Goal: Task Accomplishment & Management: Use online tool/utility

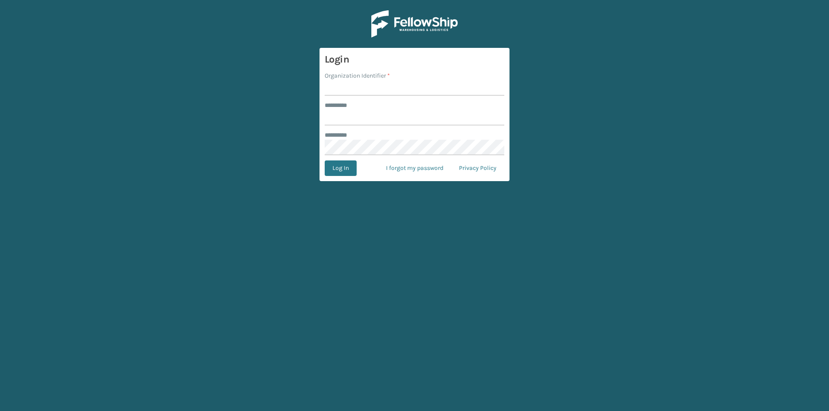
click at [361, 85] on input "Organization Identifier *" at bounding box center [415, 88] width 180 height 16
type input "FELLOWSHIP - WEST"
click at [352, 120] on input "******** *" at bounding box center [415, 118] width 180 height 16
type input "******"
click at [349, 167] on button "Log In" at bounding box center [341, 169] width 32 height 16
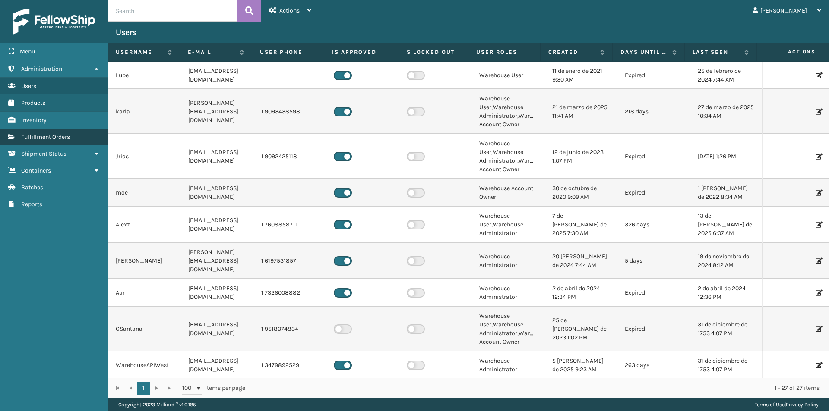
click at [62, 138] on span "Fulfillment Orders" at bounding box center [45, 136] width 49 height 7
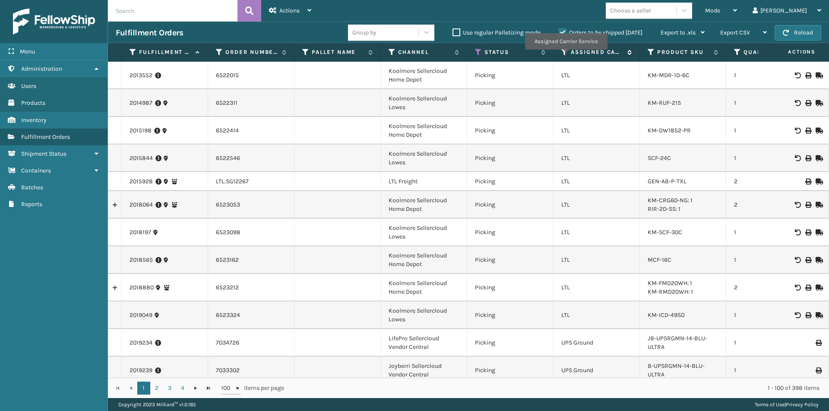
click at [566, 56] on icon at bounding box center [564, 52] width 7 height 8
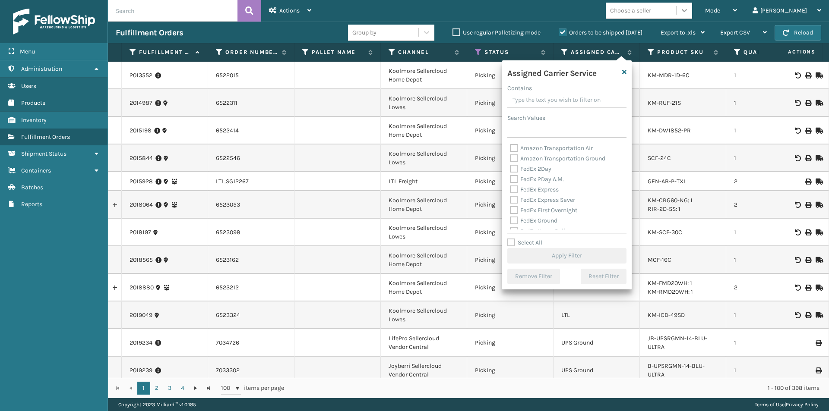
click at [689, 13] on icon at bounding box center [684, 10] width 9 height 9
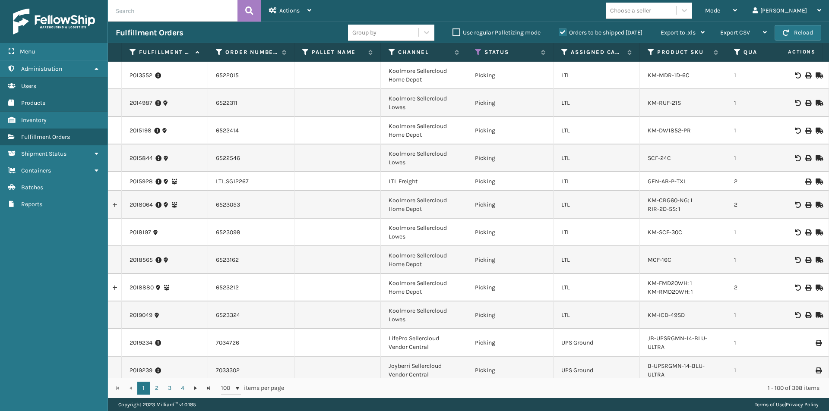
click at [608, 308] on td "LTL" at bounding box center [596, 316] width 86 height 28
click at [737, 7] on icon at bounding box center [735, 10] width 4 height 6
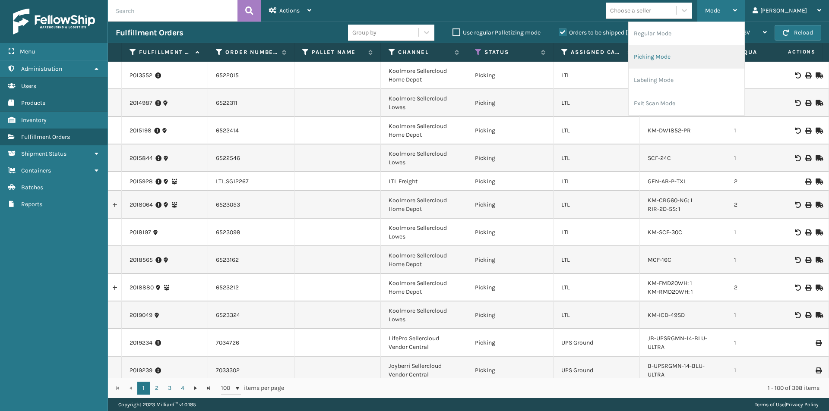
click at [727, 61] on li "Picking Mode" at bounding box center [687, 56] width 116 height 23
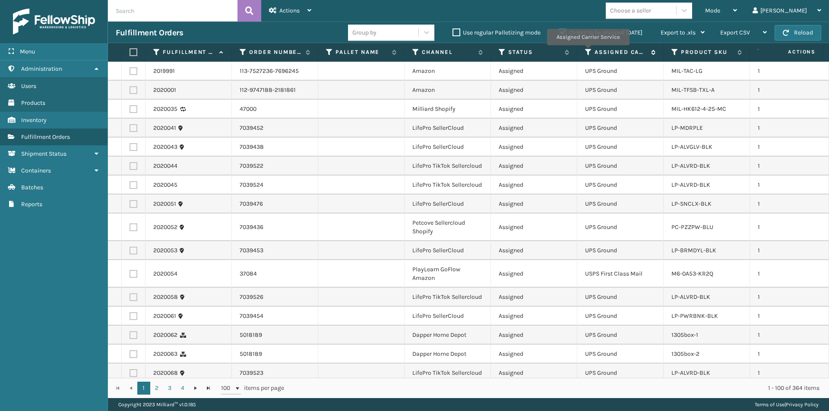
click at [588, 51] on icon at bounding box center [588, 52] width 7 height 8
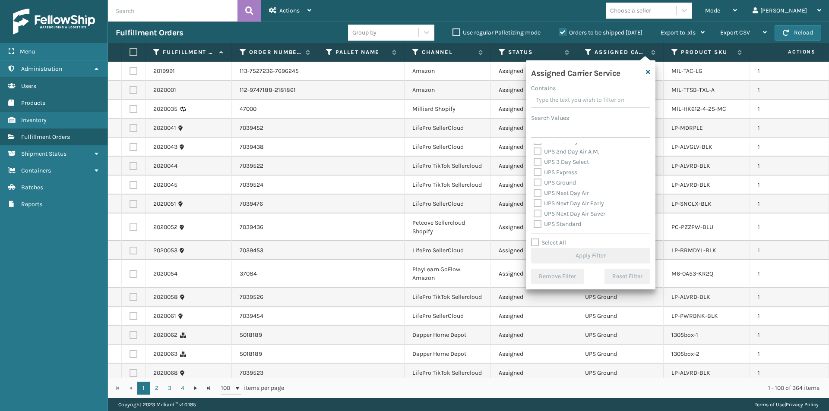
scroll to position [130, 0]
click at [541, 182] on label "UPS 2nd Day Air" at bounding box center [560, 184] width 53 height 7
click at [534, 182] on input "UPS 2nd Day Air" at bounding box center [534, 183] width 0 height 6
checkbox input "true"
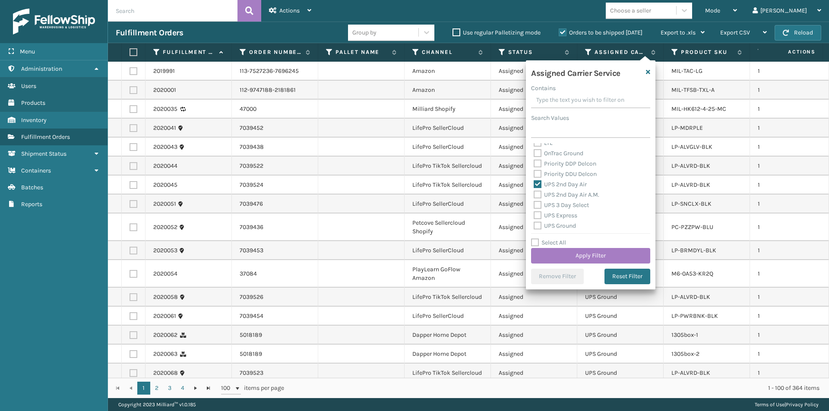
click at [537, 194] on label "UPS 2nd Day Air A.M." at bounding box center [567, 194] width 66 height 7
click at [534, 194] on input "UPS 2nd Day Air A.M." at bounding box center [534, 193] width 0 height 6
checkbox input "true"
click at [538, 215] on label "UPS Express" at bounding box center [556, 215] width 44 height 7
click at [534, 215] on input "UPS Express" at bounding box center [534, 214] width 0 height 6
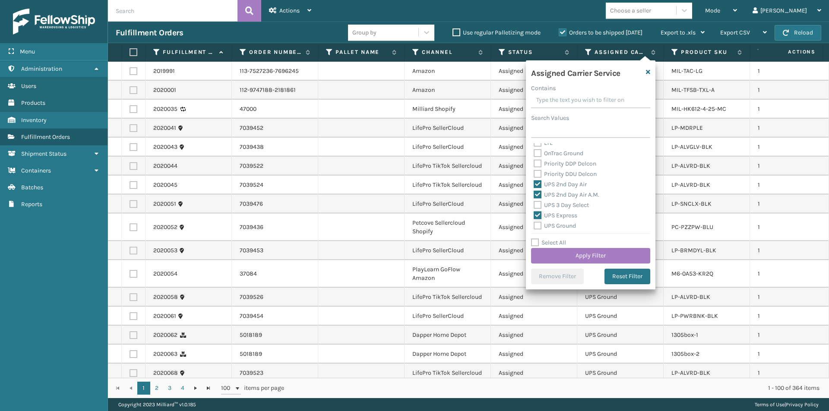
checkbox input "true"
click at [537, 191] on label "UPS Next Day Air" at bounding box center [561, 193] width 55 height 7
click at [534, 191] on input "UPS Next Day Air" at bounding box center [534, 191] width 0 height 6
checkbox input "true"
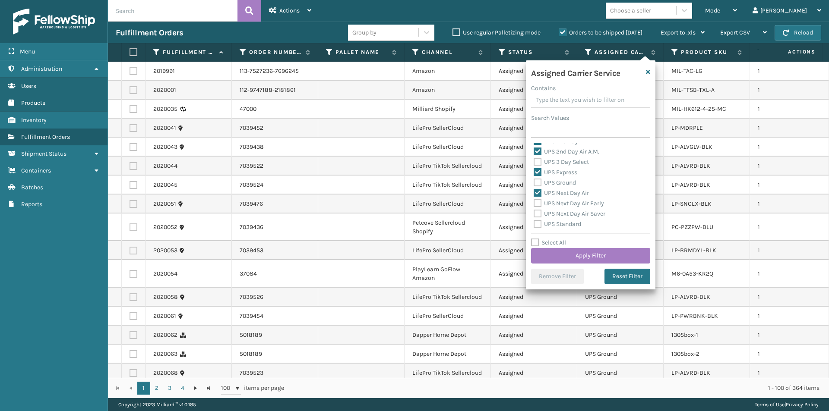
click at [539, 203] on label "UPS Next Day Air Early" at bounding box center [569, 203] width 70 height 7
click at [534, 203] on input "UPS Next Day Air Early" at bounding box center [534, 202] width 0 height 6
checkbox input "true"
click at [539, 213] on label "UPS Next Day Air Saver" at bounding box center [570, 213] width 72 height 7
click at [534, 213] on input "UPS Next Day Air Saver" at bounding box center [534, 212] width 0 height 6
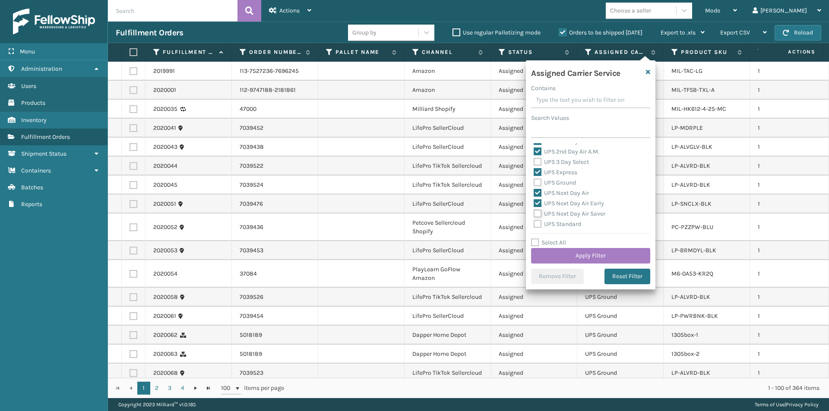
checkbox input "true"
click at [618, 256] on button "Apply Filter" at bounding box center [590, 256] width 119 height 16
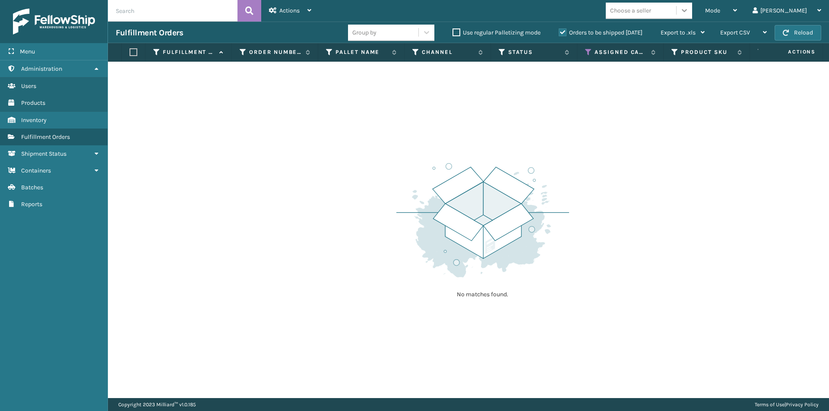
click at [689, 12] on icon at bounding box center [684, 10] width 9 height 9
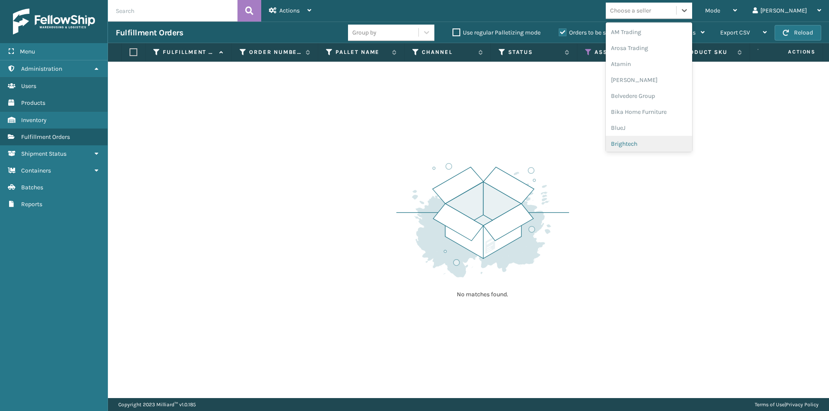
click at [719, 173] on div "No matches found." at bounding box center [468, 230] width 721 height 337
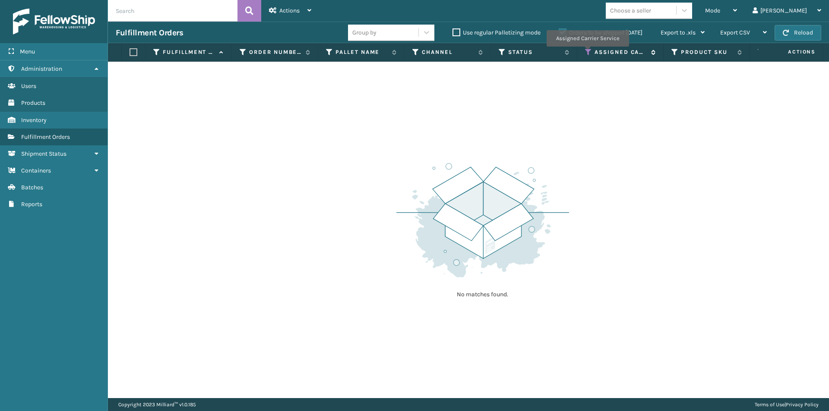
click at [587, 53] on icon at bounding box center [588, 52] width 7 height 8
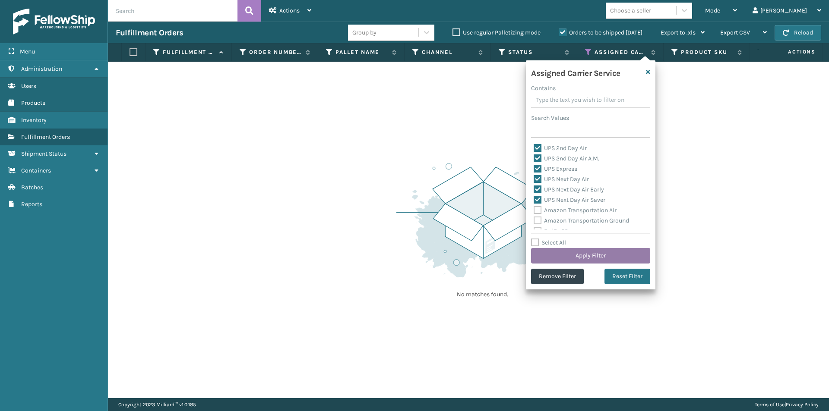
click at [601, 253] on button "Apply Filter" at bounding box center [590, 256] width 119 height 16
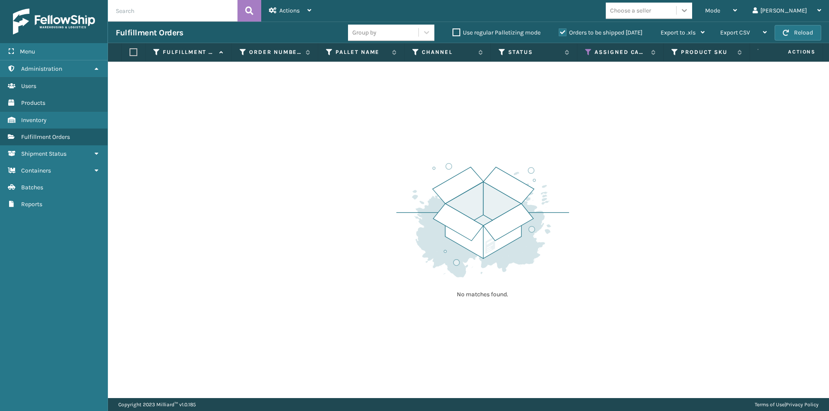
click at [689, 11] on icon at bounding box center [684, 10] width 9 height 9
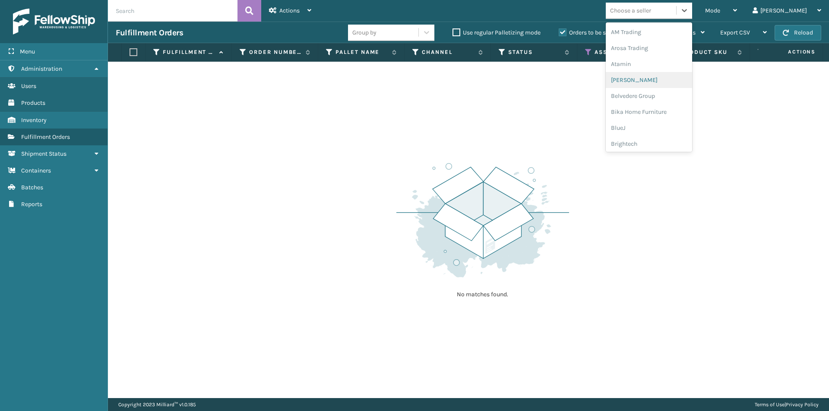
click at [623, 213] on div "No matches found." at bounding box center [468, 230] width 721 height 337
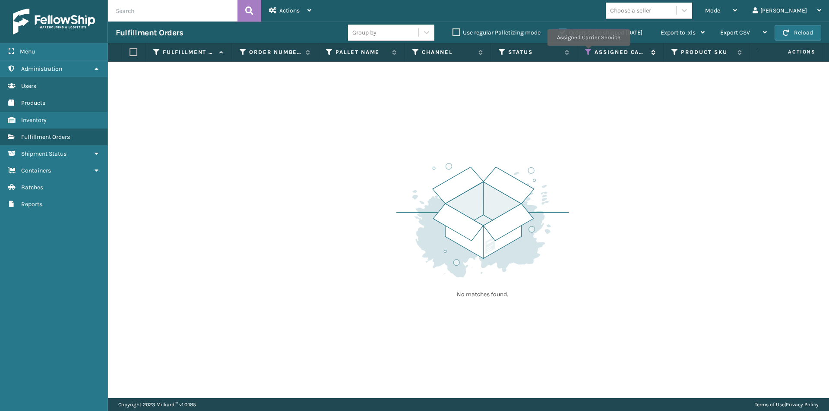
click at [588, 52] on icon at bounding box center [588, 52] width 7 height 8
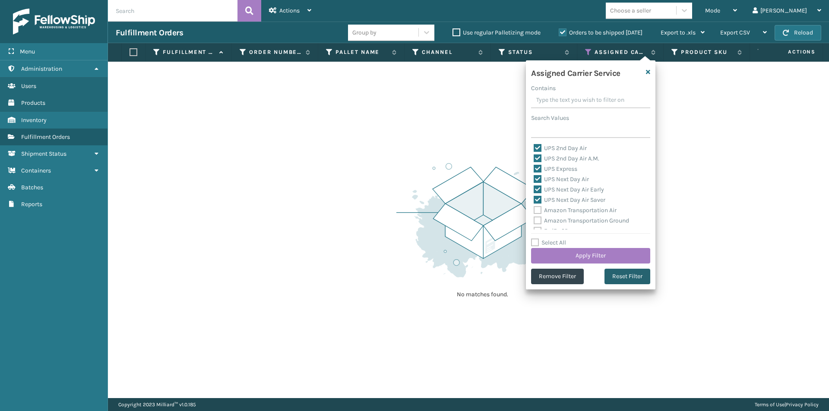
click at [613, 275] on button "Reset Filter" at bounding box center [627, 277] width 46 height 16
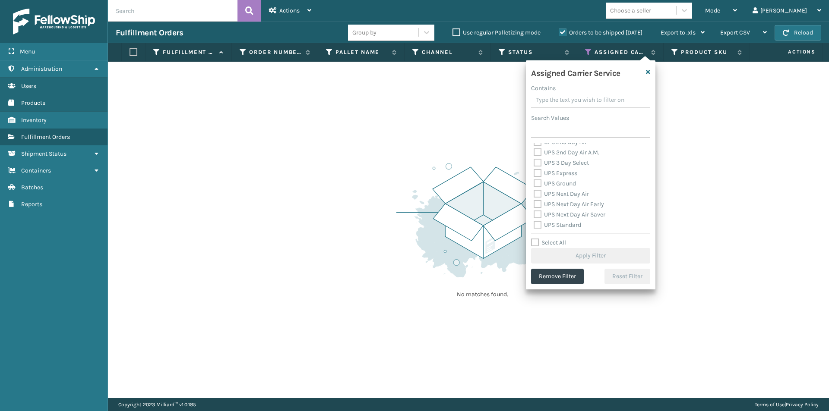
scroll to position [173, 0]
click at [536, 171] on label "UPS Express" at bounding box center [556, 172] width 44 height 7
click at [534, 171] on input "UPS Express" at bounding box center [534, 171] width 0 height 6
checkbox input "true"
click at [604, 257] on button "Apply Filter" at bounding box center [590, 256] width 119 height 16
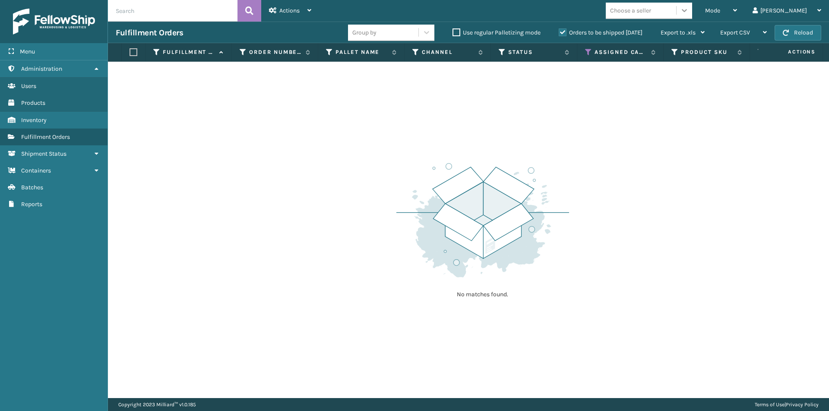
click at [689, 12] on icon at bounding box center [684, 10] width 9 height 9
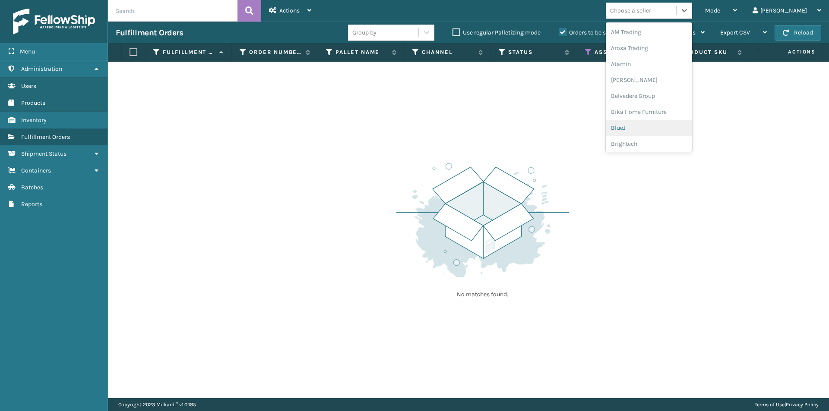
drag, startPoint x: 625, startPoint y: 186, endPoint x: 626, endPoint y: 181, distance: 5.3
click at [625, 186] on div "No matches found." at bounding box center [468, 230] width 721 height 337
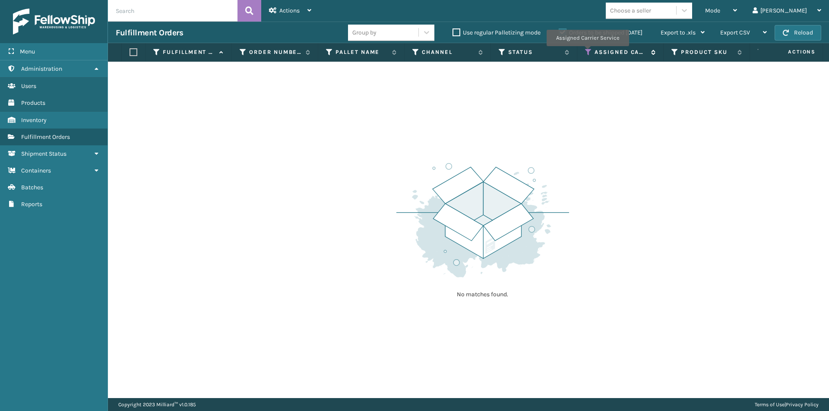
click at [587, 52] on icon at bounding box center [588, 52] width 7 height 8
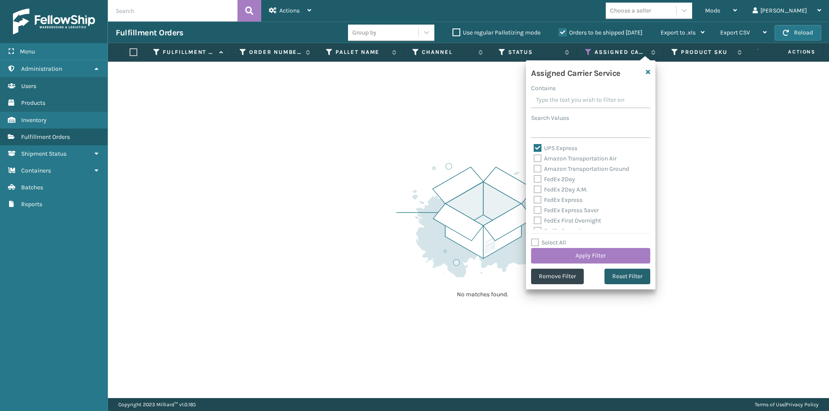
click at [629, 276] on button "Reset Filter" at bounding box center [627, 277] width 46 height 16
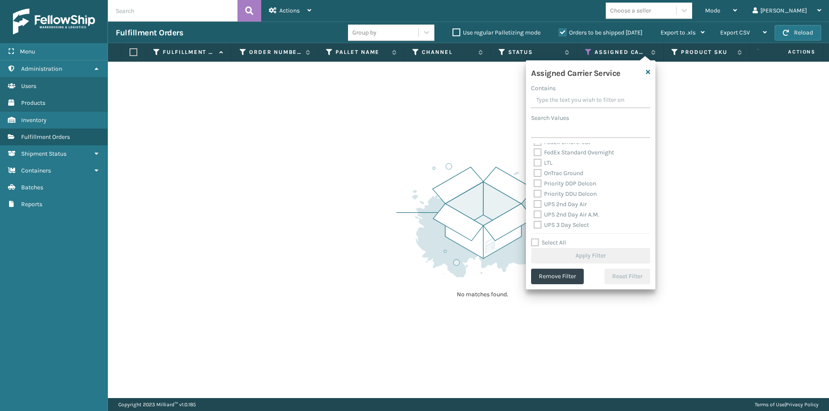
scroll to position [130, 0]
click at [536, 183] on label "UPS 2nd Day Air" at bounding box center [560, 184] width 53 height 7
click at [534, 183] on input "UPS 2nd Day Air" at bounding box center [534, 183] width 0 height 6
checkbox input "true"
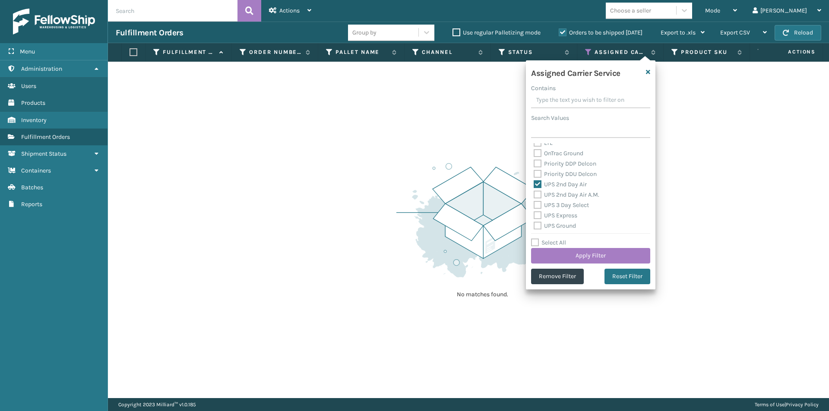
click at [537, 196] on label "UPS 2nd Day Air A.M." at bounding box center [567, 194] width 66 height 7
click at [534, 196] on input "UPS 2nd Day Air A.M." at bounding box center [534, 193] width 0 height 6
checkbox input "true"
click at [537, 202] on label "UPS 3 Day Select" at bounding box center [561, 205] width 55 height 7
click at [534, 202] on input "UPS 3 Day Select" at bounding box center [534, 203] width 0 height 6
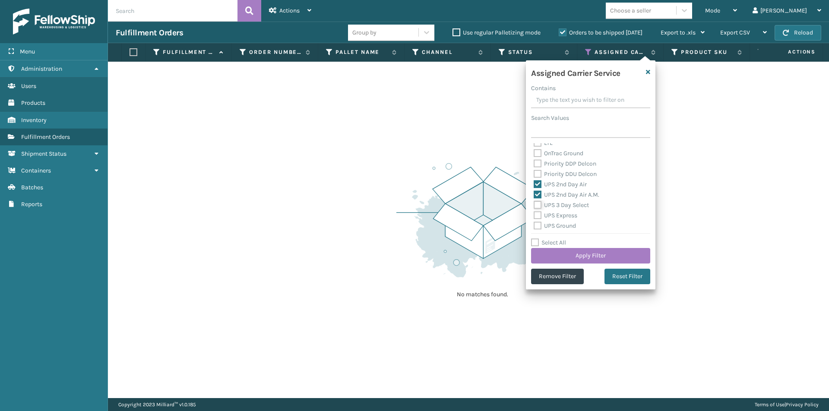
checkbox input "true"
click at [537, 216] on label "UPS Express" at bounding box center [556, 215] width 44 height 7
click at [534, 216] on input "UPS Express" at bounding box center [534, 214] width 0 height 6
checkbox input "true"
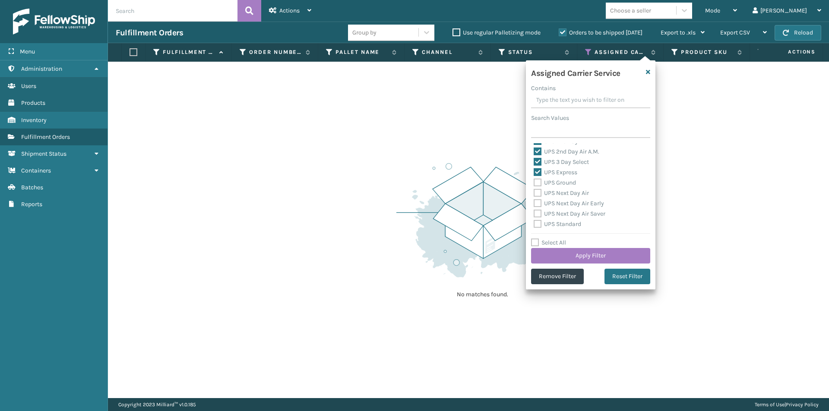
click at [534, 183] on label "UPS Ground" at bounding box center [555, 182] width 42 height 7
click at [534, 183] on input "UPS Ground" at bounding box center [534, 181] width 0 height 6
checkbox input "true"
click at [538, 193] on label "UPS Next Day Air" at bounding box center [561, 193] width 55 height 7
click at [534, 193] on input "UPS Next Day Air" at bounding box center [534, 191] width 0 height 6
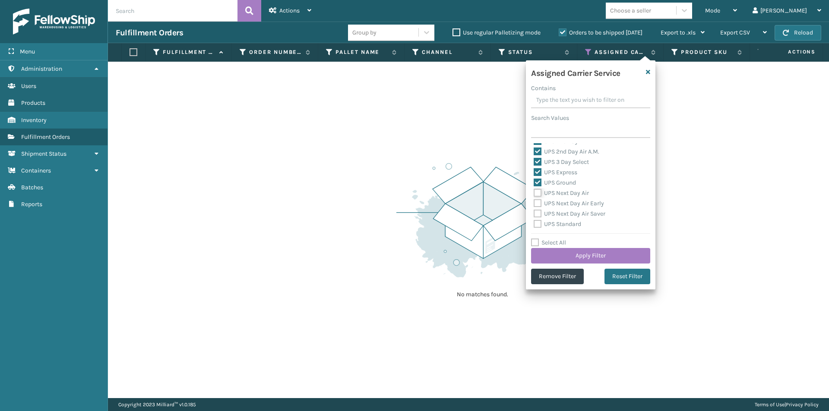
checkbox input "true"
click at [536, 203] on label "UPS Next Day Air Early" at bounding box center [569, 203] width 70 height 7
click at [534, 203] on input "UPS Next Day Air Early" at bounding box center [534, 202] width 0 height 6
checkbox input "true"
click at [538, 212] on label "UPS Next Day Air Saver" at bounding box center [570, 213] width 72 height 7
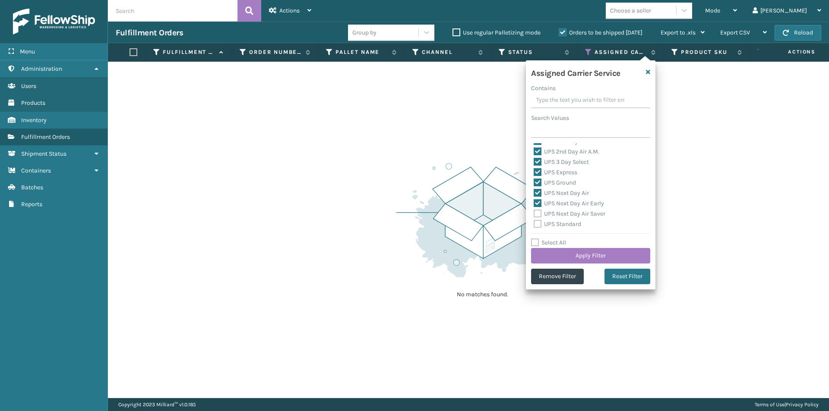
click at [534, 212] on input "UPS Next Day Air Saver" at bounding box center [534, 212] width 0 height 6
checkbox input "true"
click at [540, 225] on label "UPS Standard" at bounding box center [557, 224] width 47 height 7
click at [534, 225] on input "UPS Standard" at bounding box center [534, 222] width 0 height 6
checkbox input "true"
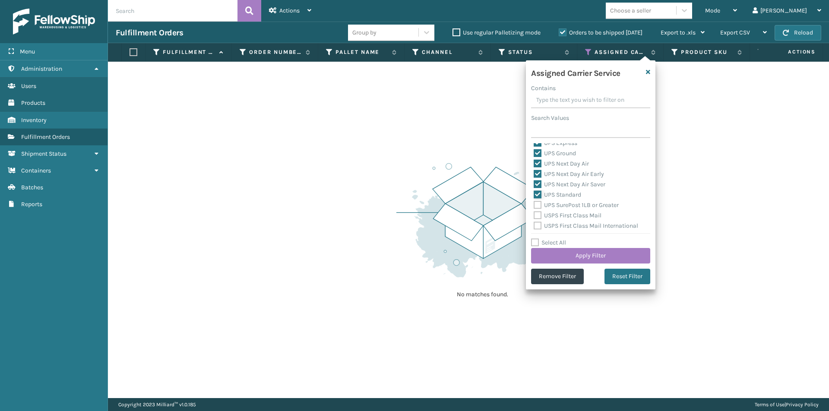
scroll to position [216, 0]
click at [537, 193] on label "UPS SurePost 1LB or Greater" at bounding box center [576, 191] width 85 height 7
click at [534, 192] on input "UPS SurePost 1LB or Greater" at bounding box center [534, 190] width 0 height 6
checkbox input "true"
click at [597, 259] on button "Apply Filter" at bounding box center [590, 256] width 119 height 16
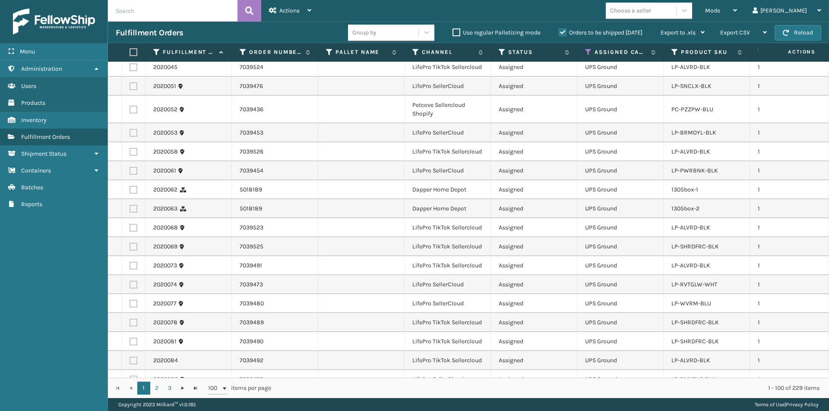
scroll to position [0, 0]
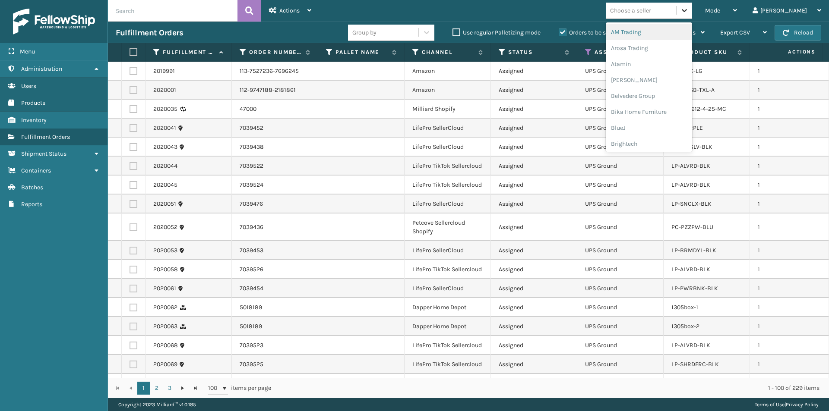
click at [687, 9] on icon at bounding box center [684, 10] width 5 height 3
click at [669, 51] on div "Arosa Trading" at bounding box center [649, 48] width 86 height 16
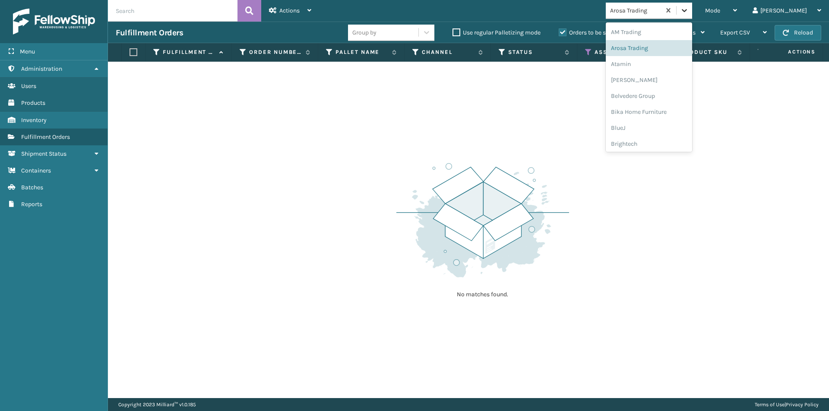
click at [689, 12] on icon at bounding box center [684, 10] width 9 height 9
click at [673, 70] on div "Atamin" at bounding box center [649, 64] width 86 height 16
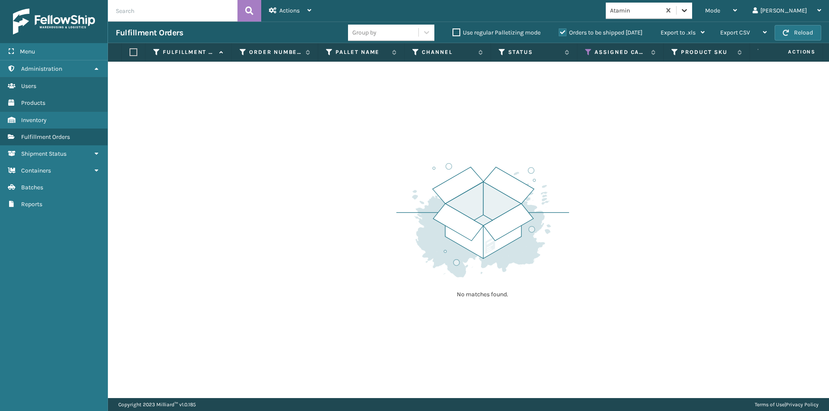
click at [689, 12] on icon at bounding box center [684, 10] width 9 height 9
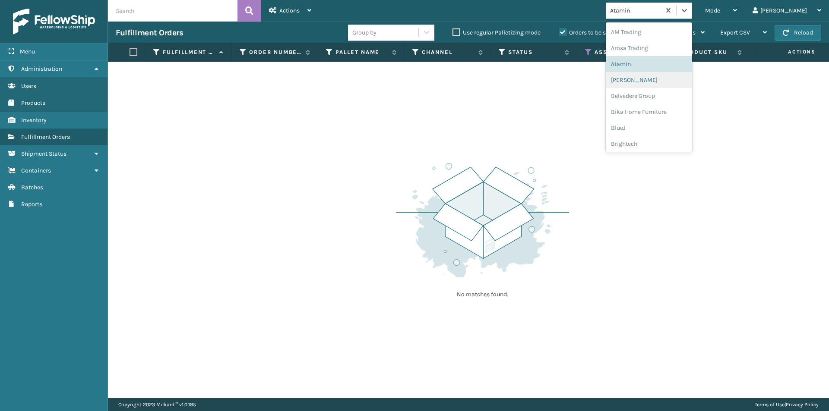
click at [673, 79] on div "[PERSON_NAME]" at bounding box center [649, 80] width 86 height 16
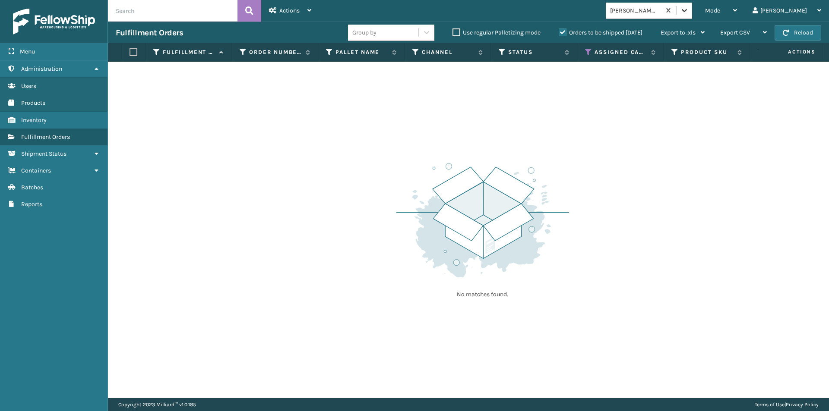
click at [689, 13] on icon at bounding box center [684, 10] width 9 height 9
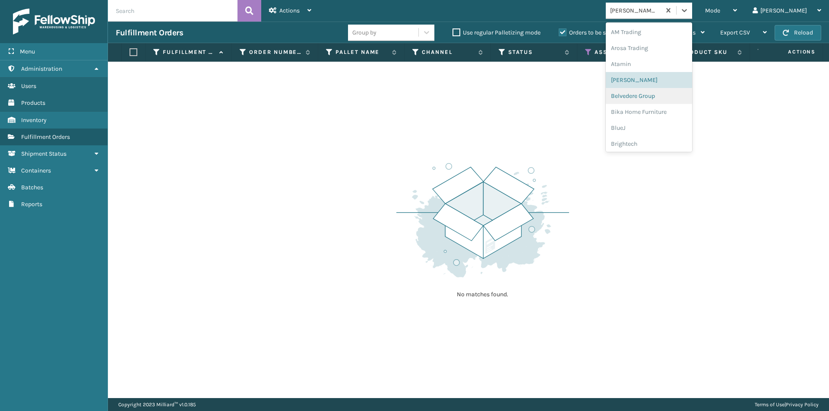
click at [674, 97] on div "Belvedere Group" at bounding box center [649, 96] width 86 height 16
click at [689, 13] on icon at bounding box center [684, 10] width 9 height 9
click at [677, 113] on div "Bika Home Furniture" at bounding box center [649, 112] width 86 height 16
click at [689, 10] on icon at bounding box center [684, 10] width 9 height 9
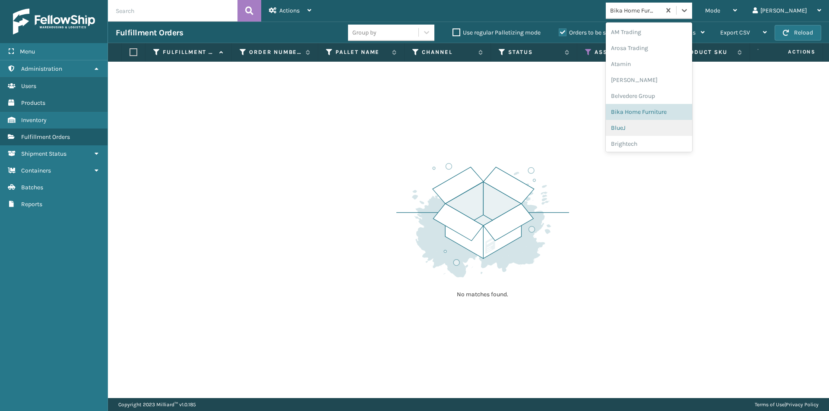
click at [664, 128] on div "BlueJ" at bounding box center [649, 128] width 86 height 16
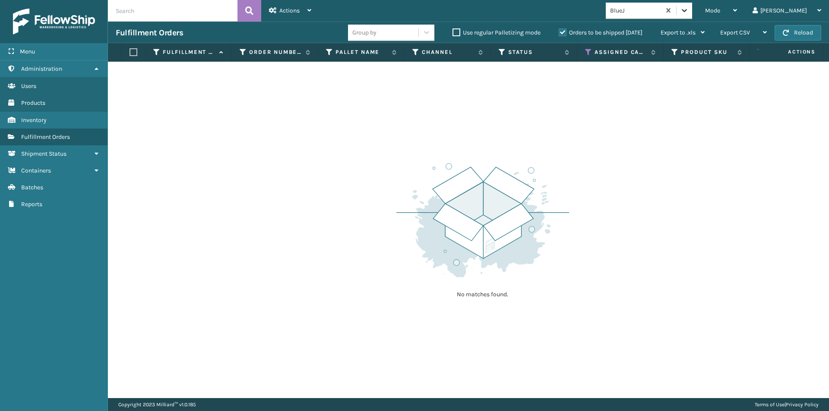
click at [689, 14] on icon at bounding box center [684, 10] width 9 height 9
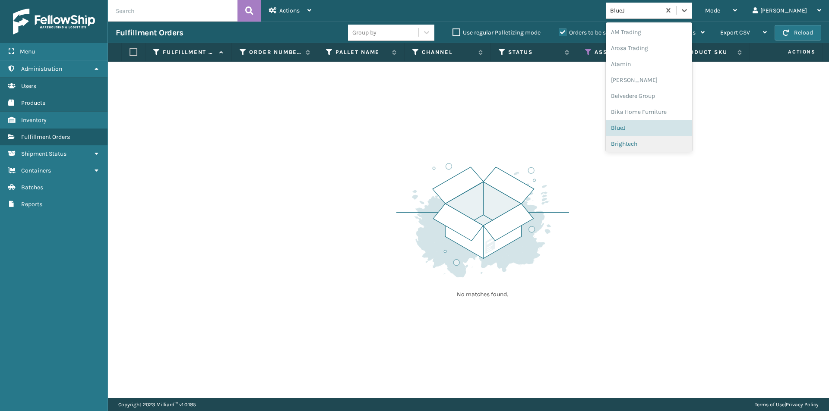
click at [669, 142] on div "Brightech" at bounding box center [649, 144] width 86 height 16
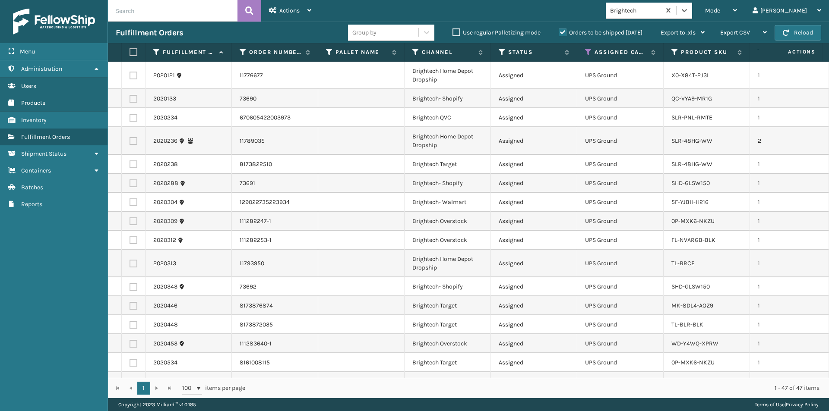
click at [132, 49] on label at bounding box center [132, 52] width 5 height 8
click at [130, 50] on input "checkbox" at bounding box center [130, 53] width 0 height 6
checkbox input "true"
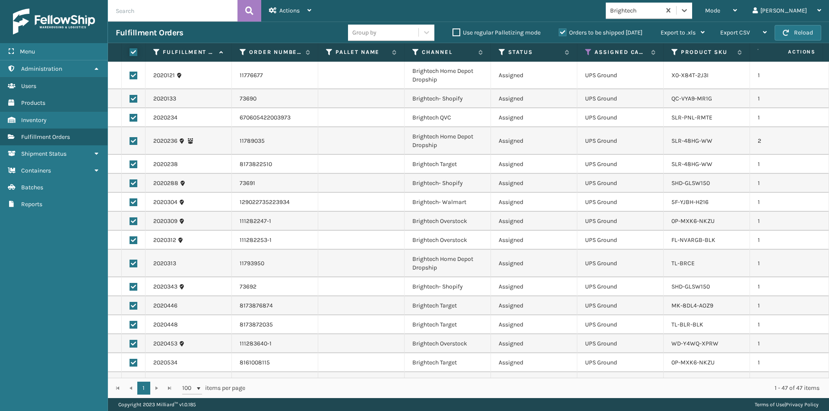
checkbox input "true"
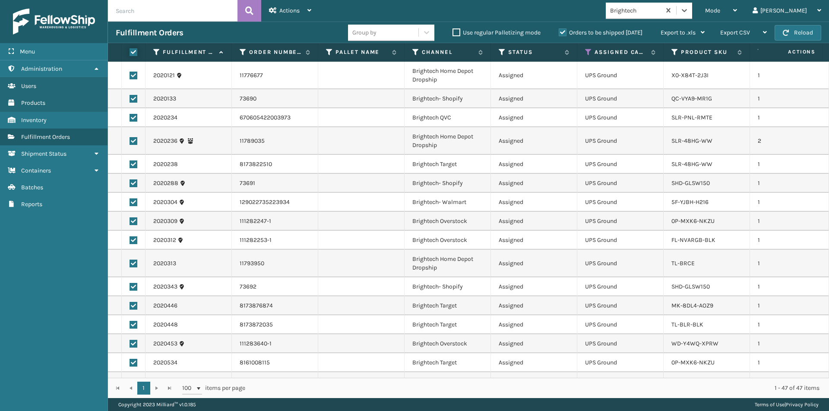
checkbox input "true"
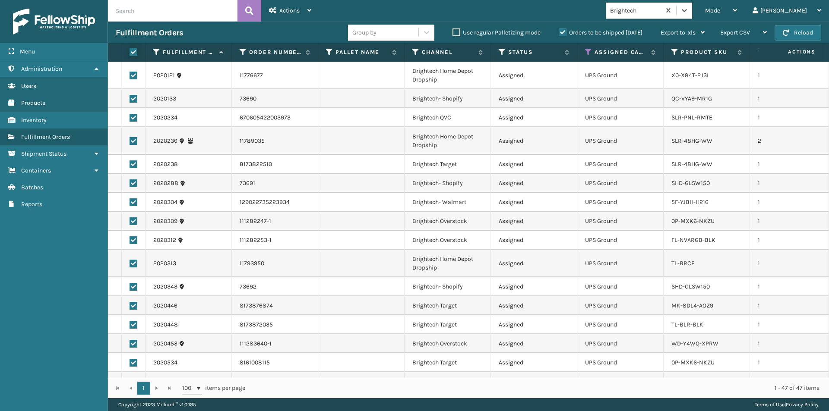
checkbox input "true"
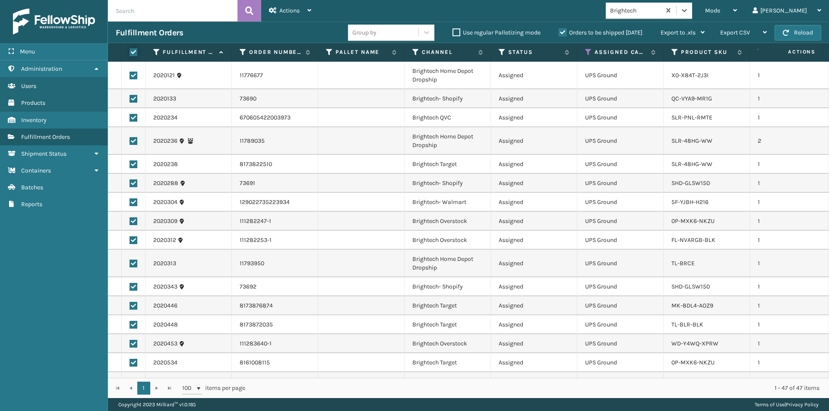
checkbox input "true"
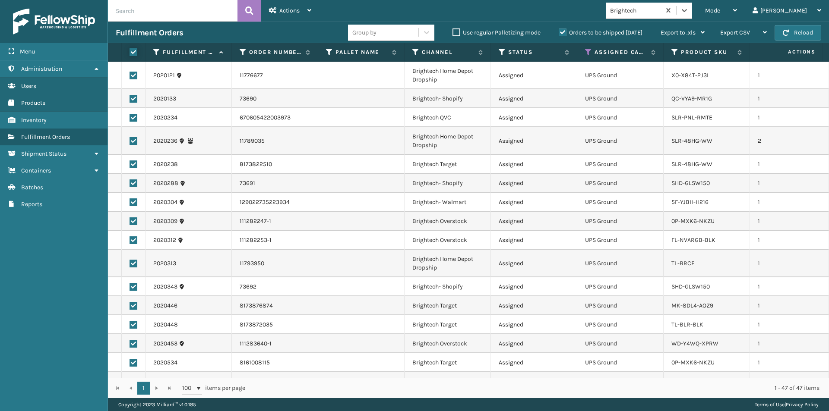
checkbox input "true"
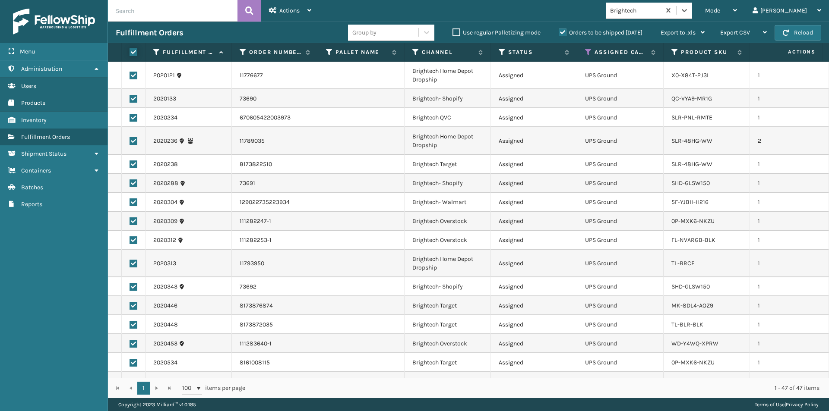
checkbox input "true"
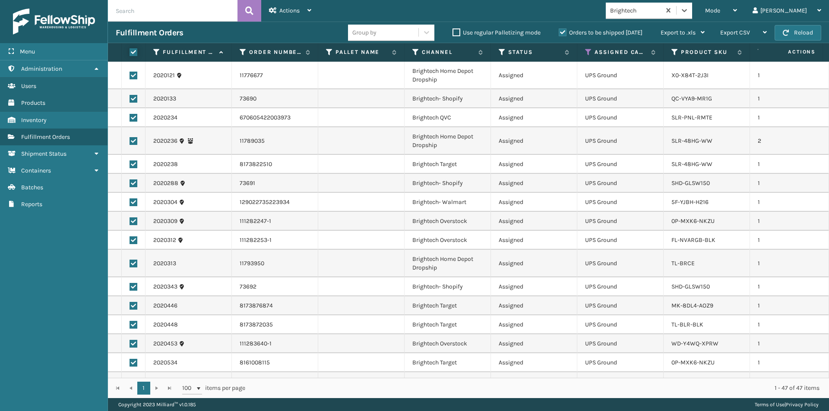
checkbox input "true"
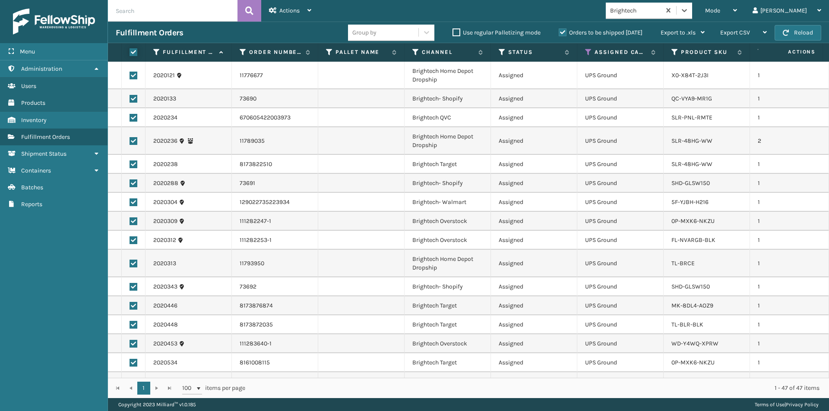
checkbox input "true"
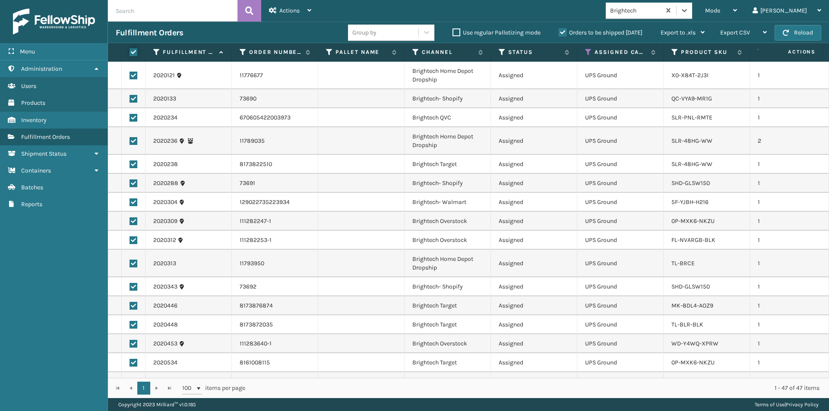
checkbox input "true"
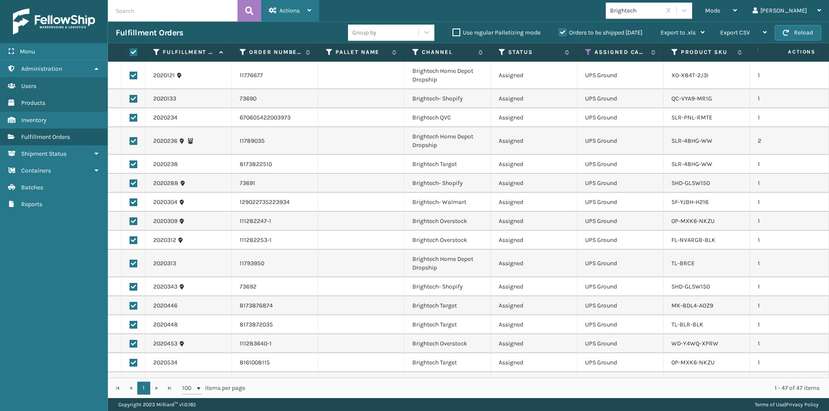
click at [309, 13] on icon at bounding box center [309, 10] width 4 height 6
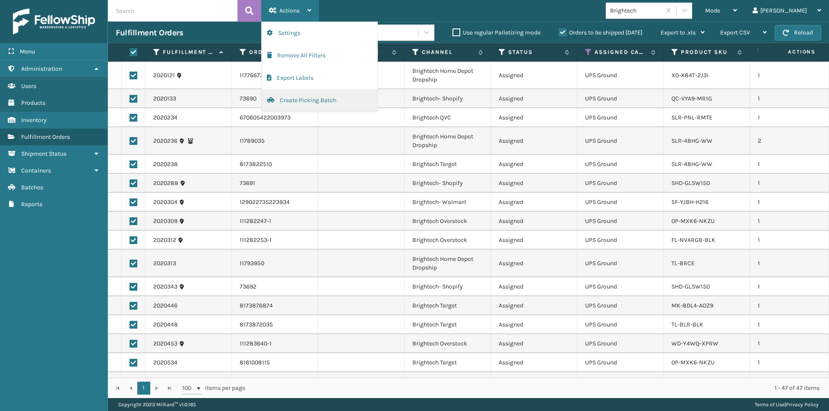
click at [305, 104] on button "Create Picking Batch" at bounding box center [320, 100] width 116 height 22
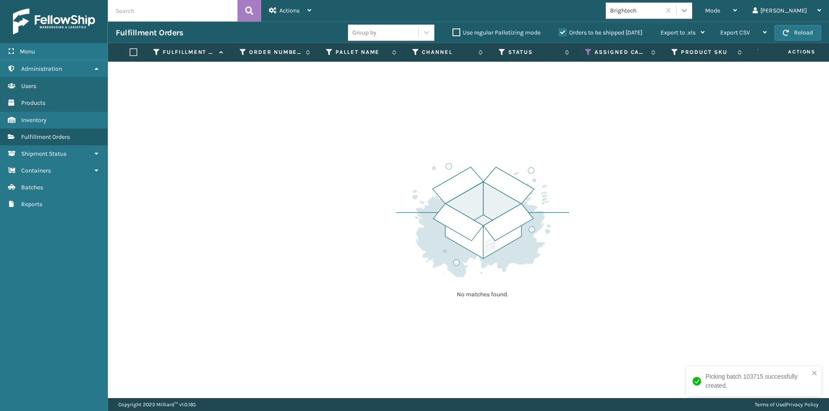
click at [687, 10] on icon at bounding box center [684, 10] width 5 height 3
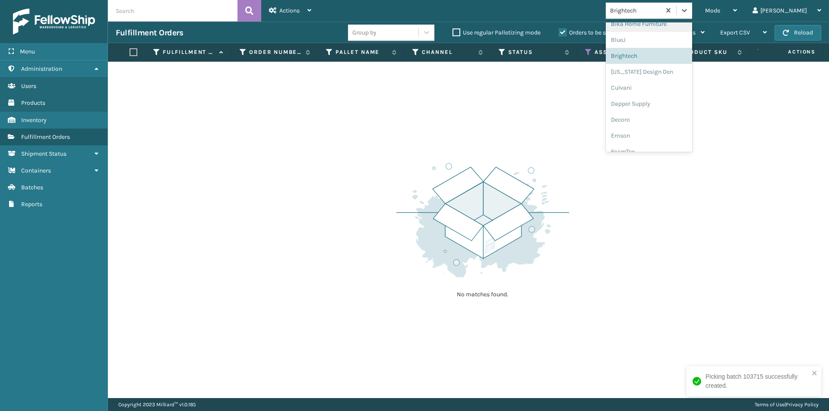
scroll to position [92, 0]
click at [682, 75] on div "[US_STATE] Design Den" at bounding box center [649, 68] width 86 height 16
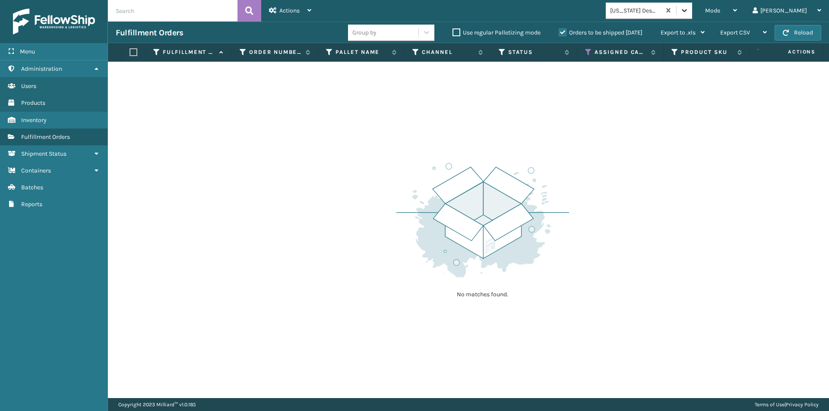
click at [689, 11] on icon at bounding box center [684, 10] width 9 height 9
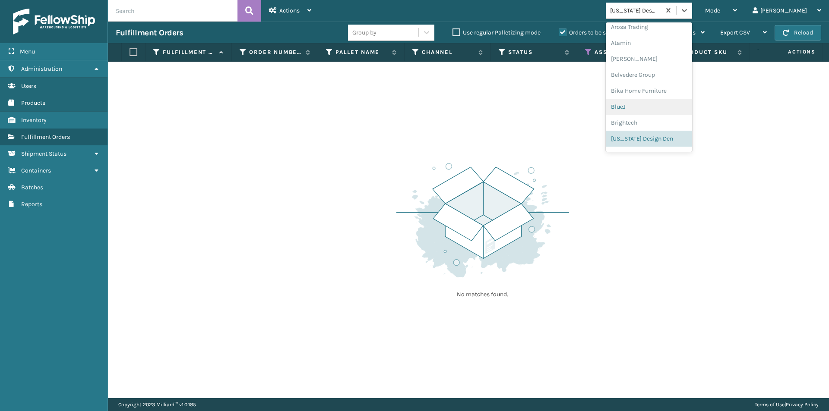
scroll to position [64, 0]
click at [659, 114] on div "Culvani" at bounding box center [649, 112] width 86 height 16
click at [689, 13] on icon at bounding box center [684, 10] width 9 height 9
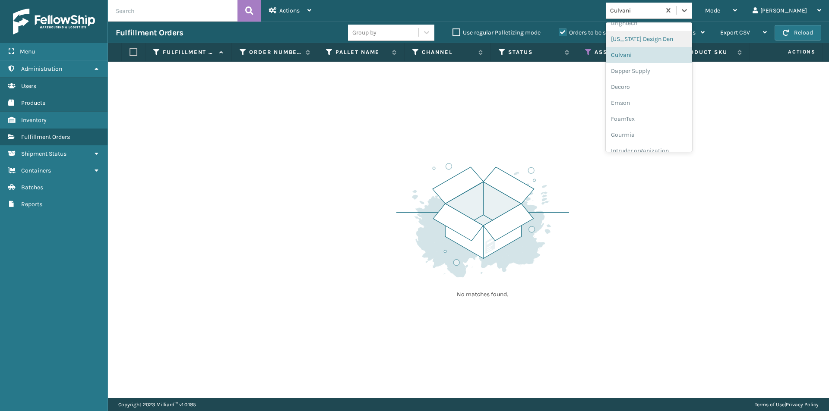
scroll to position [123, 0]
click at [674, 70] on div "Dapper Supply" at bounding box center [649, 68] width 86 height 16
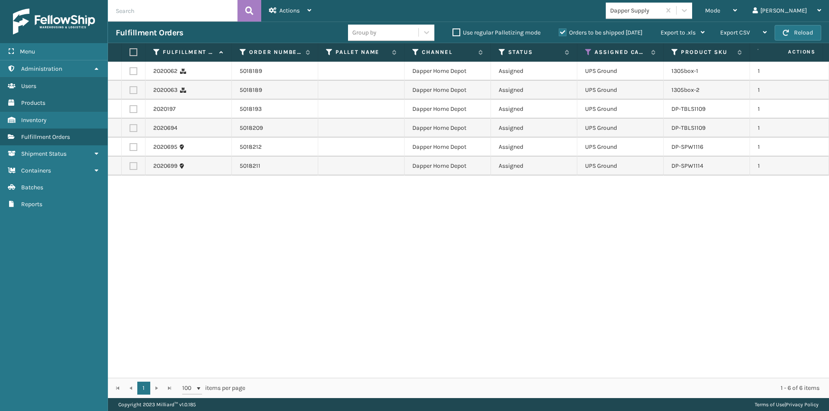
click at [132, 51] on label at bounding box center [132, 52] width 5 height 8
click at [130, 51] on input "checkbox" at bounding box center [130, 53] width 0 height 6
checkbox input "true"
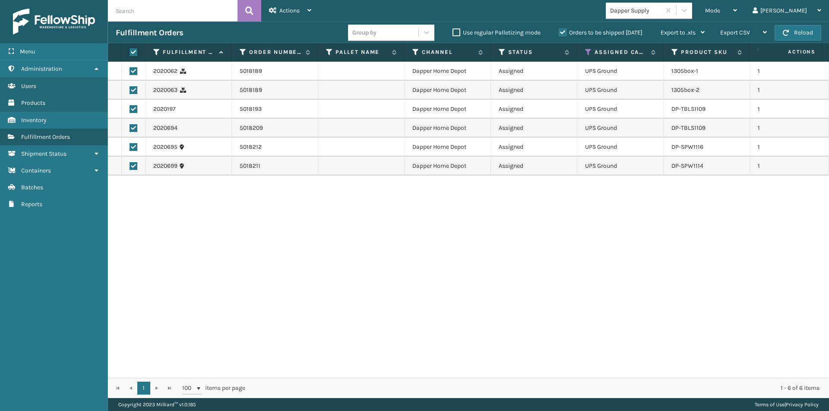
checkbox input "true"
click at [306, 7] on div "Actions" at bounding box center [290, 11] width 42 height 22
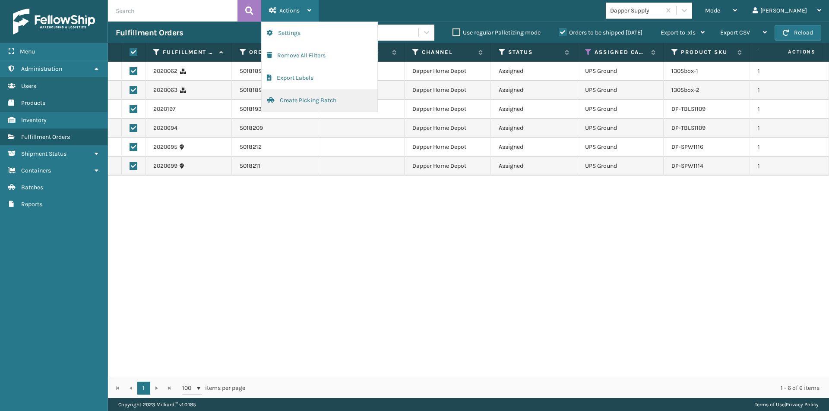
click at [294, 98] on button "Create Picking Batch" at bounding box center [320, 100] width 116 height 22
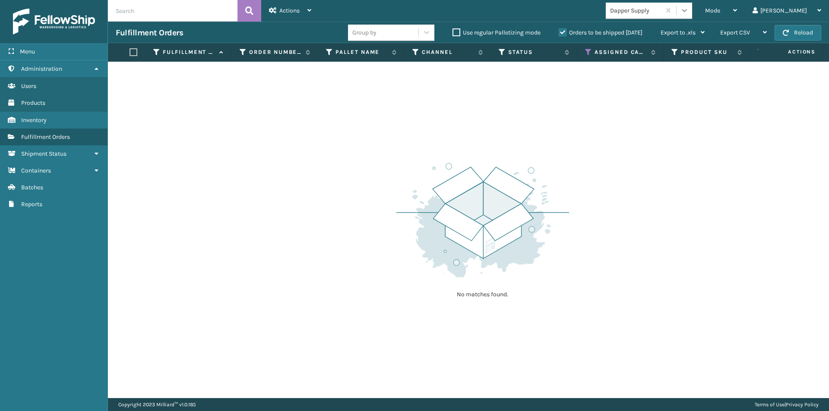
click at [689, 10] on icon at bounding box center [684, 10] width 9 height 9
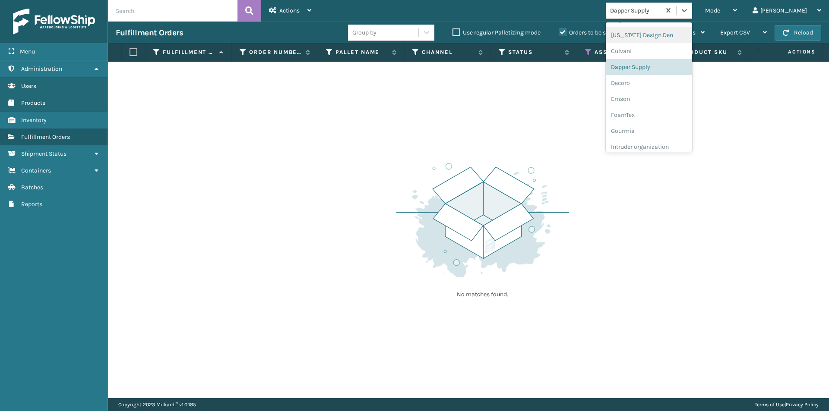
scroll to position [139, 0]
click at [654, 75] on div "Decoro" at bounding box center [649, 68] width 86 height 16
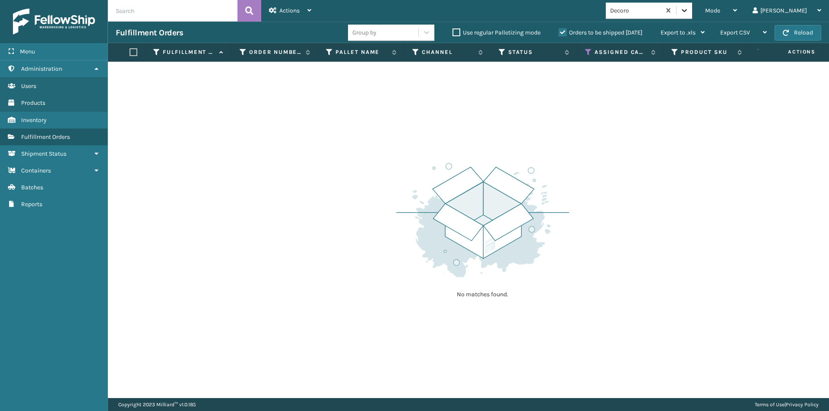
click at [687, 11] on icon at bounding box center [684, 10] width 5 height 3
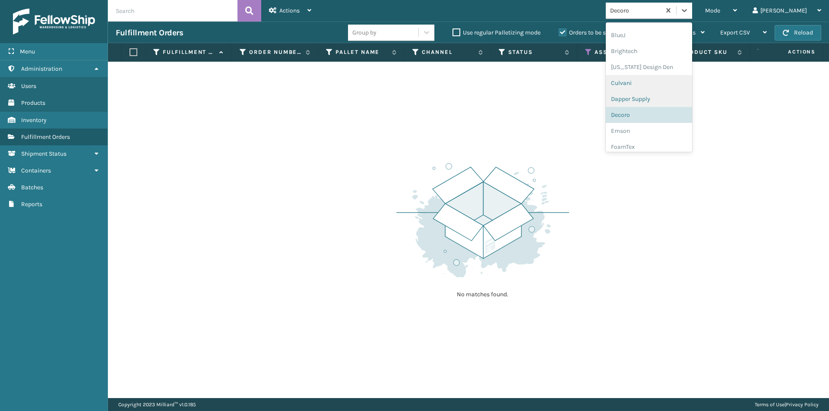
scroll to position [112, 0]
click at [657, 109] on div "Emson" at bounding box center [649, 112] width 86 height 16
click at [689, 11] on icon at bounding box center [684, 10] width 9 height 9
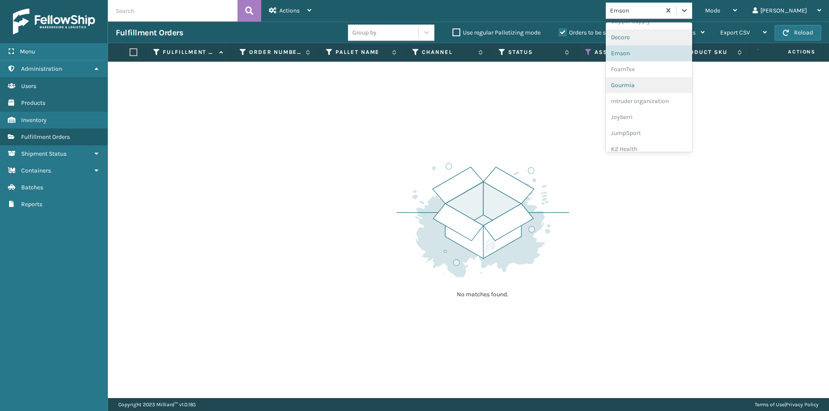
scroll to position [171, 0]
click at [656, 67] on div "FoamTex" at bounding box center [649, 68] width 86 height 16
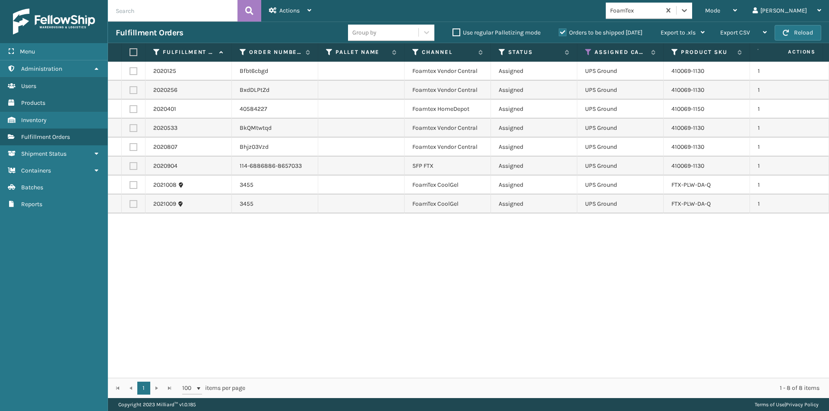
click at [131, 51] on label at bounding box center [132, 52] width 5 height 8
click at [130, 51] on input "checkbox" at bounding box center [130, 53] width 0 height 6
checkbox input "true"
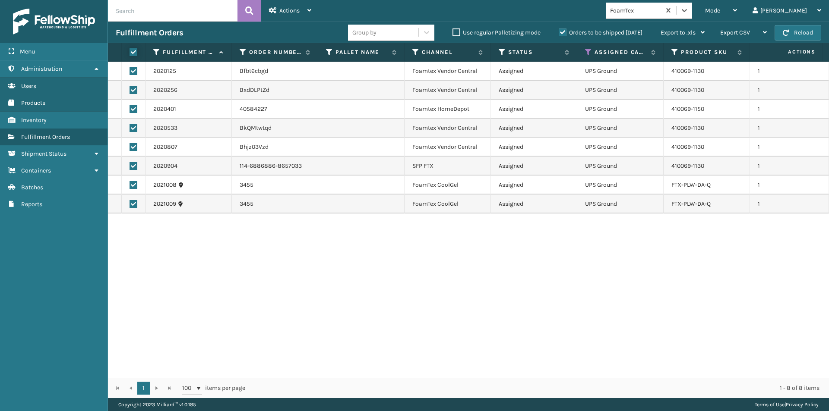
checkbox input "true"
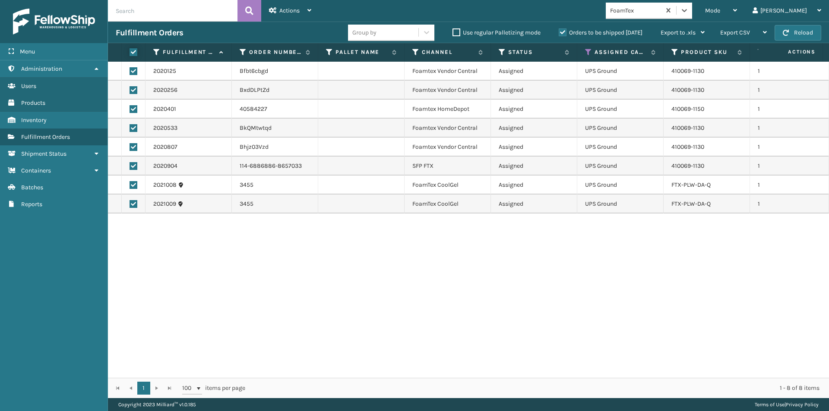
checkbox input "true"
click at [310, 13] on icon at bounding box center [309, 10] width 4 height 6
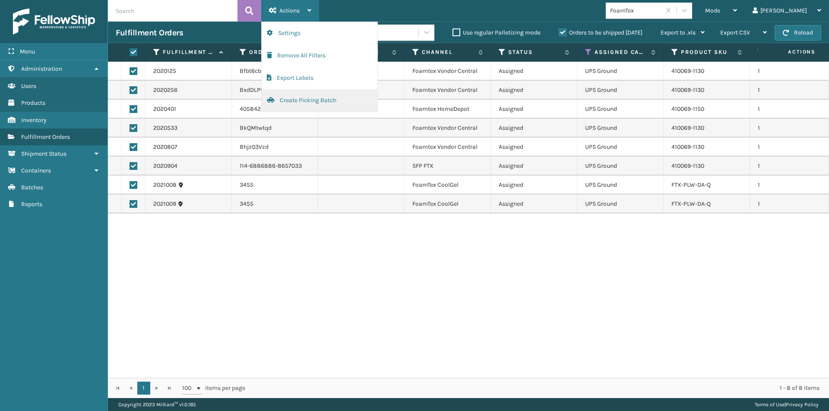
click at [290, 98] on button "Create Picking Batch" at bounding box center [320, 100] width 116 height 22
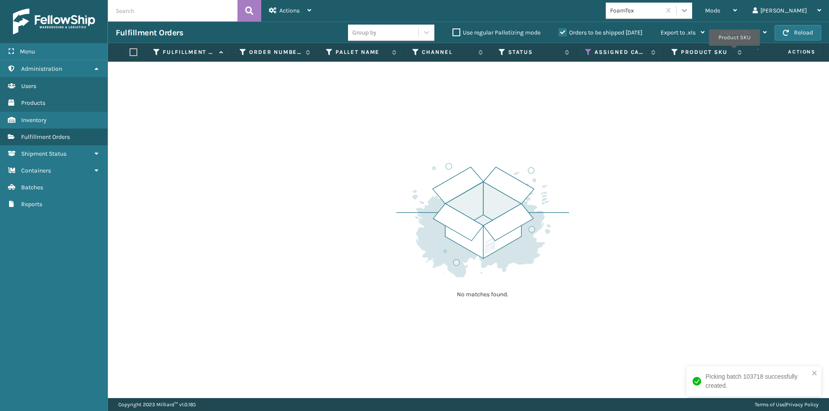
click at [692, 16] on div at bounding box center [685, 11] width 16 height 16
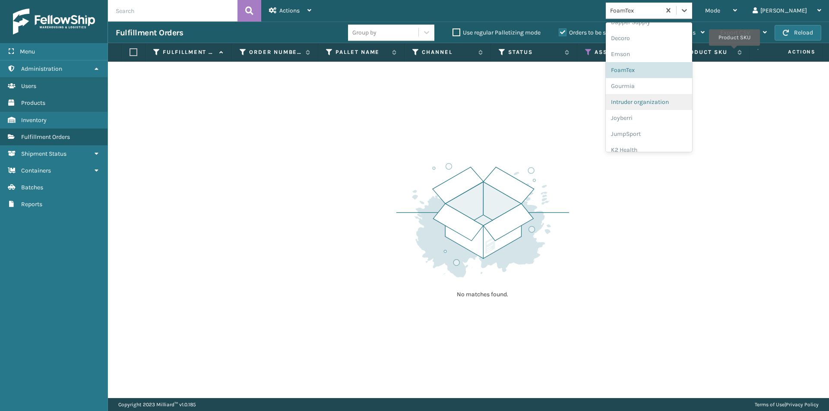
scroll to position [170, 0]
click at [647, 86] on div "Gourmia" at bounding box center [649, 86] width 86 height 16
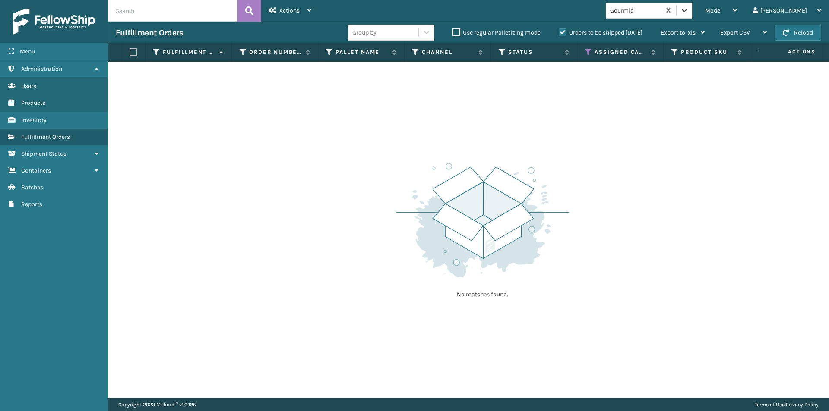
click at [689, 11] on icon at bounding box center [684, 10] width 9 height 9
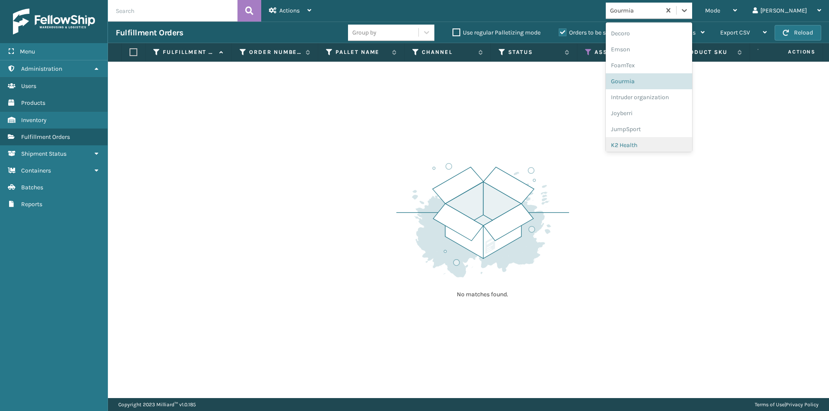
scroll to position [186, 0]
click at [666, 90] on div "Intruder organization" at bounding box center [649, 86] width 86 height 16
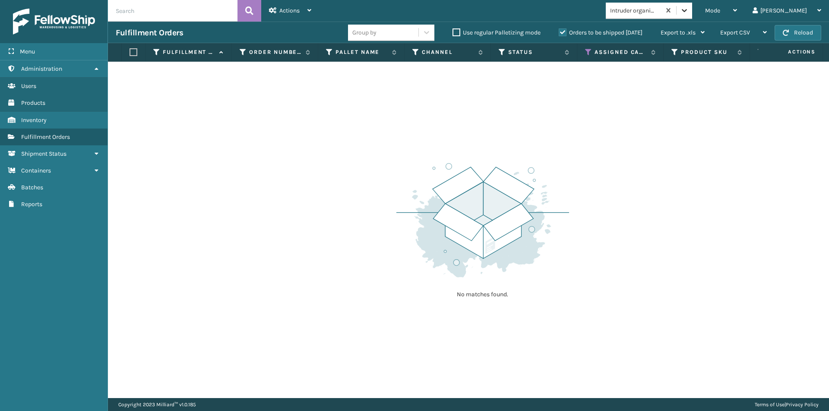
click at [692, 16] on div at bounding box center [685, 11] width 16 height 16
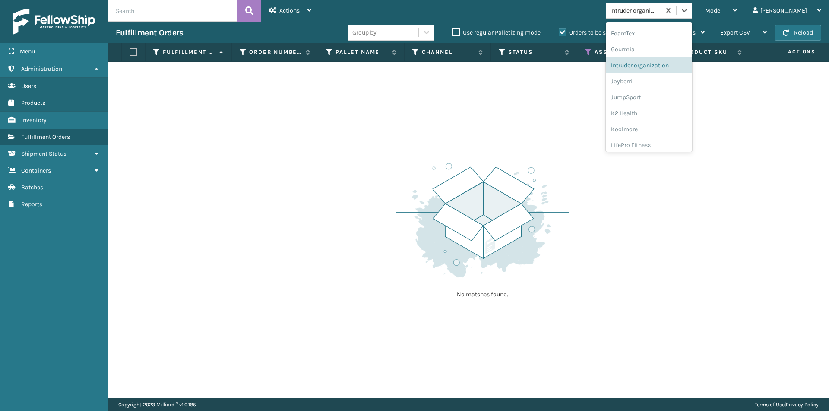
scroll to position [219, 0]
click at [672, 73] on div "Joyberri" at bounding box center [649, 68] width 86 height 16
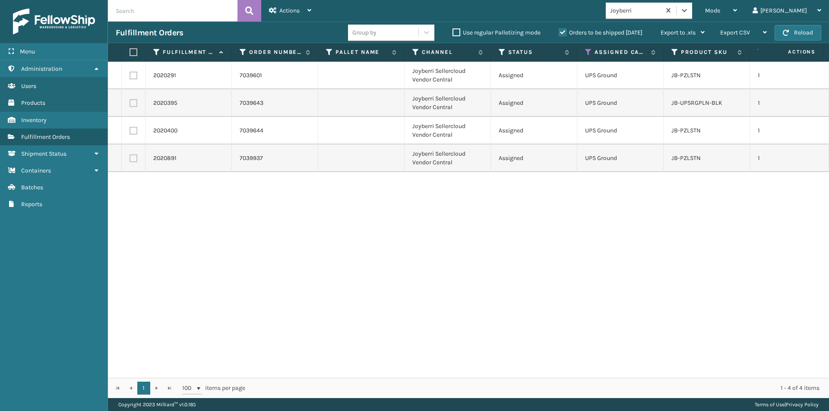
click at [133, 53] on label at bounding box center [132, 52] width 5 height 8
click at [130, 53] on input "checkbox" at bounding box center [130, 53] width 0 height 6
checkbox input "true"
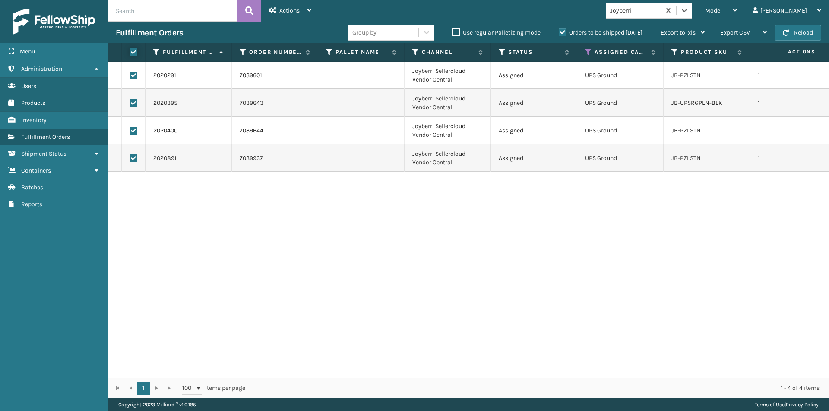
checkbox input "true"
click at [309, 7] on icon at bounding box center [309, 10] width 4 height 6
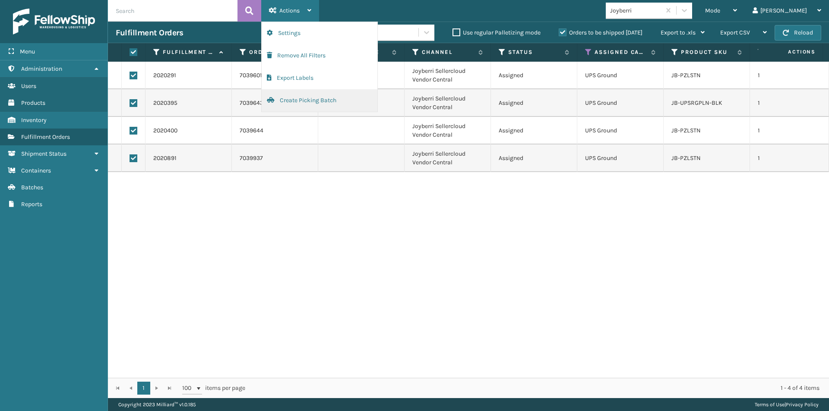
click at [300, 100] on button "Create Picking Batch" at bounding box center [320, 100] width 116 height 22
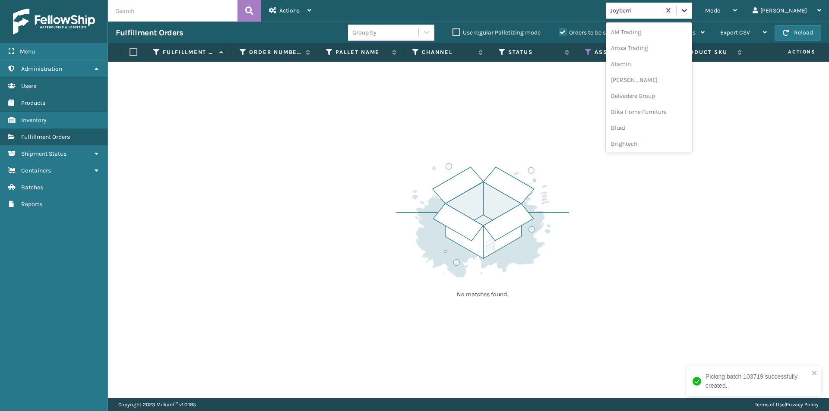
click at [689, 11] on icon at bounding box center [684, 10] width 9 height 9
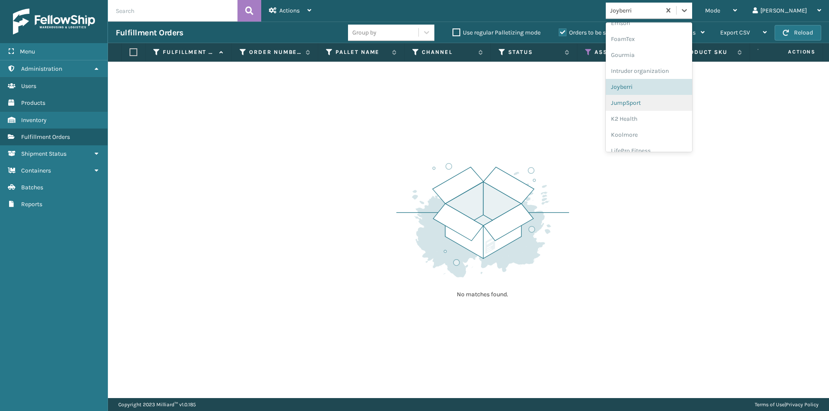
click at [677, 106] on div "JumpSport" at bounding box center [649, 103] width 86 height 16
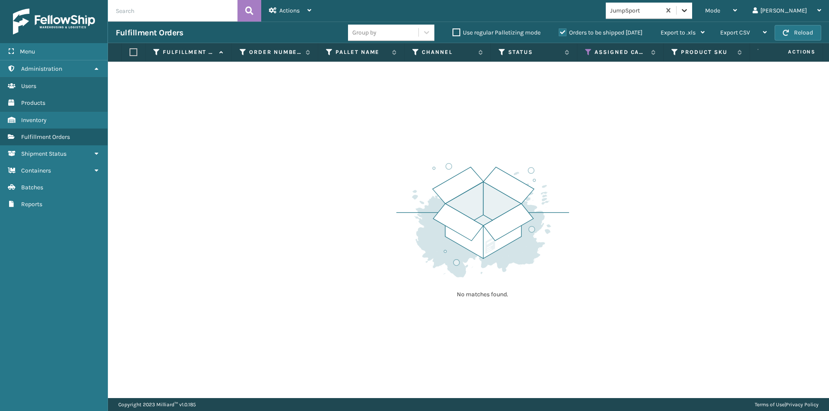
click at [689, 13] on icon at bounding box center [684, 10] width 9 height 9
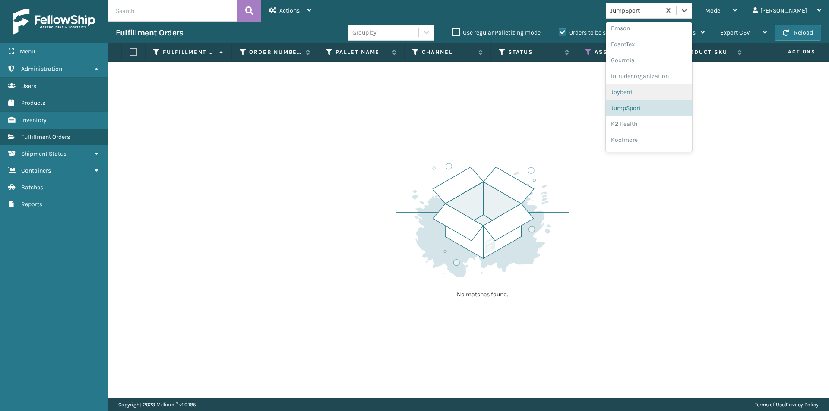
scroll to position [208, 0]
click at [658, 116] on div "K2 Health" at bounding box center [649, 112] width 86 height 16
click at [687, 11] on icon at bounding box center [684, 10] width 5 height 3
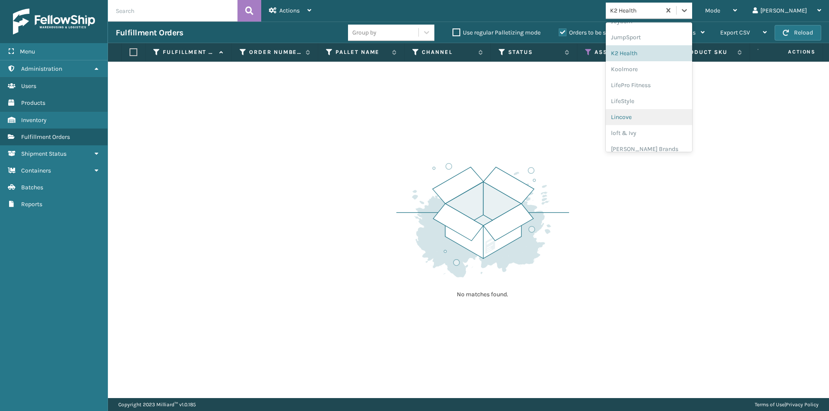
scroll to position [267, 0]
click at [664, 71] on div "Koolmore" at bounding box center [649, 68] width 86 height 16
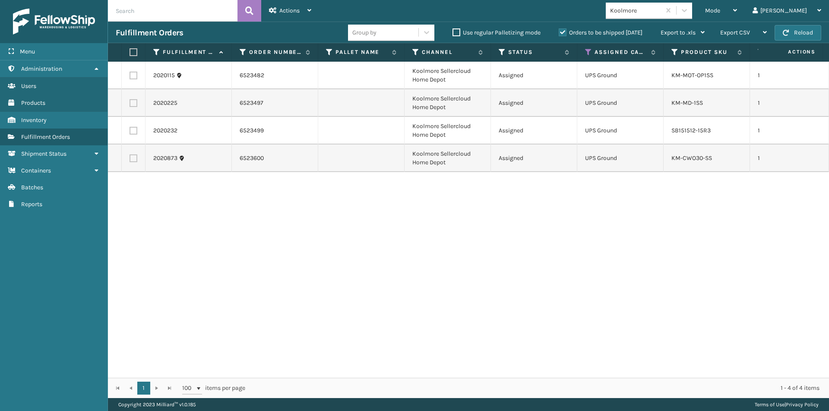
click at [134, 51] on label at bounding box center [132, 52] width 5 height 8
click at [130, 51] on input "checkbox" at bounding box center [130, 53] width 0 height 6
checkbox input "true"
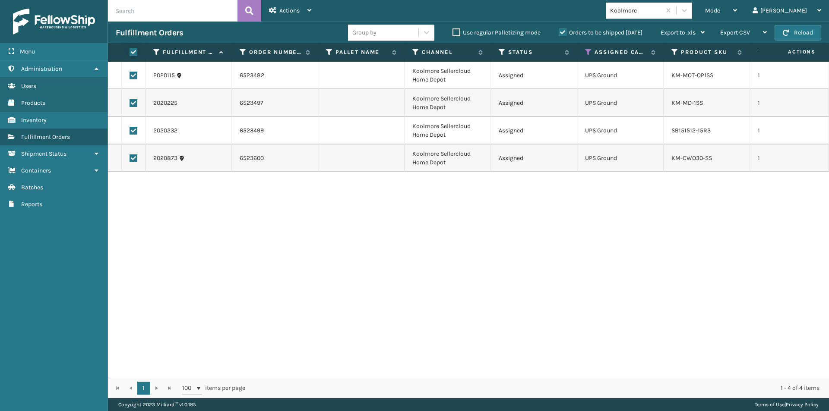
checkbox input "true"
click at [314, 9] on div "Actions Settings Remove All Filters Export Labels Create Picking Batch" at bounding box center [290, 11] width 58 height 22
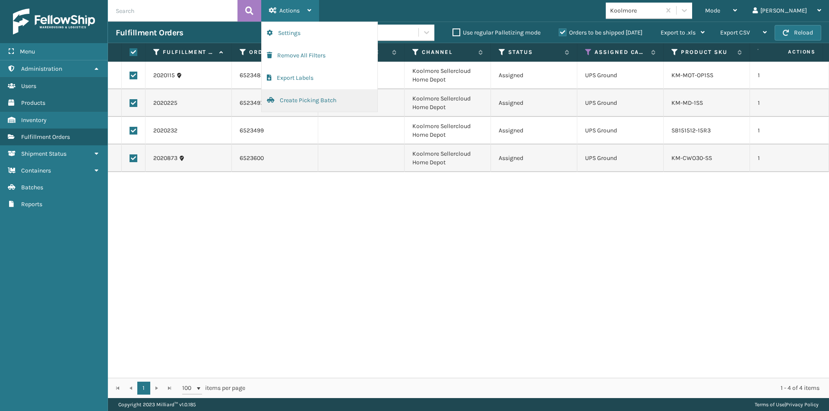
click at [328, 105] on button "Create Picking Batch" at bounding box center [320, 100] width 116 height 22
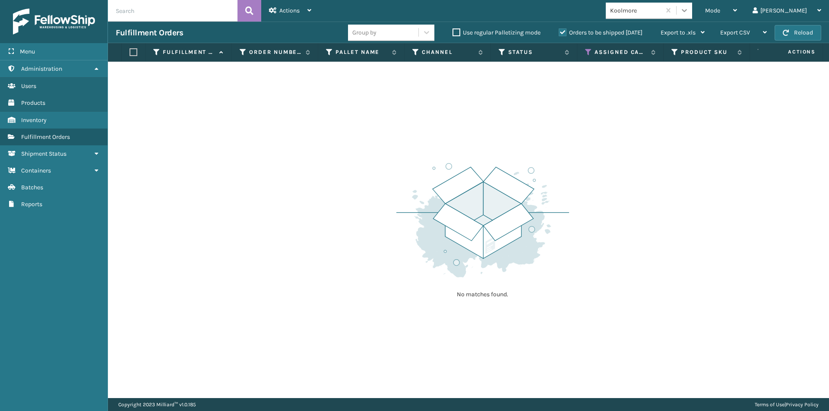
click at [692, 9] on div at bounding box center [685, 11] width 16 height 16
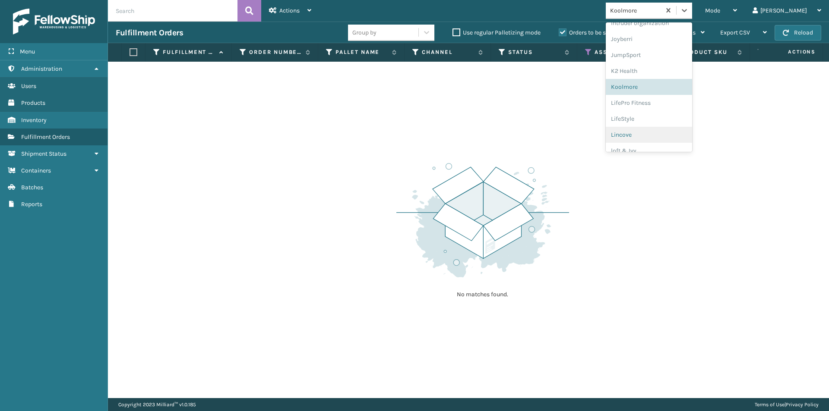
scroll to position [266, 0]
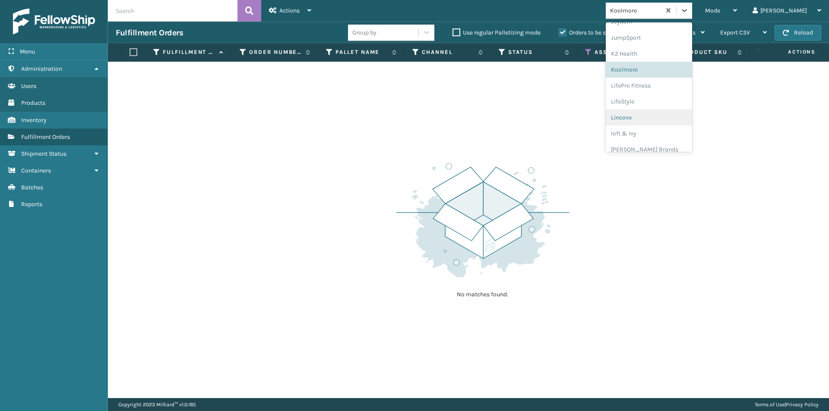
click at [679, 120] on div "Lincove" at bounding box center [649, 118] width 86 height 16
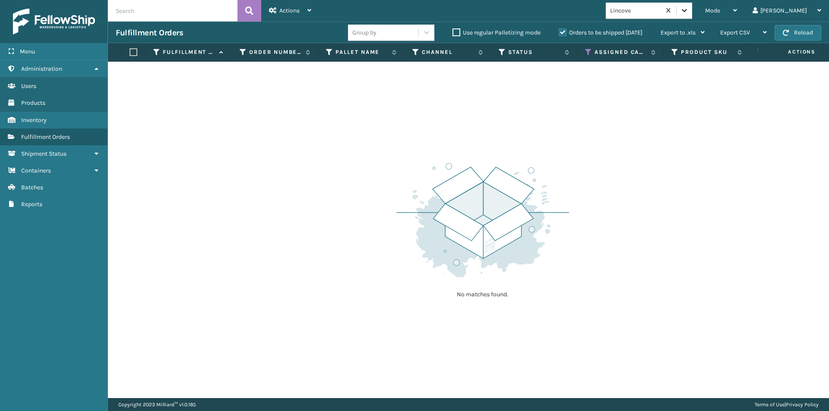
click at [687, 12] on icon at bounding box center [684, 10] width 5 height 3
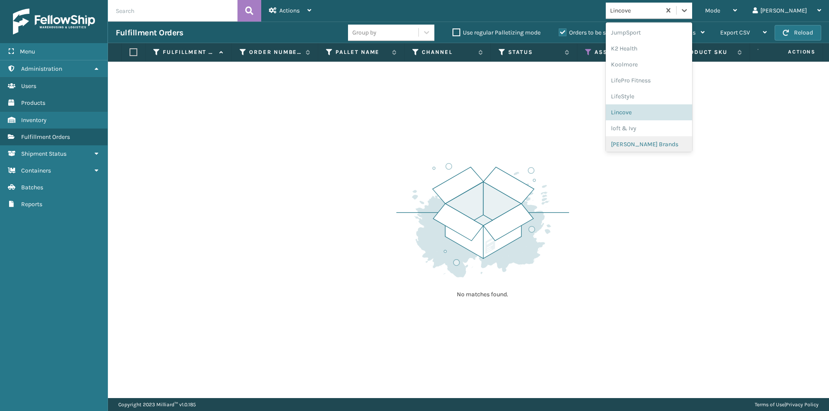
scroll to position [273, 0]
click at [680, 131] on div "loft & Ivy" at bounding box center [649, 126] width 86 height 16
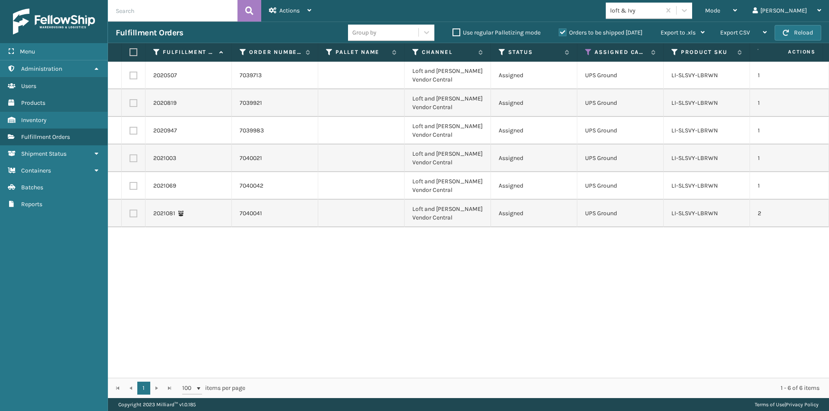
click at [134, 52] on label at bounding box center [132, 52] width 5 height 8
click at [130, 52] on input "checkbox" at bounding box center [130, 53] width 0 height 6
checkbox input "true"
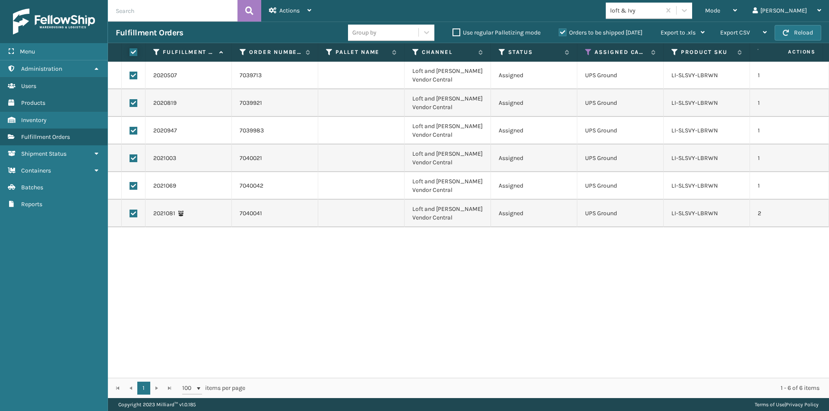
checkbox input "true"
click at [302, 12] on div "Actions" at bounding box center [290, 11] width 42 height 22
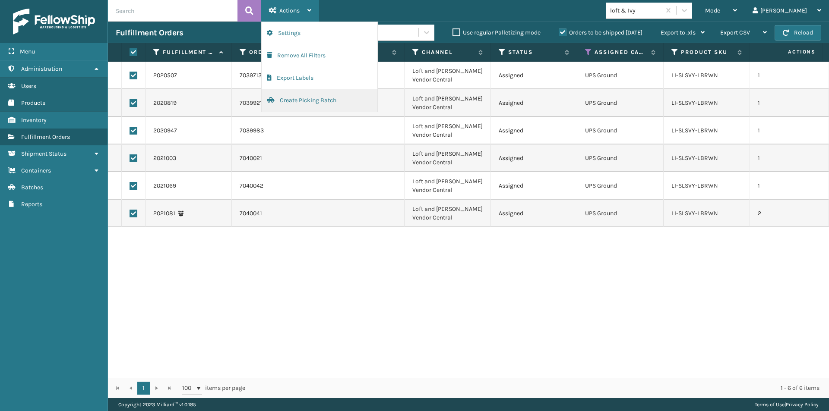
click at [314, 99] on button "Create Picking Batch" at bounding box center [320, 100] width 116 height 22
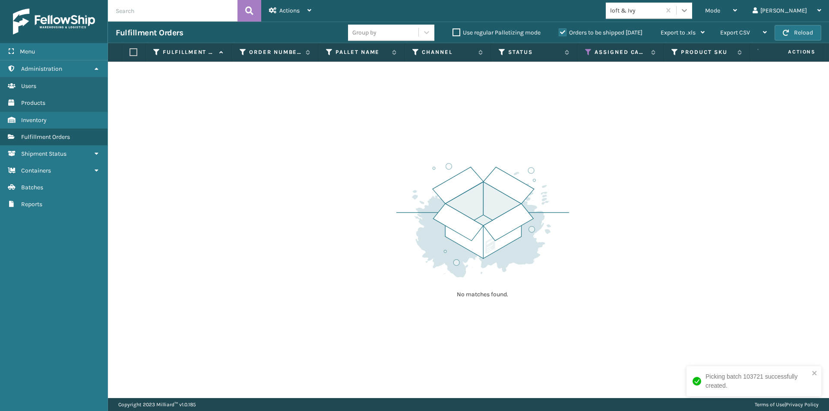
click at [687, 11] on icon at bounding box center [684, 10] width 5 height 3
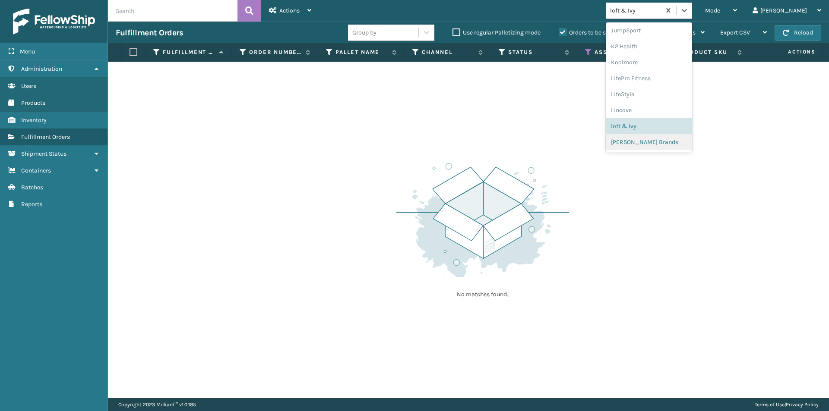
click at [680, 143] on div "[PERSON_NAME] Brands" at bounding box center [649, 142] width 86 height 16
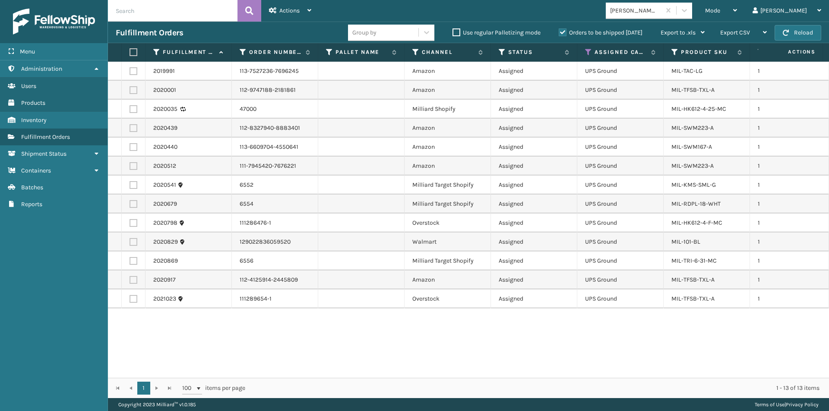
click at [134, 52] on label at bounding box center [132, 52] width 5 height 8
click at [130, 52] on input "checkbox" at bounding box center [130, 53] width 0 height 6
checkbox input "true"
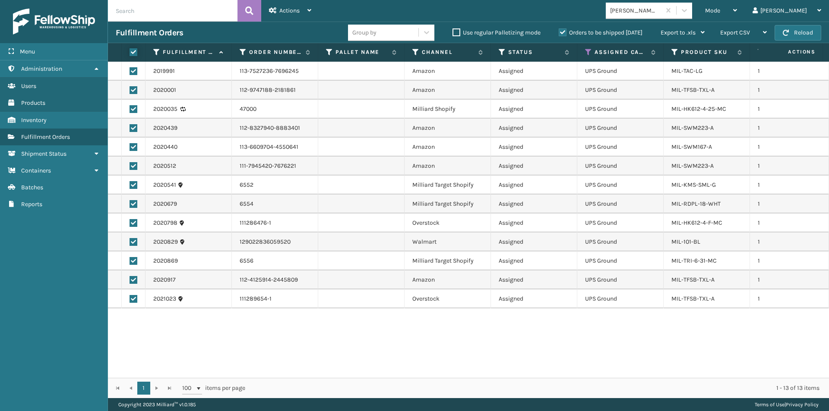
checkbox input "true"
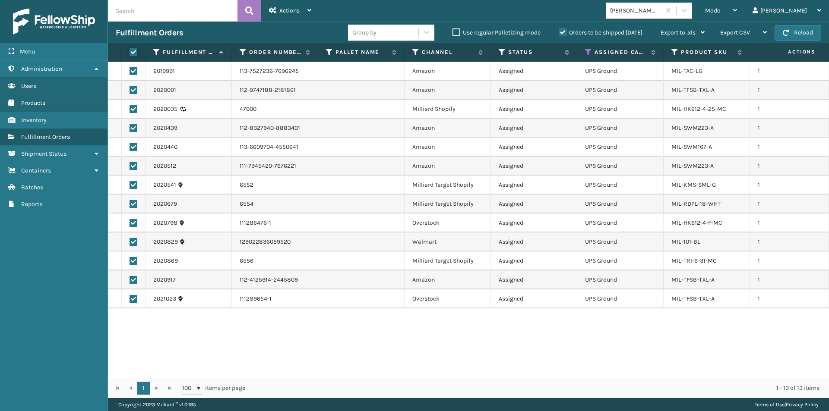
checkbox input "true"
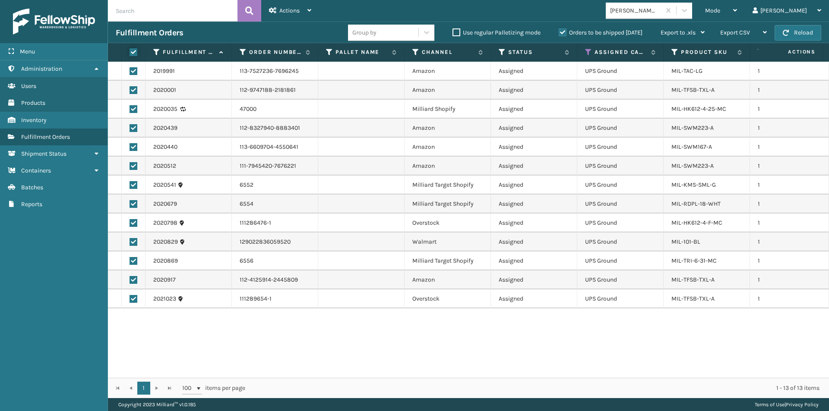
checkbox input "true"
click at [303, 14] on div "Actions" at bounding box center [290, 11] width 42 height 22
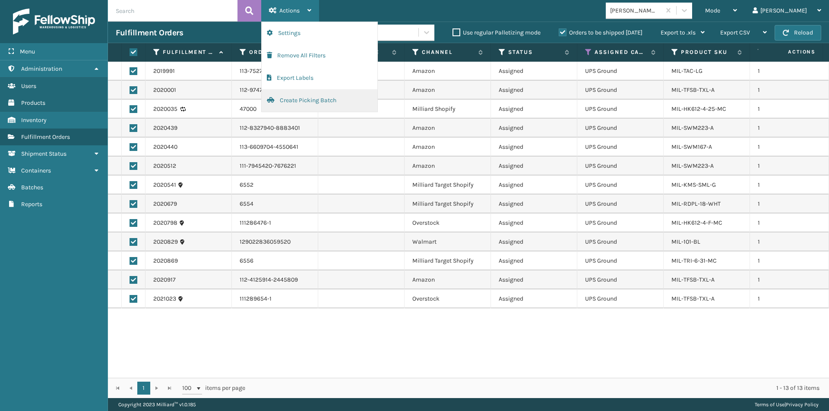
click at [315, 101] on button "Create Picking Batch" at bounding box center [320, 100] width 116 height 22
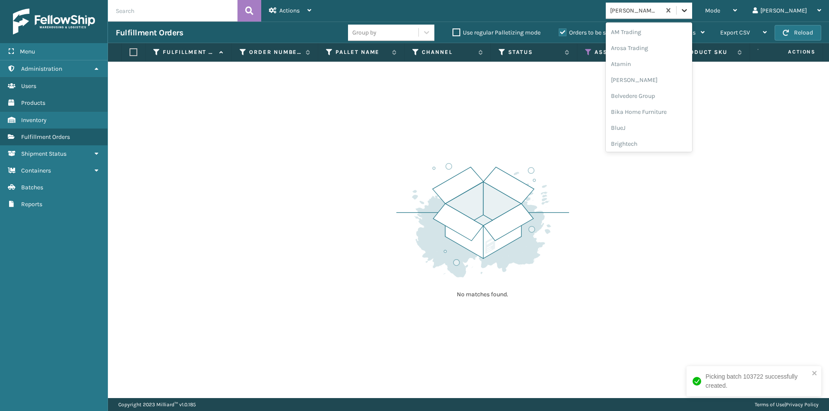
click at [689, 12] on icon at bounding box center [684, 10] width 9 height 9
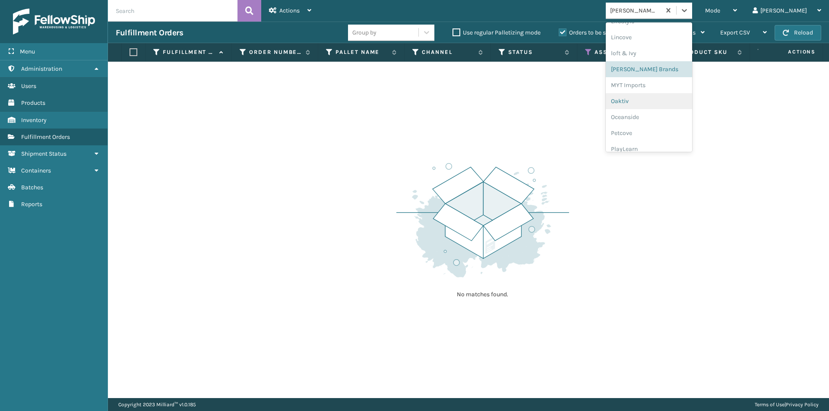
scroll to position [360, 0]
click at [679, 73] on div "MYT Imports" at bounding box center [649, 72] width 86 height 16
click at [692, 16] on div at bounding box center [685, 11] width 16 height 16
click at [664, 132] on div "Oaktiv" at bounding box center [649, 131] width 86 height 16
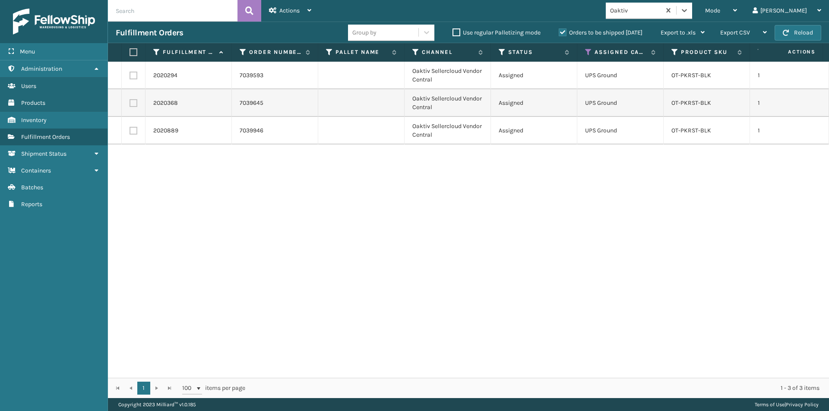
click at [134, 52] on label at bounding box center [132, 52] width 5 height 8
click at [130, 52] on input "checkbox" at bounding box center [130, 53] width 0 height 6
checkbox input "true"
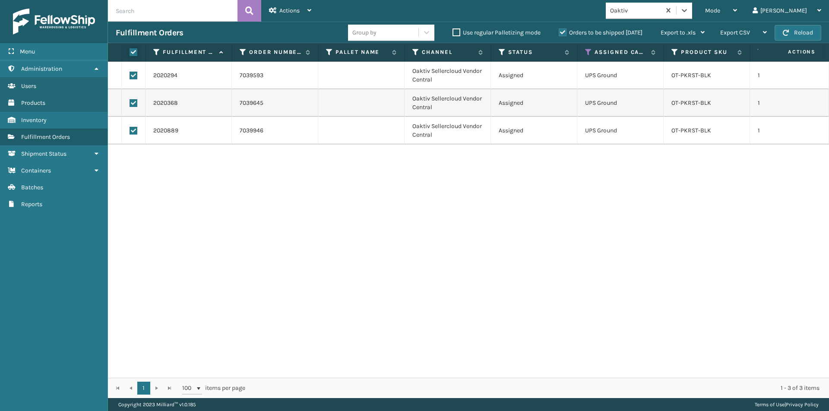
checkbox input "true"
click at [311, 13] on div "Actions" at bounding box center [290, 11] width 42 height 22
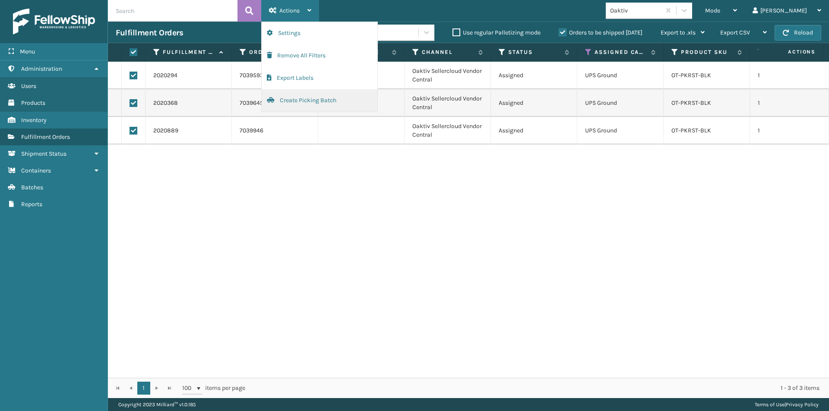
click at [297, 101] on button "Create Picking Batch" at bounding box center [320, 100] width 116 height 22
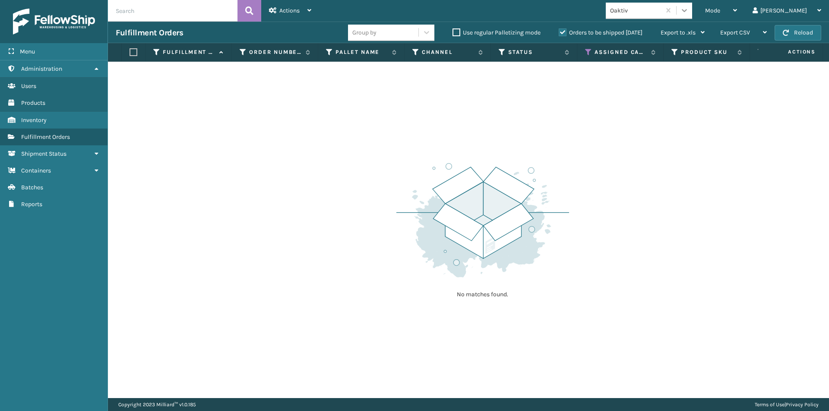
click at [687, 9] on icon at bounding box center [684, 10] width 5 height 3
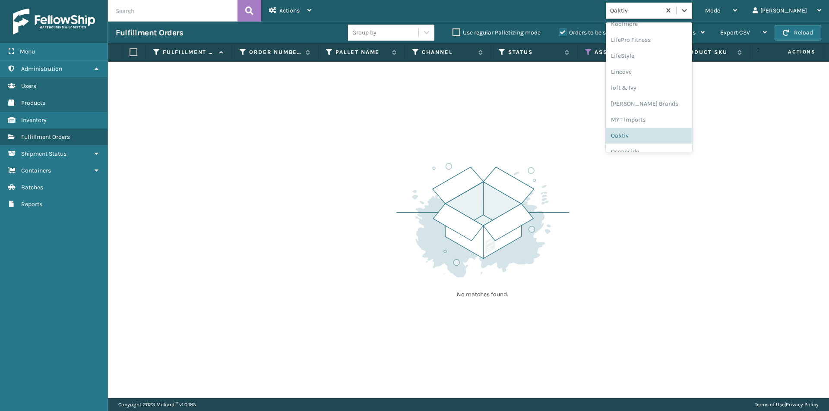
scroll to position [360, 0]
click at [666, 105] on div "Oceanside" at bounding box center [649, 104] width 86 height 16
click at [687, 10] on icon at bounding box center [684, 10] width 5 height 3
click at [664, 123] on div "Petcove" at bounding box center [649, 121] width 86 height 16
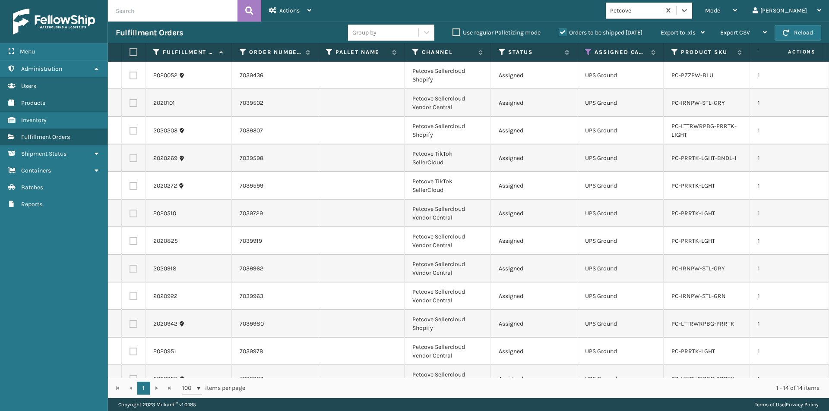
click at [133, 54] on label at bounding box center [132, 52] width 5 height 8
click at [130, 54] on input "checkbox" at bounding box center [130, 53] width 0 height 6
checkbox input "true"
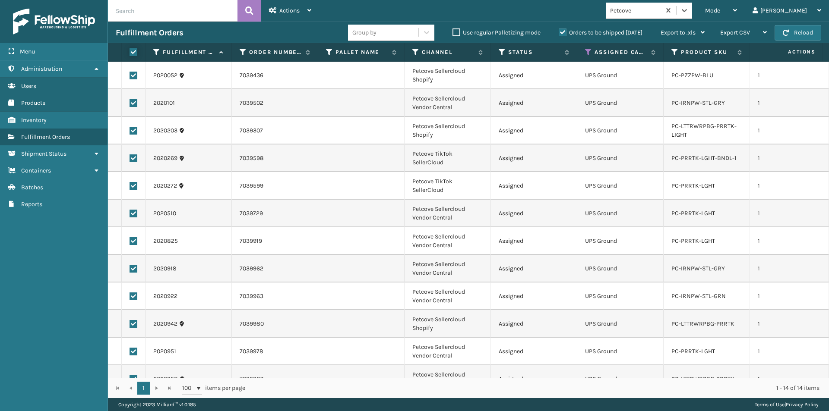
checkbox input "true"
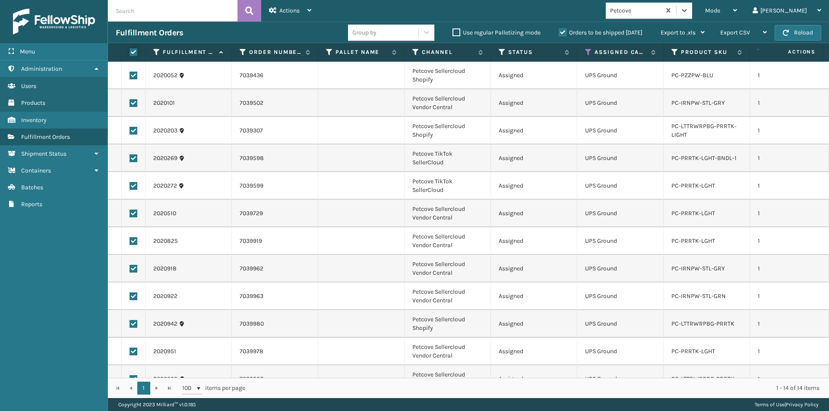
checkbox input "true"
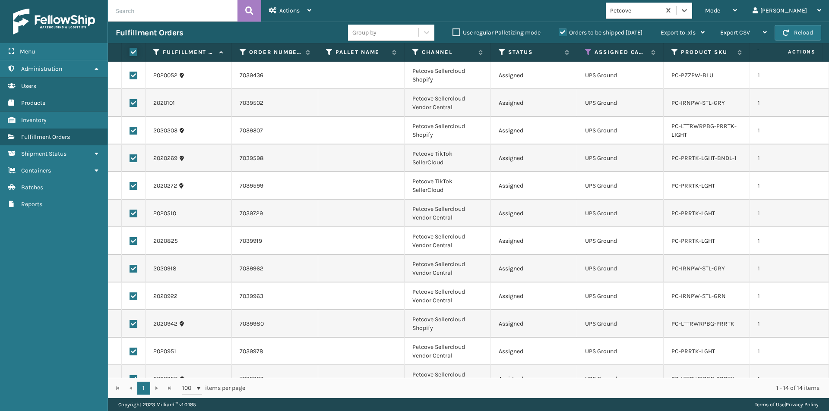
checkbox input "true"
click at [312, 9] on div "Actions Settings Remove All Filters Export Labels Create Picking Batch" at bounding box center [290, 11] width 58 height 22
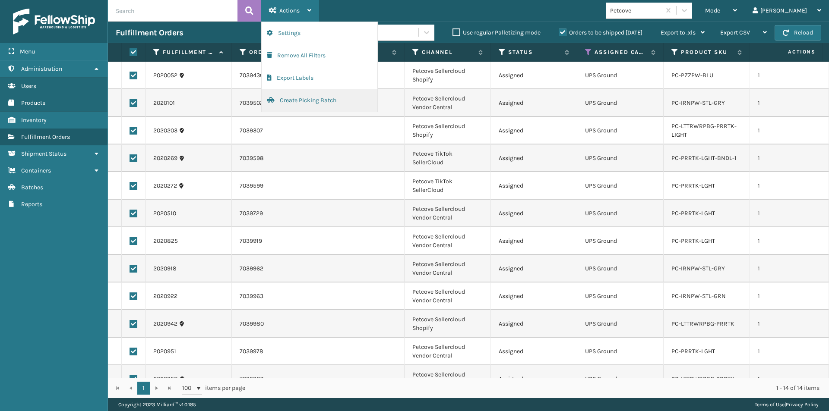
click at [309, 103] on button "Create Picking Batch" at bounding box center [320, 100] width 116 height 22
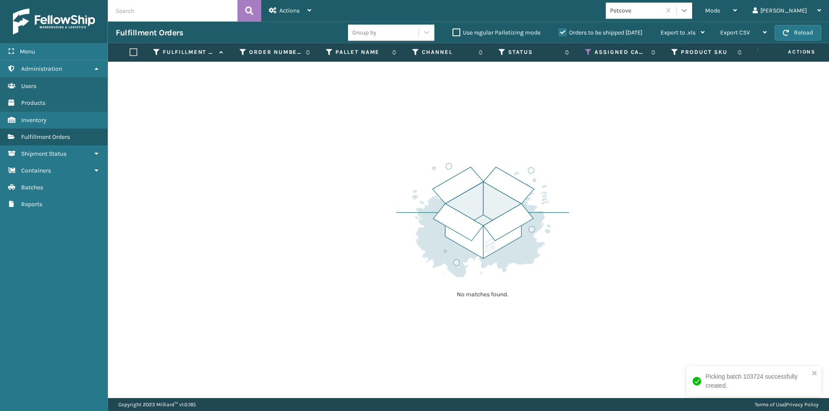
click at [689, 13] on icon at bounding box center [684, 10] width 9 height 9
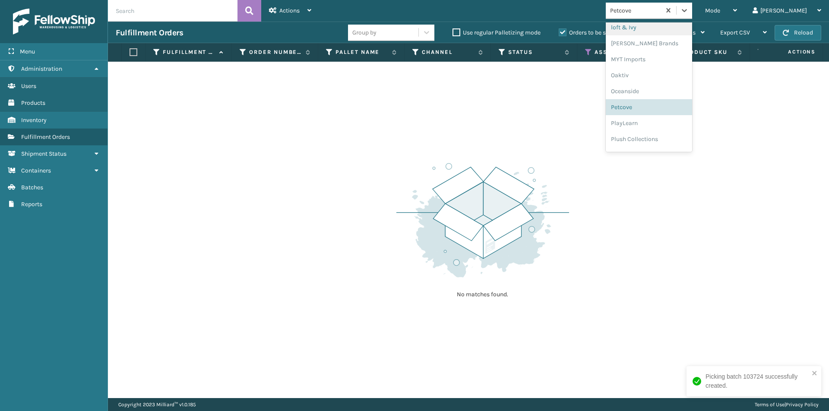
scroll to position [403, 0]
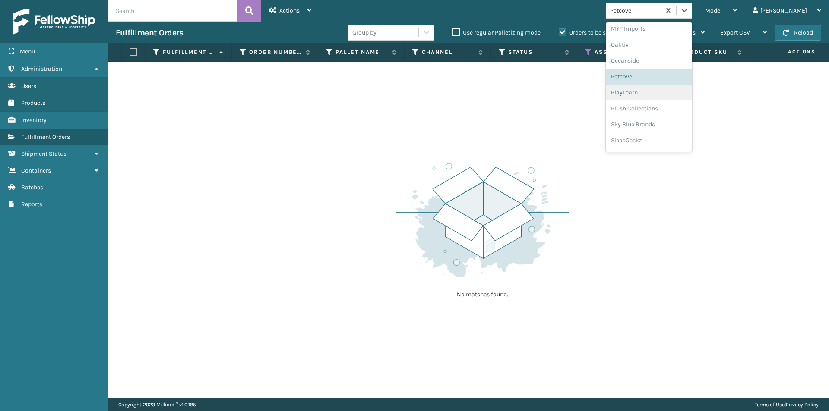
click at [659, 96] on div "PlayLearn" at bounding box center [649, 93] width 86 height 16
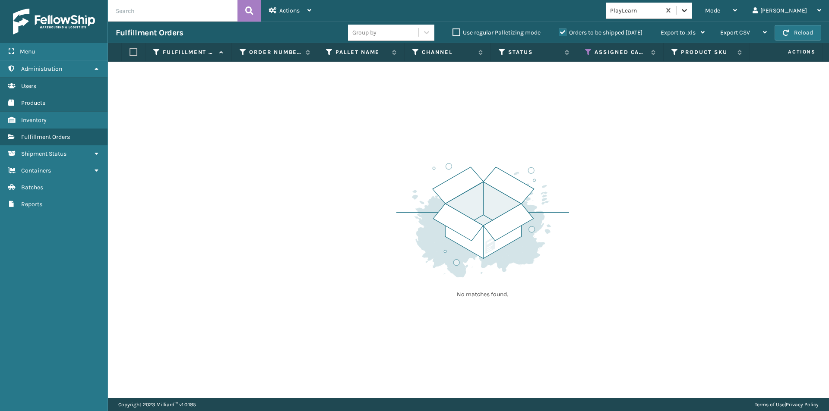
click at [692, 15] on div at bounding box center [685, 11] width 16 height 16
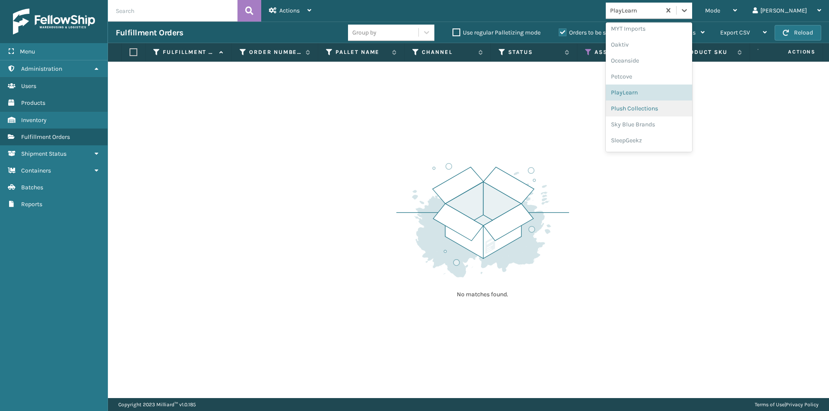
click at [671, 109] on div "Plush Collections" at bounding box center [649, 109] width 86 height 16
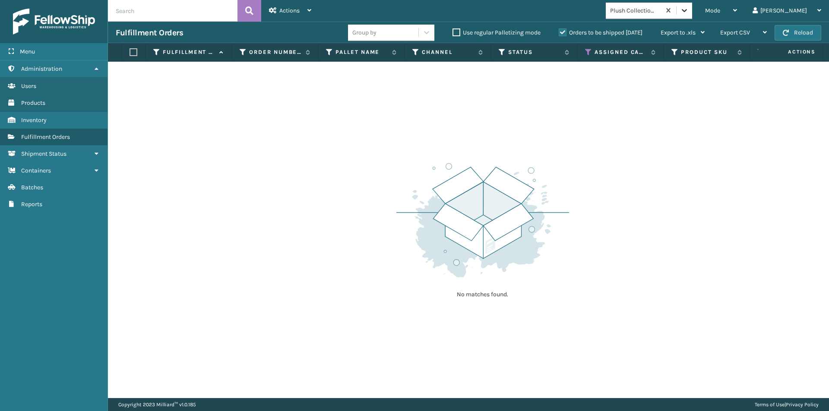
click at [689, 11] on icon at bounding box center [684, 10] width 9 height 9
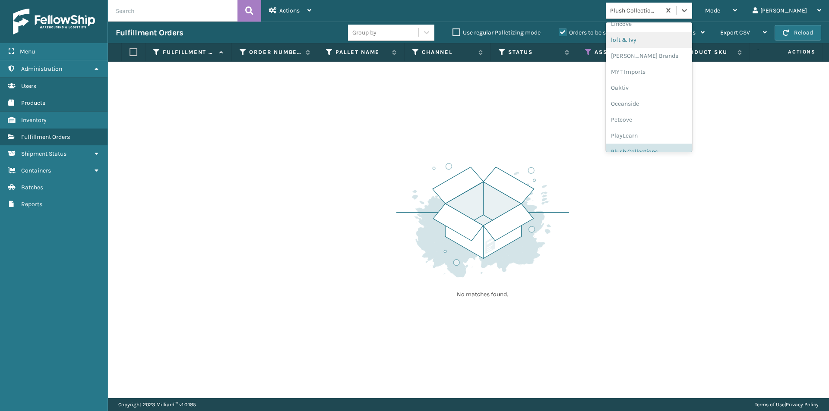
scroll to position [417, 0]
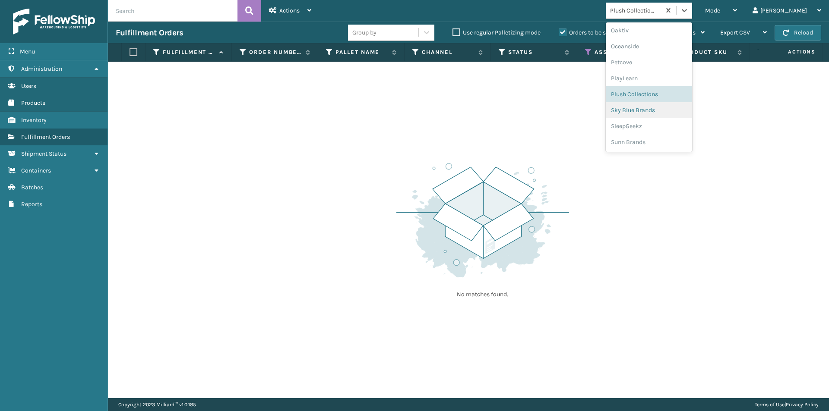
click at [671, 113] on div "Sky Blue Brands" at bounding box center [649, 110] width 86 height 16
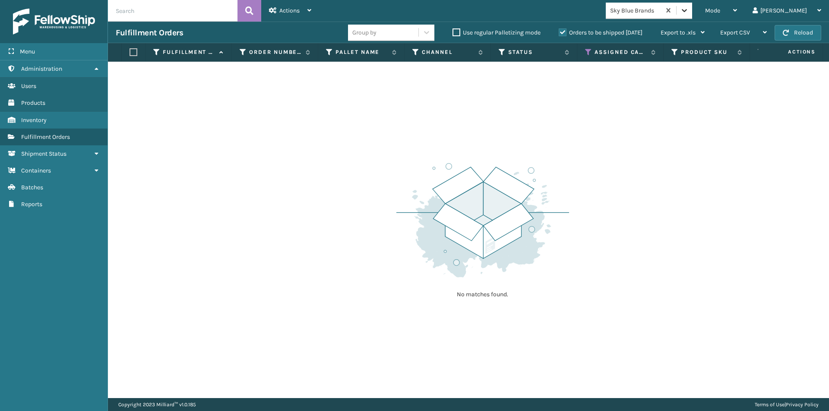
click at [689, 8] on icon at bounding box center [684, 10] width 9 height 9
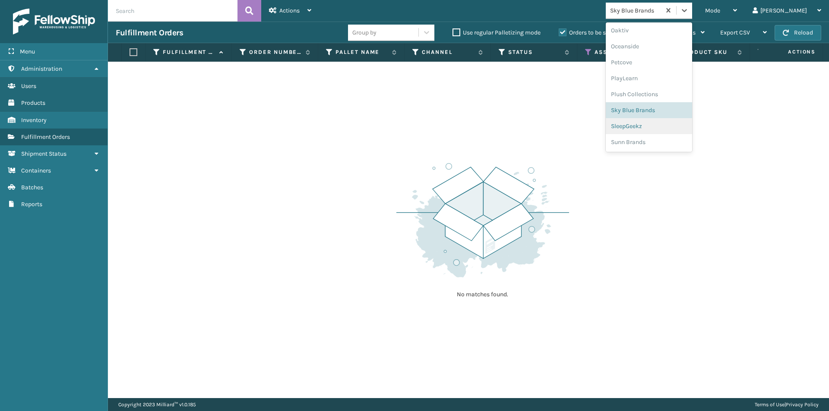
click at [673, 130] on div "SleepGeekz" at bounding box center [649, 126] width 86 height 16
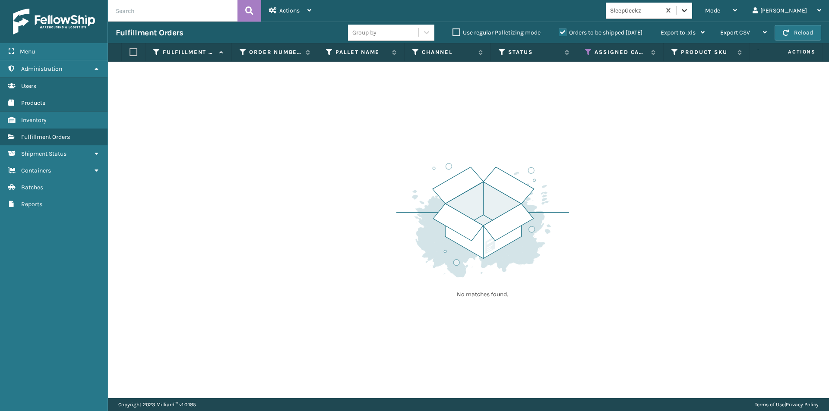
click at [687, 11] on icon at bounding box center [684, 10] width 5 height 3
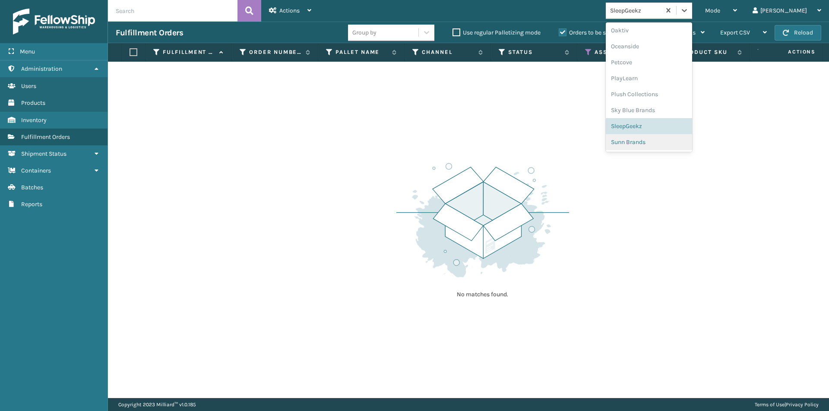
click at [670, 146] on div "Sunn Brands" at bounding box center [649, 142] width 86 height 16
click at [689, 8] on icon at bounding box center [684, 10] width 9 height 9
click at [677, 123] on div "LifePro Fitness" at bounding box center [649, 122] width 86 height 16
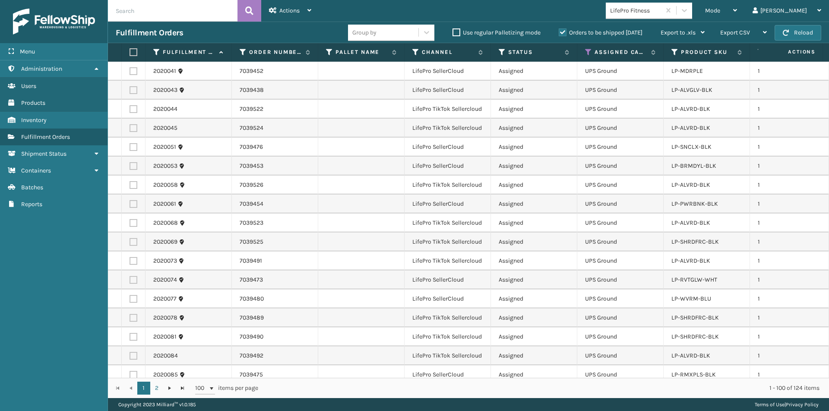
click at [134, 53] on label at bounding box center [132, 52] width 5 height 8
click at [130, 53] on input "checkbox" at bounding box center [130, 53] width 0 height 6
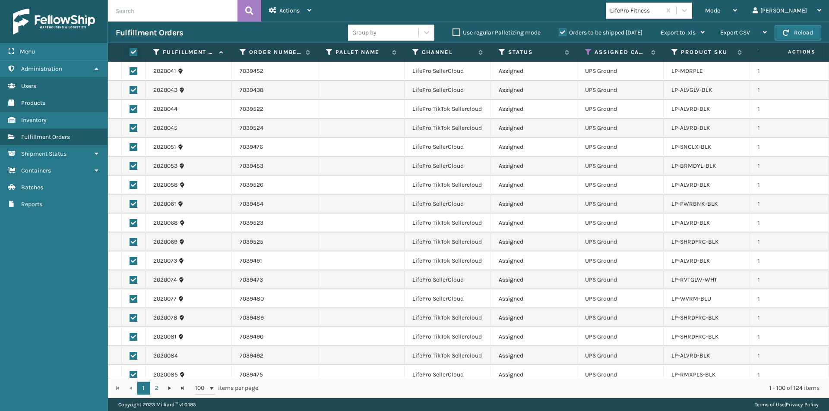
checkbox input "true"
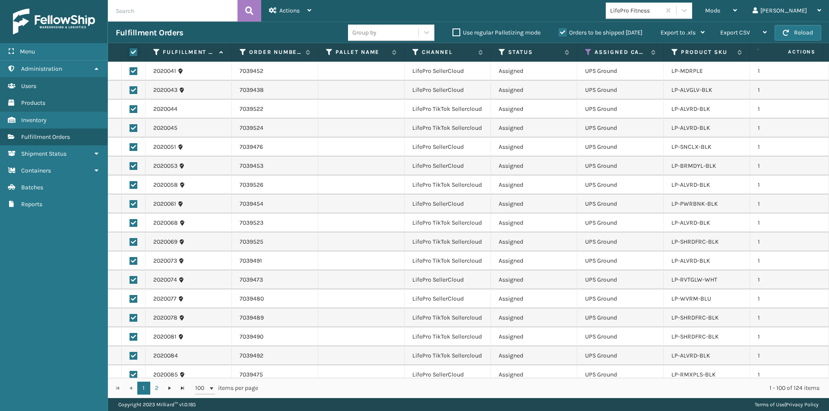
checkbox input "true"
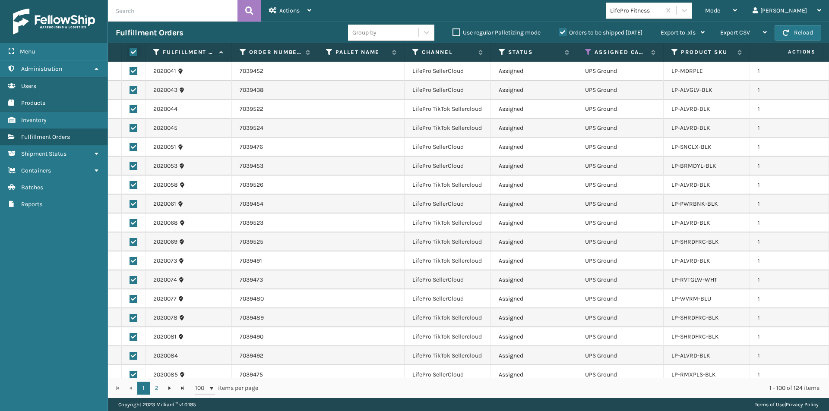
checkbox input "true"
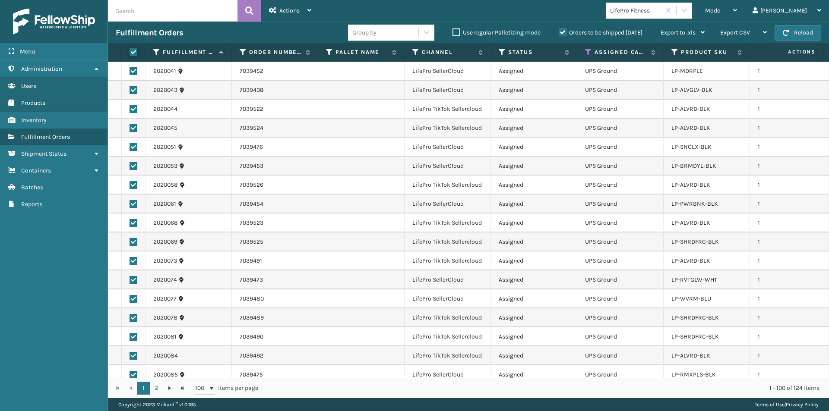
checkbox input "true"
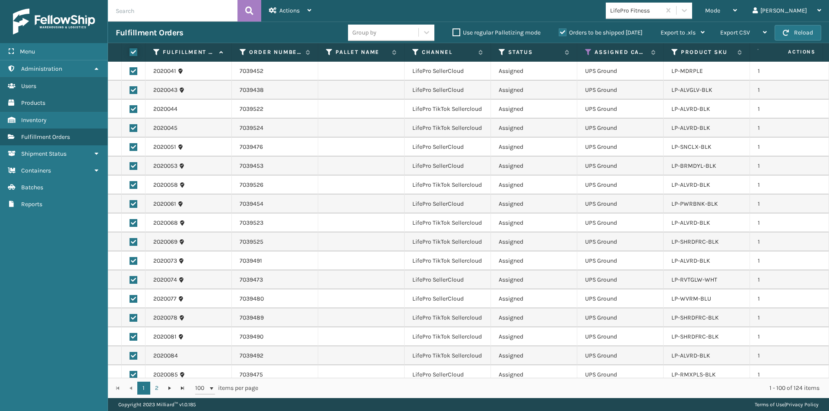
checkbox input "true"
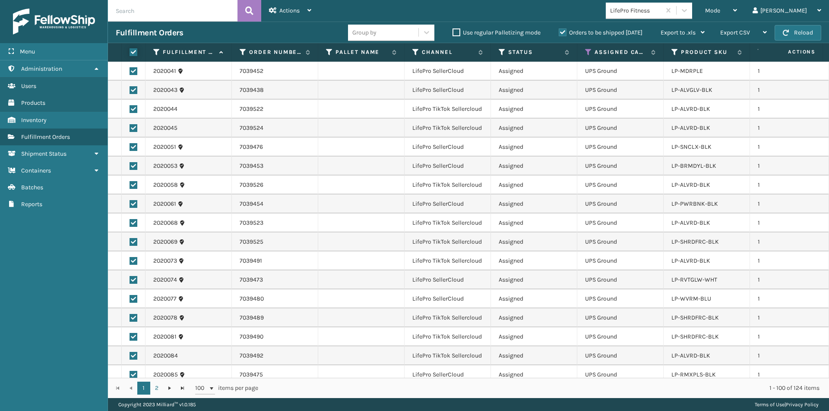
checkbox input "true"
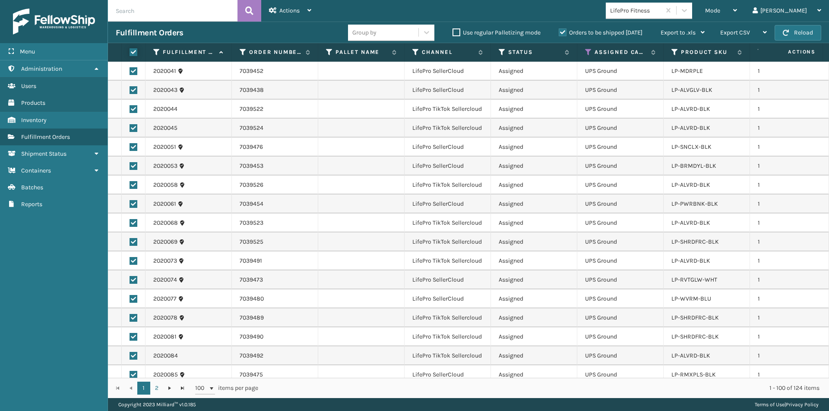
checkbox input "true"
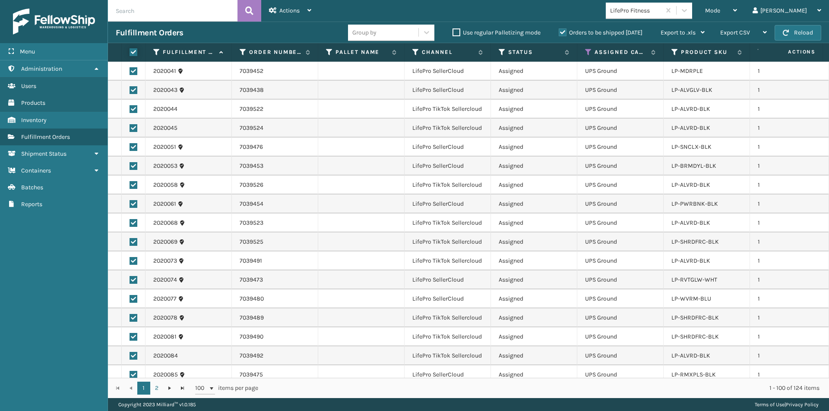
checkbox input "true"
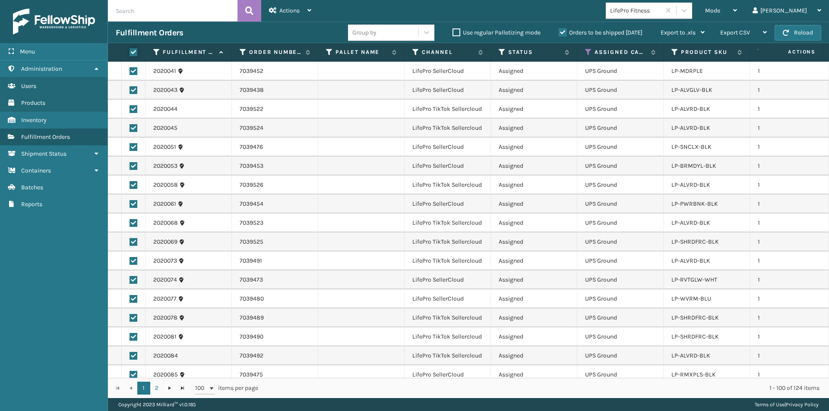
checkbox input "true"
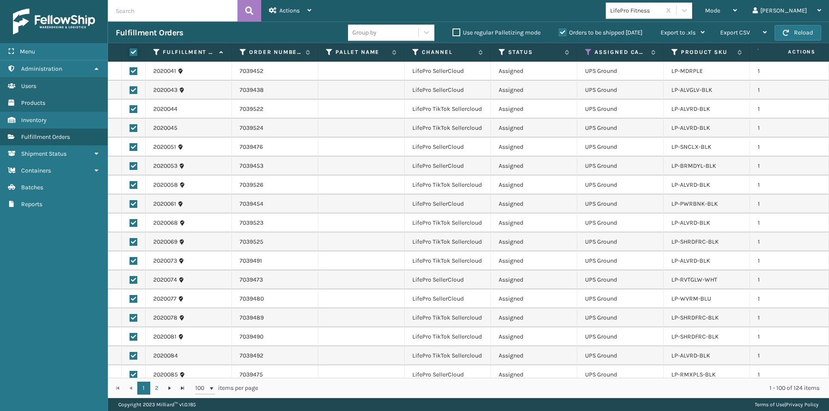
checkbox input "true"
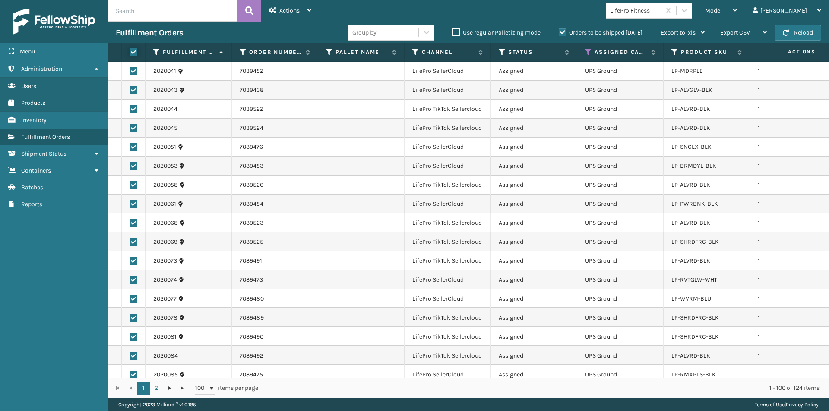
checkbox input "true"
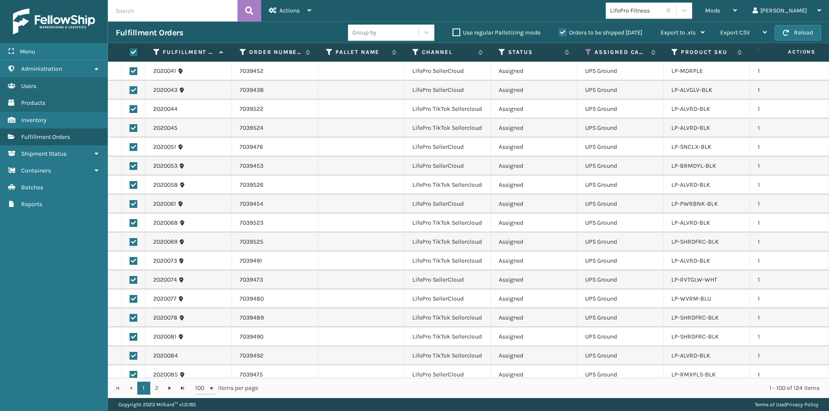
checkbox input "true"
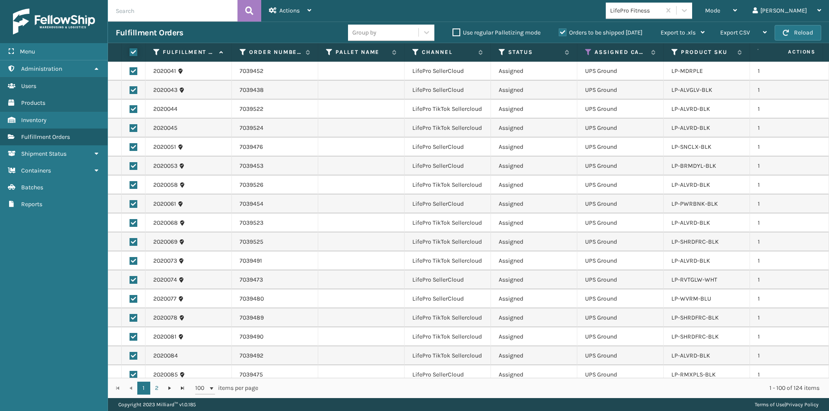
checkbox input "true"
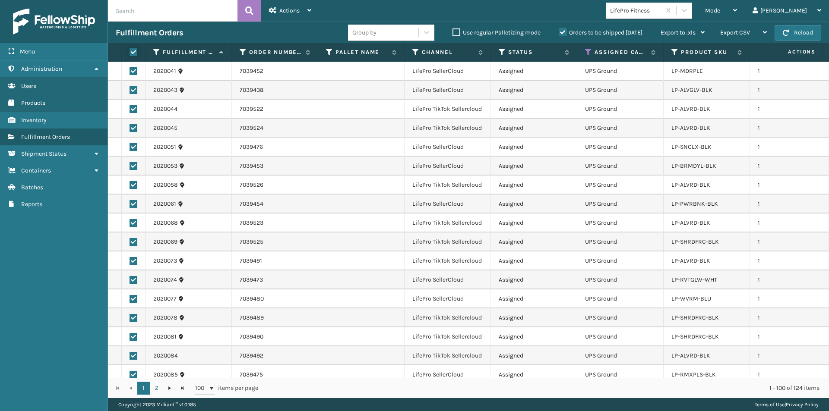
checkbox input "true"
click at [312, 9] on div "Actions Settings Remove All Filters Export Labels Create Picking Batch" at bounding box center [290, 11] width 58 height 22
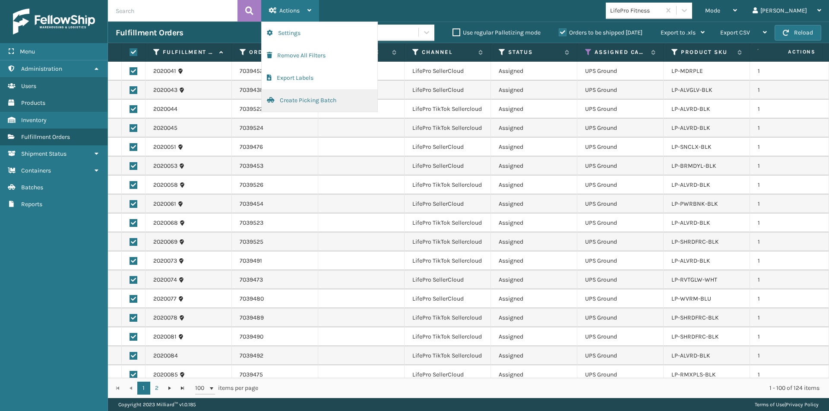
click at [319, 98] on button "Create Picking Batch" at bounding box center [320, 100] width 116 height 22
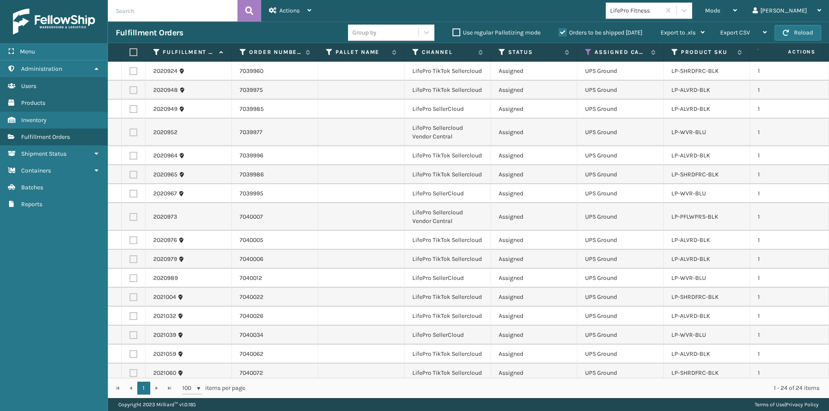
click at [133, 51] on label at bounding box center [132, 52] width 5 height 8
click at [130, 51] on input "checkbox" at bounding box center [130, 53] width 0 height 6
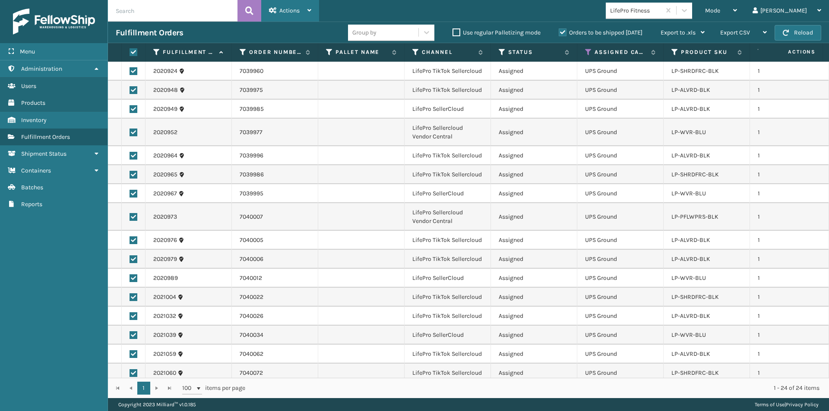
click at [313, 6] on div "Actions Settings Remove All Filters Export Labels Create Picking Batch" at bounding box center [290, 11] width 58 height 22
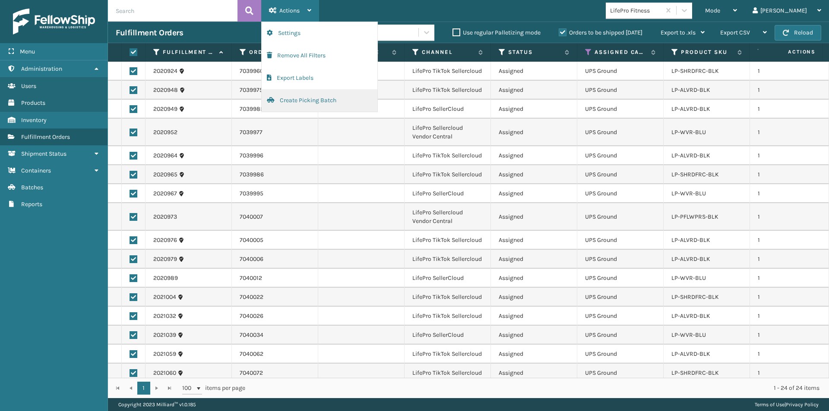
click at [314, 102] on button "Create Picking Batch" at bounding box center [320, 100] width 116 height 22
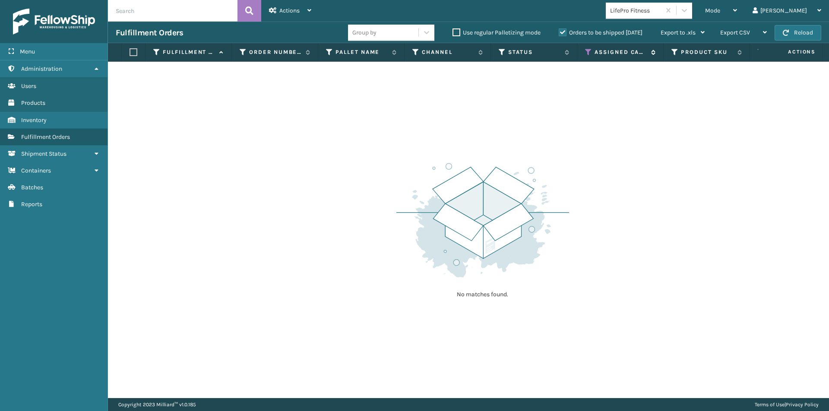
click at [589, 53] on icon at bounding box center [588, 52] width 7 height 8
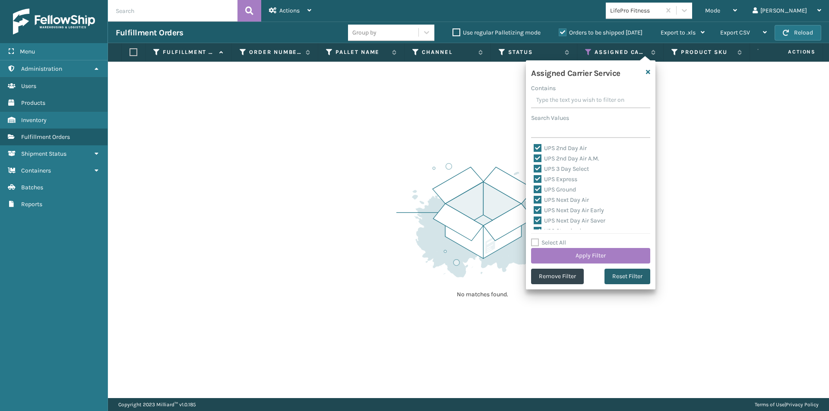
drag, startPoint x: 622, startPoint y: 271, endPoint x: 616, endPoint y: 265, distance: 7.9
click at [622, 271] on button "Reset Filter" at bounding box center [627, 277] width 46 height 16
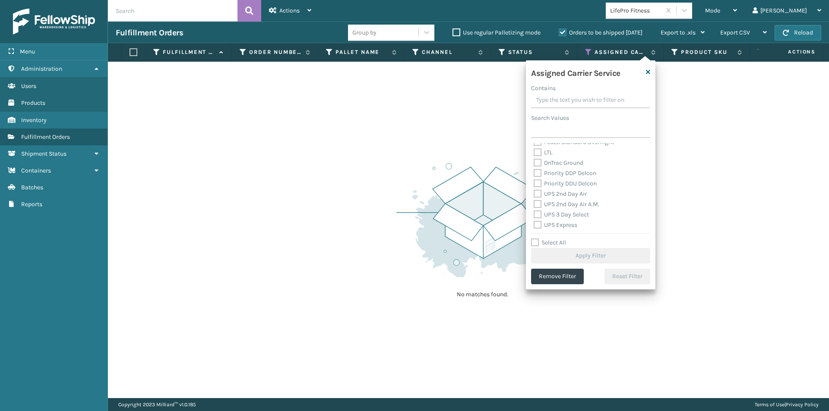
scroll to position [0, 0]
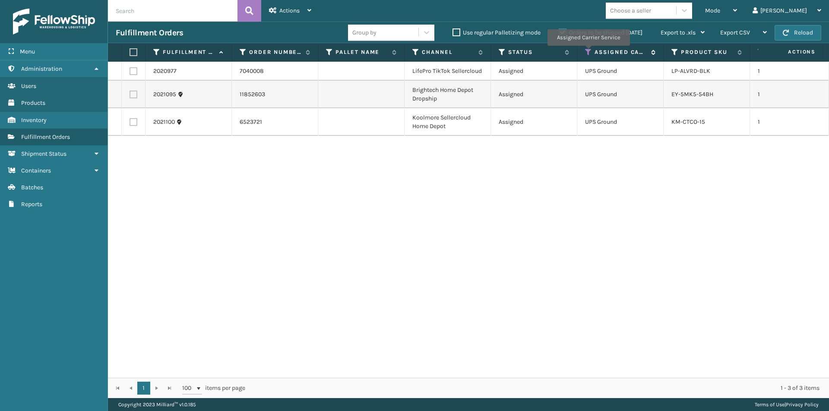
click at [588, 52] on icon at bounding box center [588, 52] width 7 height 8
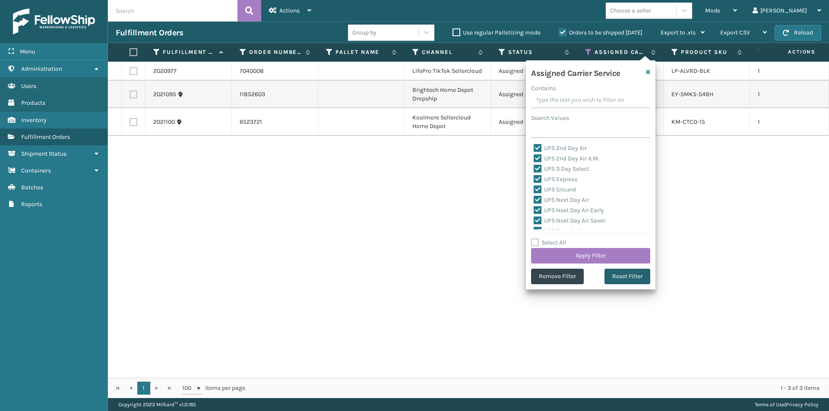
click at [632, 272] on button "Reset Filter" at bounding box center [627, 277] width 46 height 16
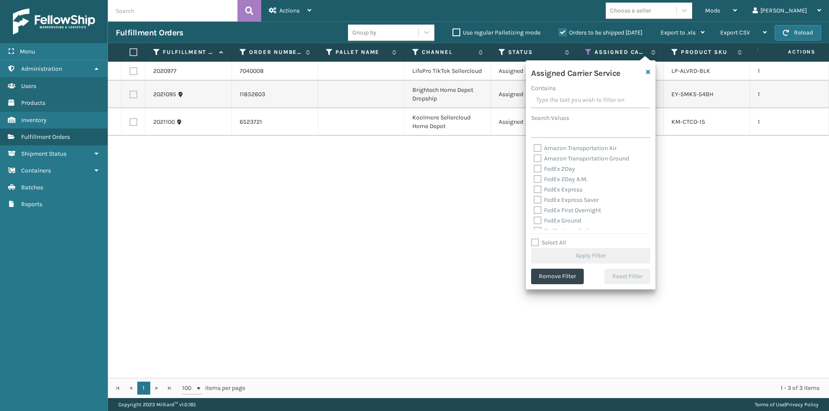
click at [537, 169] on label "FedEx 2Day" at bounding box center [554, 168] width 41 height 7
click at [534, 169] on input "FedEx 2Day" at bounding box center [534, 167] width 0 height 6
click at [537, 177] on label "FedEx 2Day A.M." at bounding box center [561, 179] width 54 height 7
click at [534, 177] on input "FedEx 2Day A.M." at bounding box center [534, 177] width 0 height 6
click at [538, 190] on label "FedEx Express" at bounding box center [558, 189] width 49 height 7
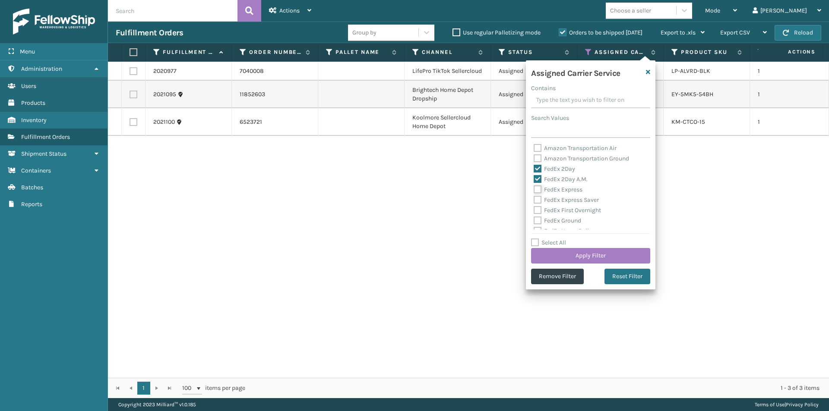
click at [534, 190] on input "FedEx Express" at bounding box center [534, 188] width 0 height 6
click at [537, 200] on label "FedEx Express Saver" at bounding box center [566, 199] width 65 height 7
click at [534, 200] on input "FedEx Express Saver" at bounding box center [534, 198] width 0 height 6
click at [604, 248] on div "Select All Apply Filter" at bounding box center [590, 251] width 119 height 26
click at [609, 255] on button "Apply Filter" at bounding box center [590, 256] width 119 height 16
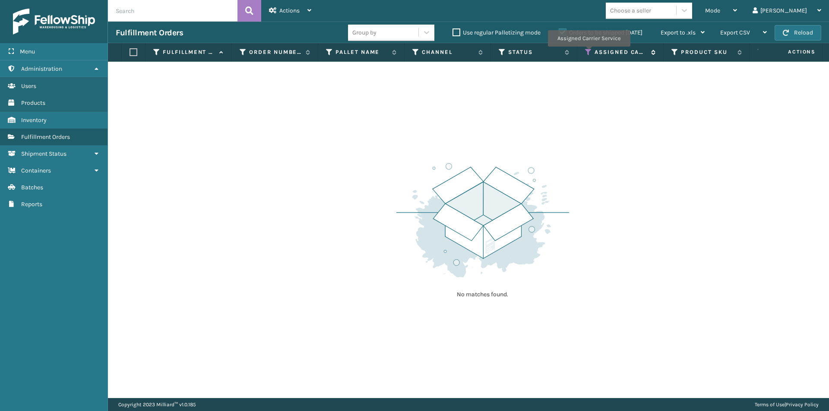
click at [588, 53] on icon at bounding box center [588, 52] width 7 height 8
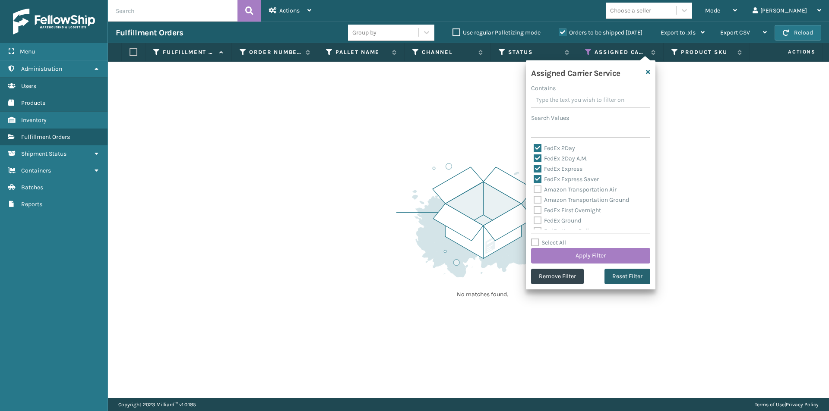
click at [636, 275] on button "Reset Filter" at bounding box center [627, 277] width 46 height 16
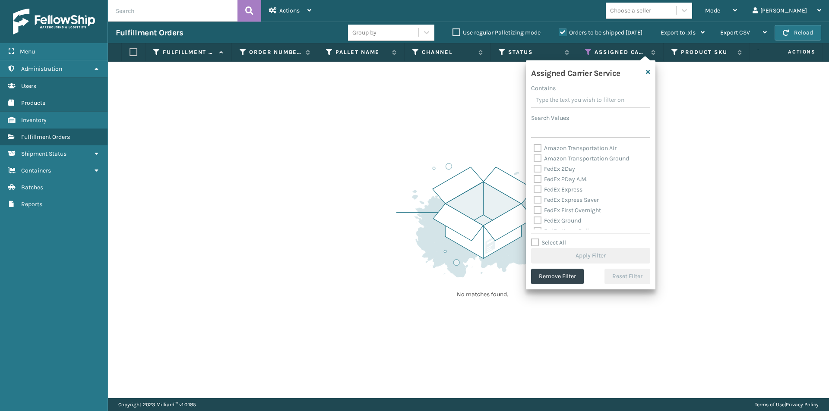
click at [541, 171] on label "FedEx 2Day" at bounding box center [554, 168] width 41 height 7
click at [534, 170] on input "FedEx 2Day" at bounding box center [534, 167] width 0 height 6
click at [536, 178] on label "FedEx 2Day A.M." at bounding box center [561, 179] width 54 height 7
click at [534, 178] on input "FedEx 2Day A.M." at bounding box center [534, 177] width 0 height 6
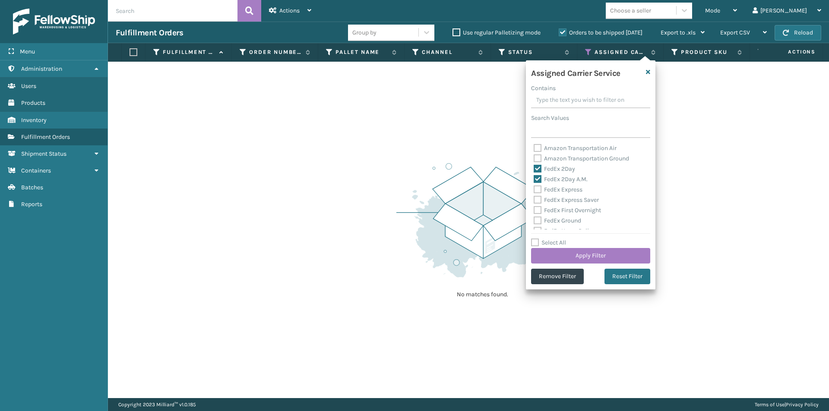
click at [537, 187] on label "FedEx Express" at bounding box center [558, 189] width 49 height 7
click at [534, 187] on input "FedEx Express" at bounding box center [534, 188] width 0 height 6
click at [537, 199] on label "FedEx Express Saver" at bounding box center [566, 199] width 65 height 7
click at [534, 199] on input "FedEx Express Saver" at bounding box center [534, 198] width 0 height 6
click at [537, 211] on label "FedEx First Overnight" at bounding box center [567, 210] width 67 height 7
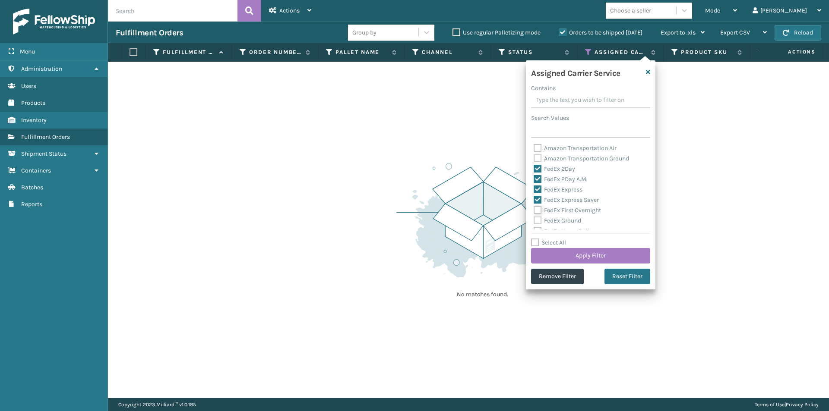
click at [534, 211] on input "FedEx First Overnight" at bounding box center [534, 208] width 0 height 6
click at [538, 218] on label "FedEx Ground" at bounding box center [557, 220] width 47 height 7
click at [534, 218] on input "FedEx Ground" at bounding box center [534, 219] width 0 height 6
click at [537, 190] on label "FedEx Home Delivery" at bounding box center [567, 187] width 66 height 7
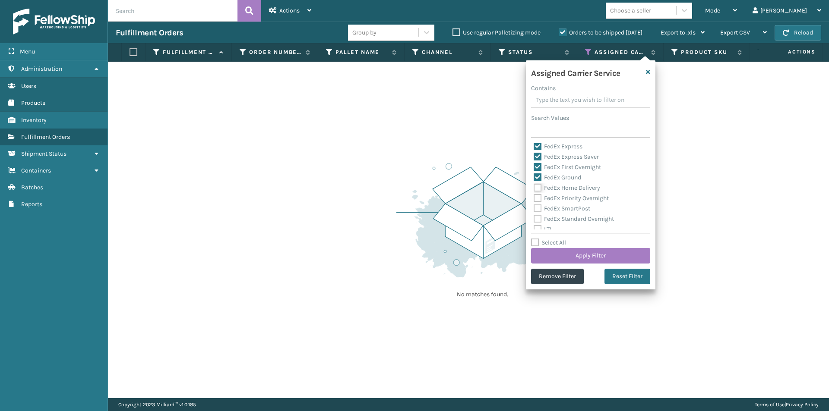
click at [534, 189] on input "FedEx Home Delivery" at bounding box center [534, 186] width 0 height 6
click at [537, 199] on label "FedEx Priority Overnight" at bounding box center [571, 198] width 75 height 7
click at [534, 199] on input "FedEx Priority Overnight" at bounding box center [534, 196] width 0 height 6
click at [540, 208] on label "FedEx SmartPost" at bounding box center [562, 208] width 57 height 7
click at [534, 208] on input "FedEx SmartPost" at bounding box center [534, 207] width 0 height 6
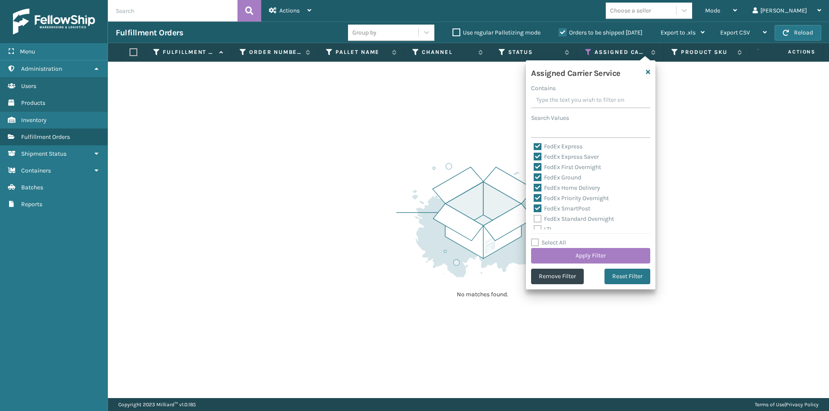
click at [537, 218] on label "FedEx Standard Overnight" at bounding box center [574, 218] width 80 height 7
click at [534, 218] on input "FedEx Standard Overnight" at bounding box center [534, 217] width 0 height 6
click at [618, 254] on button "Apply Filter" at bounding box center [590, 256] width 119 height 16
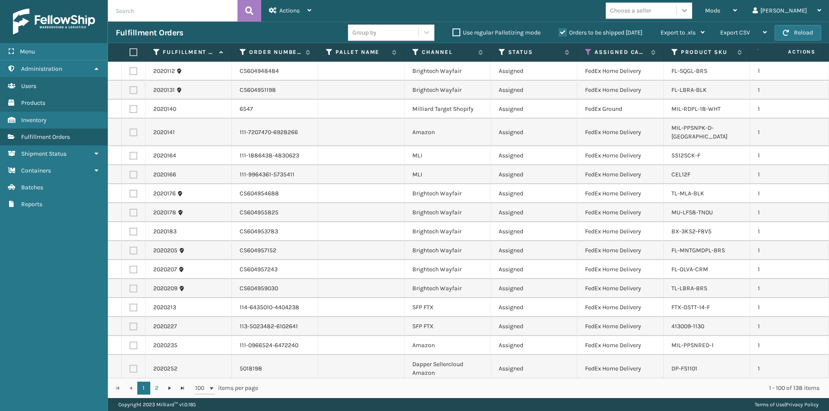
click at [687, 11] on icon at bounding box center [684, 10] width 5 height 3
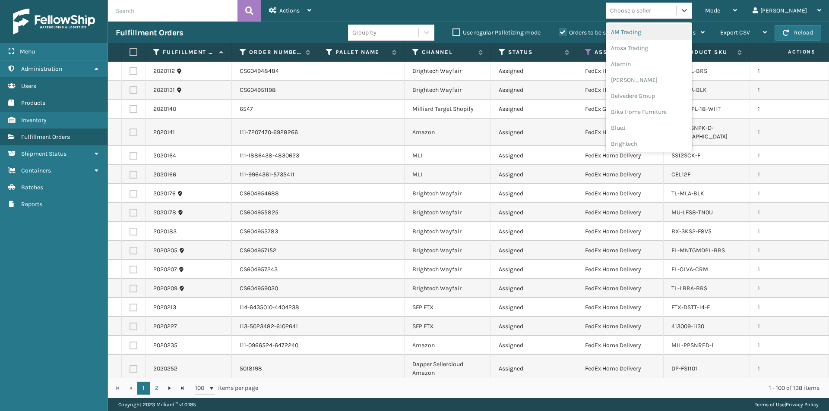
click at [669, 35] on div "AM Trading" at bounding box center [649, 32] width 86 height 16
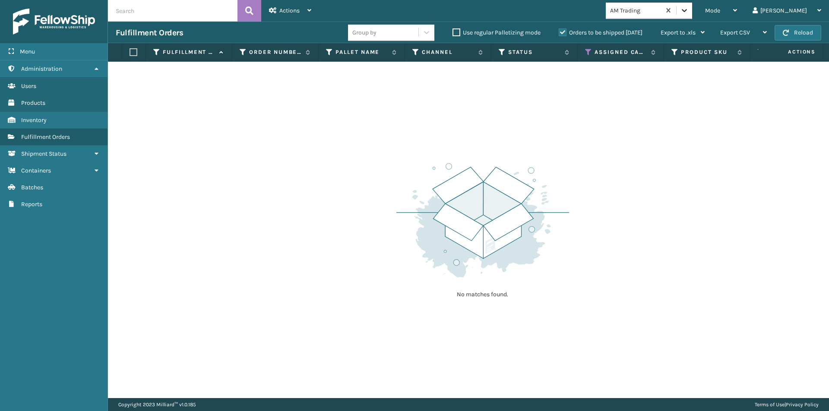
click at [689, 13] on icon at bounding box center [684, 10] width 9 height 9
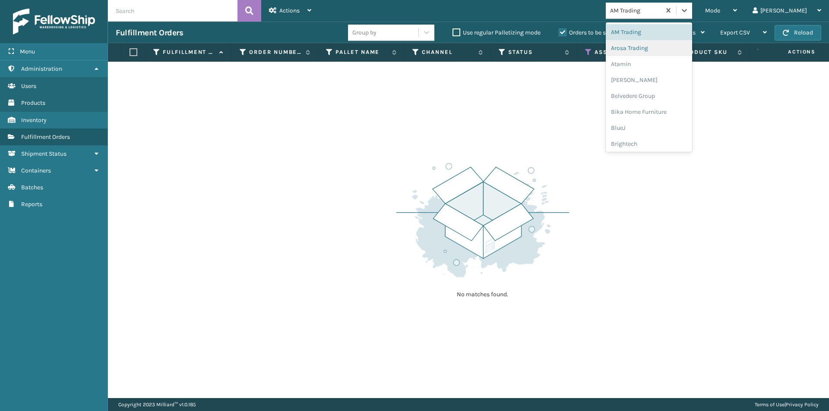
click at [675, 46] on div "Arosa Trading" at bounding box center [649, 48] width 86 height 16
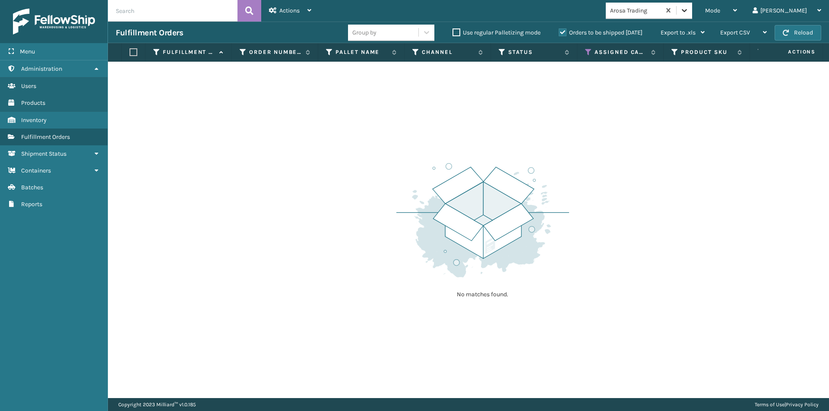
click at [689, 11] on icon at bounding box center [684, 10] width 9 height 9
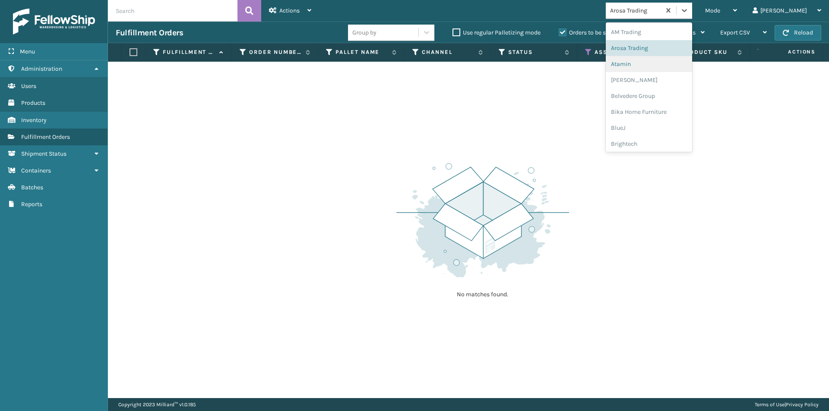
click at [661, 69] on div "Atamin" at bounding box center [649, 64] width 86 height 16
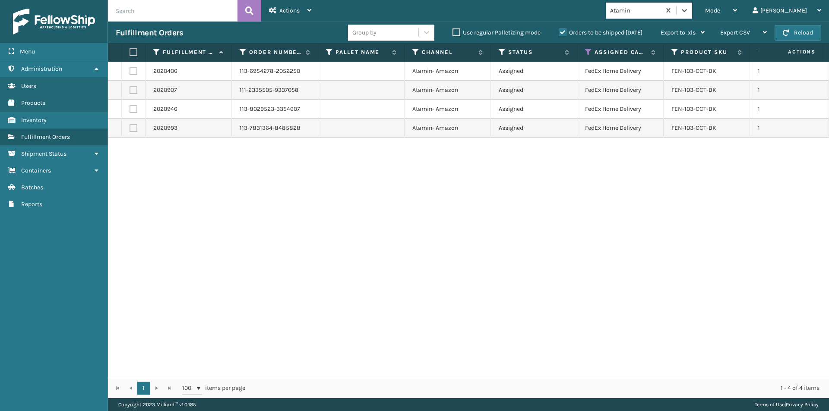
click at [133, 52] on label at bounding box center [132, 52] width 5 height 8
click at [130, 52] on input "checkbox" at bounding box center [130, 53] width 0 height 6
click at [309, 9] on icon at bounding box center [309, 10] width 4 height 6
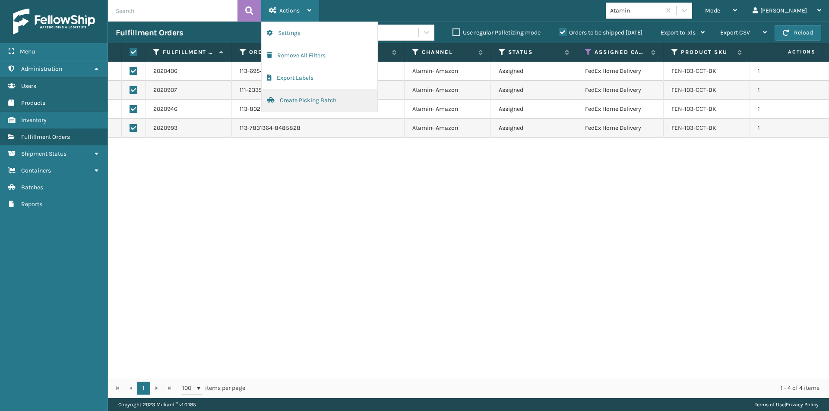
click at [291, 98] on button "Create Picking Batch" at bounding box center [320, 100] width 116 height 22
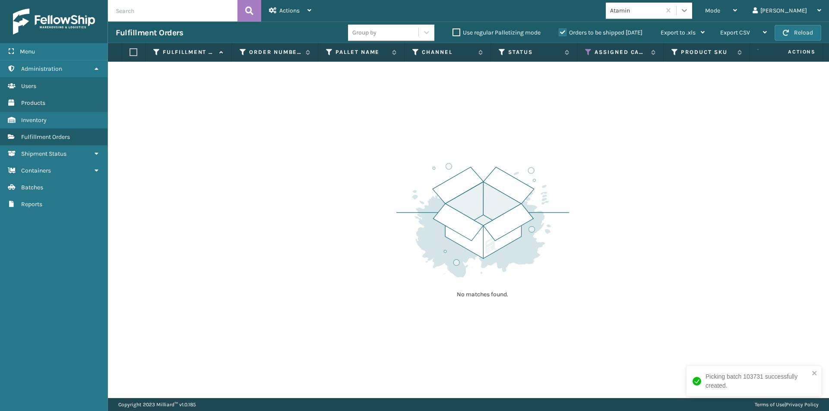
drag, startPoint x: 714, startPoint y: 7, endPoint x: 720, endPoint y: 18, distance: 12.6
click at [689, 7] on icon at bounding box center [684, 10] width 9 height 9
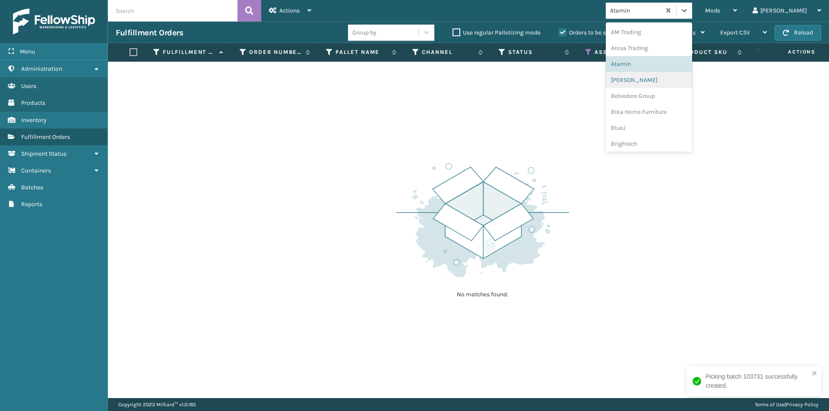
click at [670, 77] on div "[PERSON_NAME]" at bounding box center [649, 80] width 86 height 16
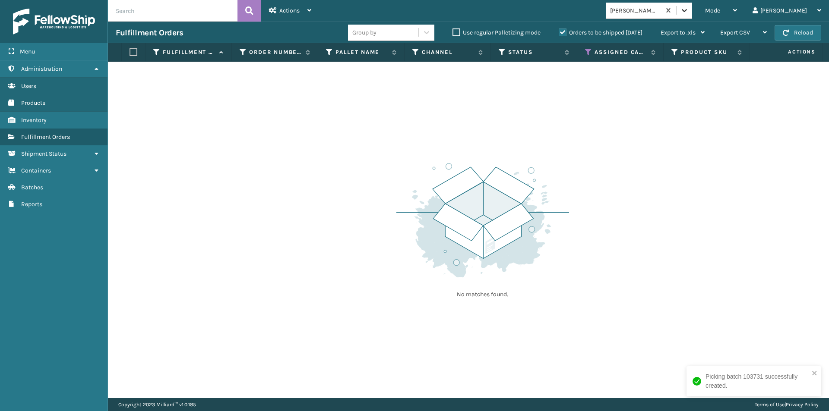
click at [689, 10] on icon at bounding box center [684, 10] width 9 height 9
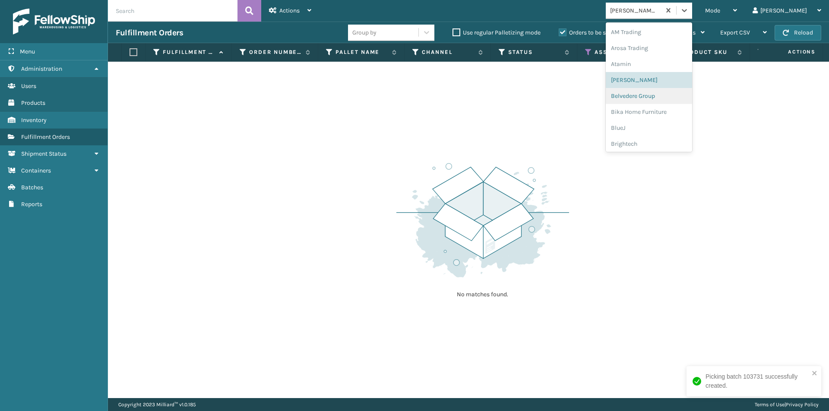
click at [680, 96] on div "Belvedere Group" at bounding box center [649, 96] width 86 height 16
click at [689, 13] on icon at bounding box center [684, 10] width 9 height 9
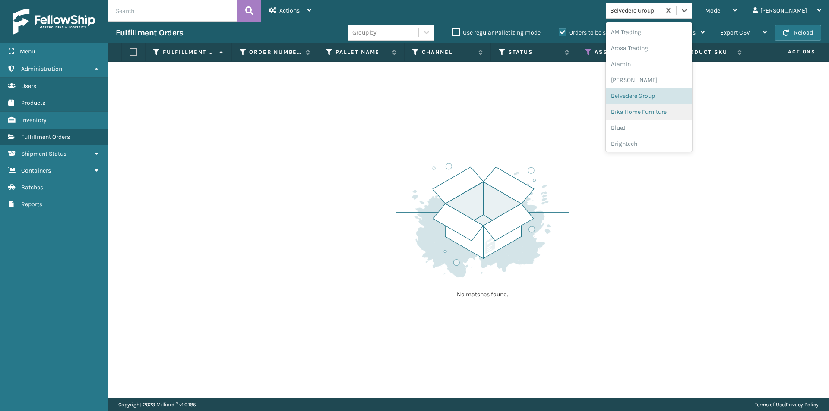
click at [686, 108] on div "Bika Home Furniture" at bounding box center [649, 112] width 86 height 16
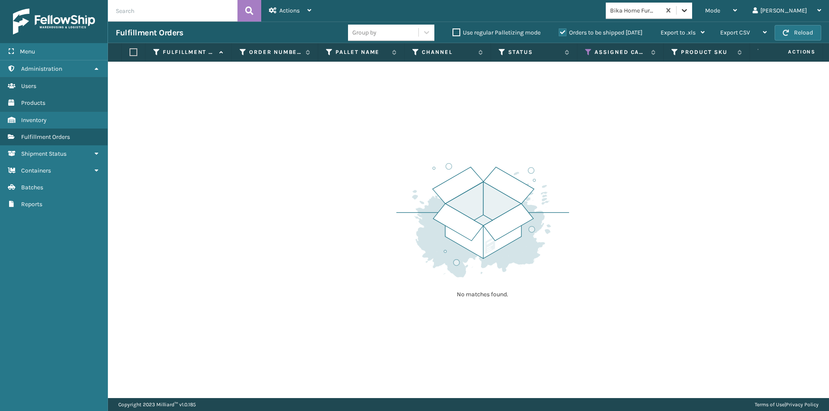
click at [689, 11] on icon at bounding box center [684, 10] width 9 height 9
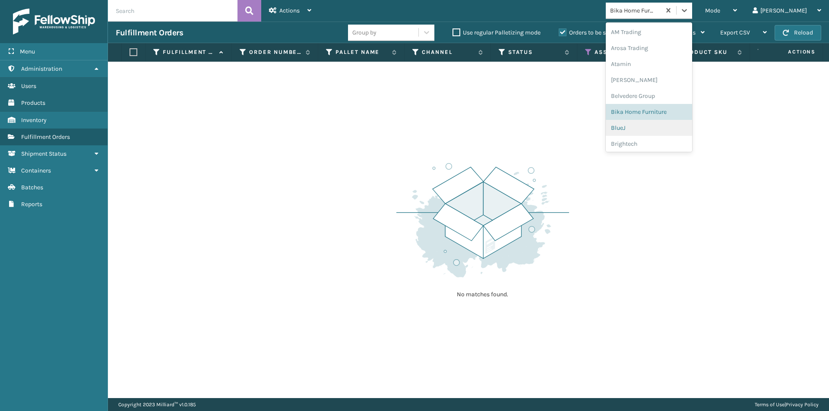
click at [661, 129] on div "BlueJ" at bounding box center [649, 128] width 86 height 16
click at [692, 15] on div at bounding box center [685, 11] width 16 height 16
click at [661, 150] on div "Brightech" at bounding box center [649, 144] width 86 height 16
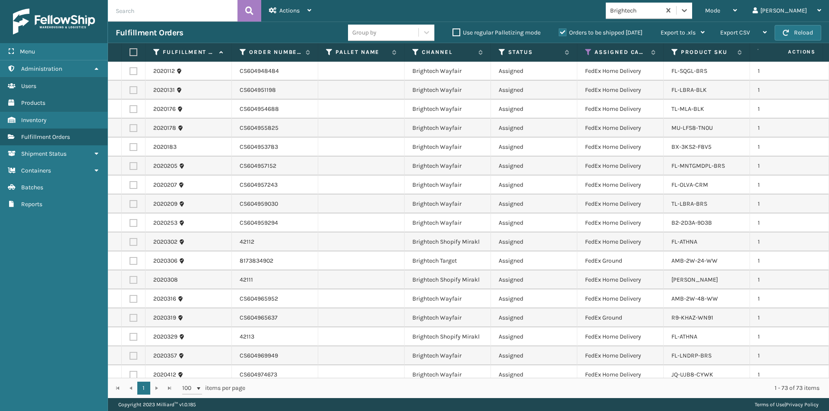
click at [132, 52] on label at bounding box center [132, 52] width 5 height 8
click at [130, 52] on input "checkbox" at bounding box center [130, 53] width 0 height 6
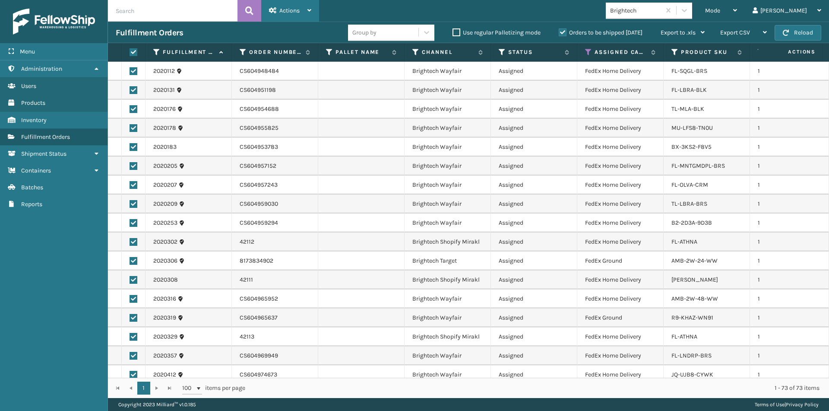
click at [309, 6] on div "Actions" at bounding box center [290, 11] width 42 height 22
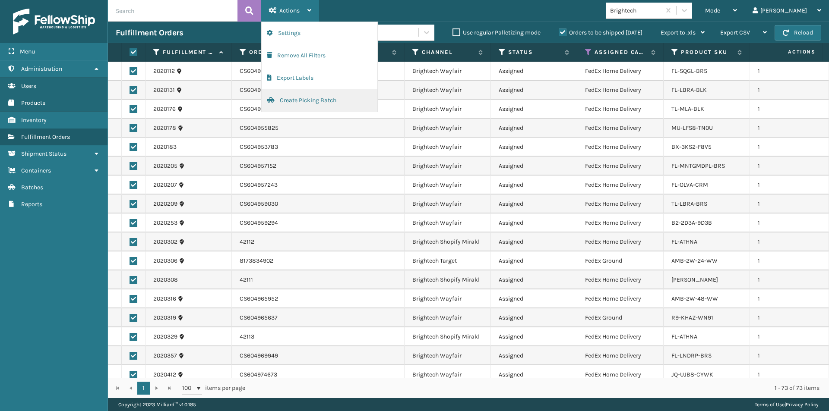
click at [313, 98] on button "Create Picking Batch" at bounding box center [320, 100] width 116 height 22
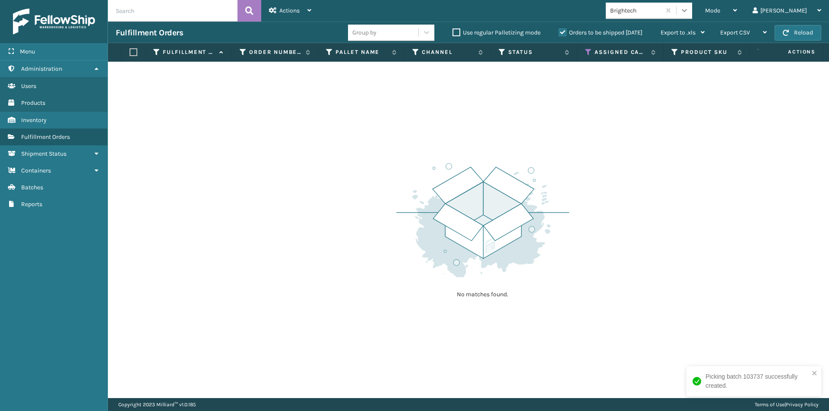
click at [689, 14] on icon at bounding box center [684, 10] width 9 height 9
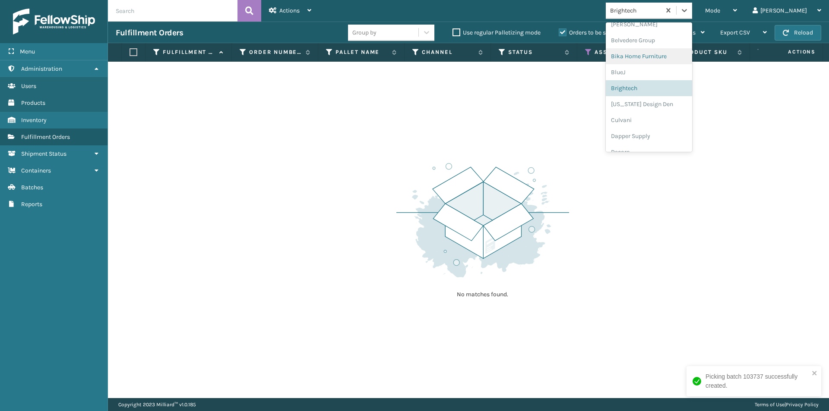
scroll to position [57, 0]
click at [683, 104] on div "[US_STATE] Design Den" at bounding box center [649, 103] width 86 height 16
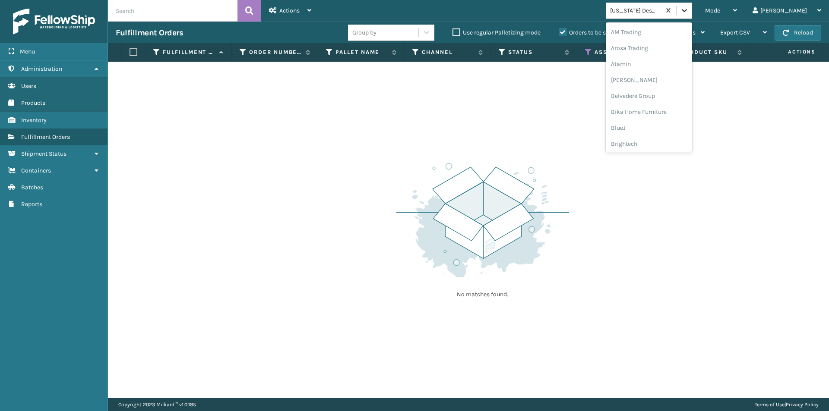
click at [689, 9] on icon at bounding box center [684, 10] width 9 height 9
click at [681, 116] on div "Culvani" at bounding box center [649, 112] width 86 height 16
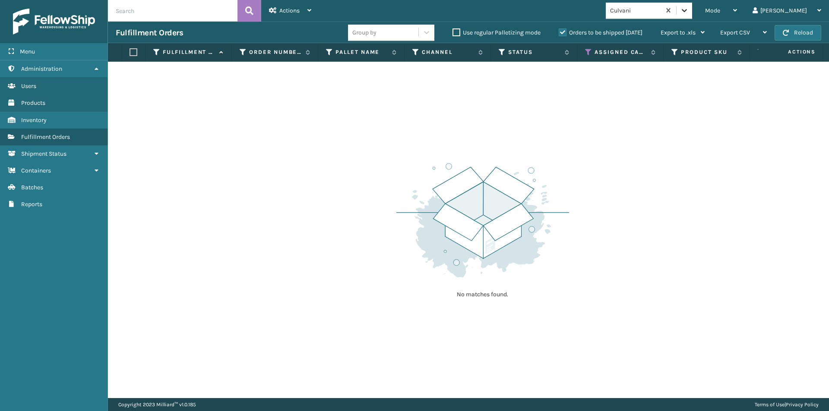
click at [692, 16] on div at bounding box center [685, 11] width 16 height 16
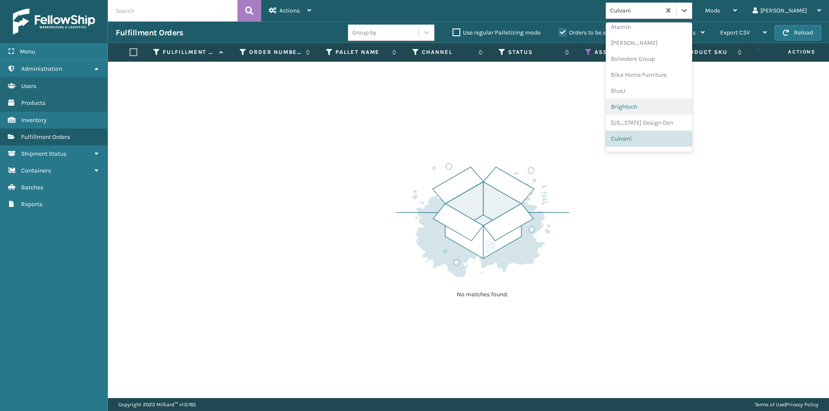
scroll to position [80, 0]
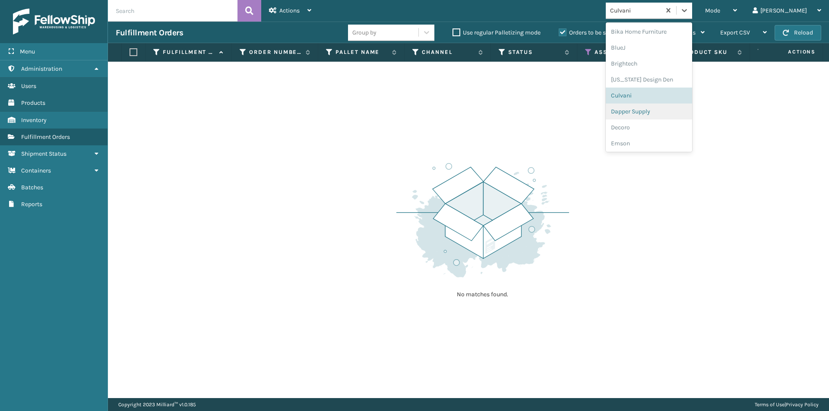
click at [689, 114] on div "Dapper Supply" at bounding box center [649, 112] width 86 height 16
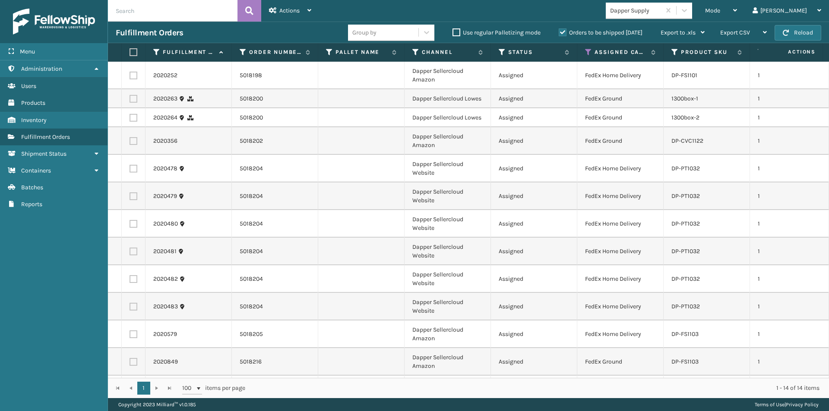
click at [133, 52] on label at bounding box center [132, 52] width 5 height 8
click at [130, 52] on input "checkbox" at bounding box center [130, 53] width 0 height 6
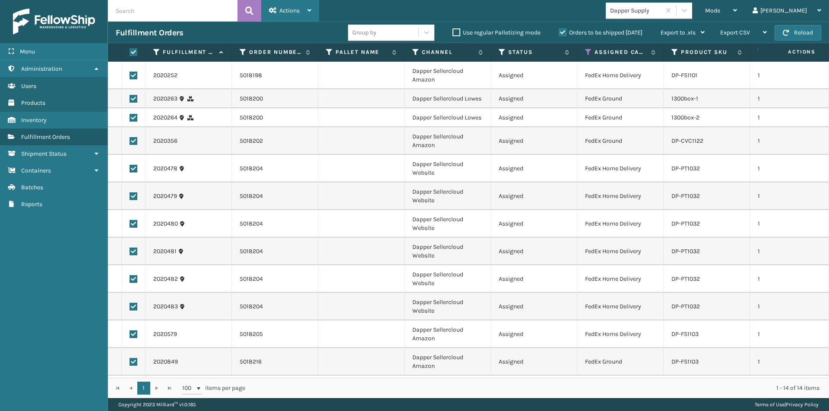
click at [309, 11] on icon at bounding box center [309, 10] width 4 height 6
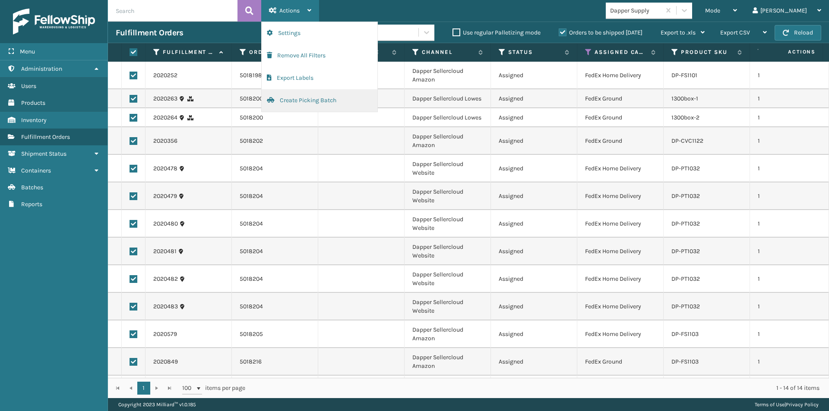
click at [292, 102] on button "Create Picking Batch" at bounding box center [320, 100] width 116 height 22
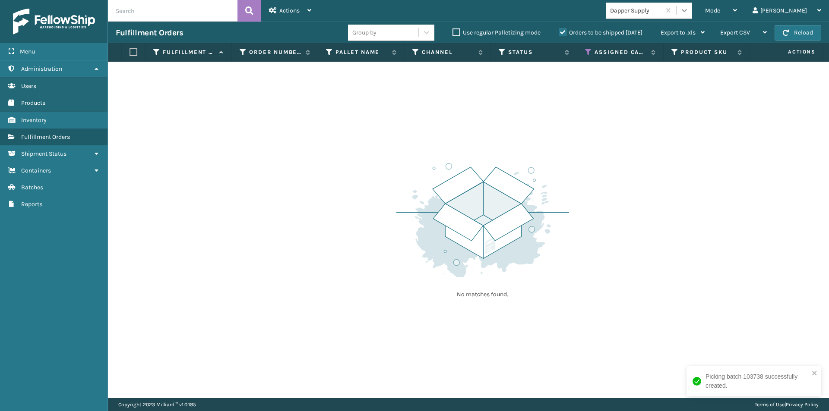
click at [692, 15] on div at bounding box center [685, 11] width 16 height 16
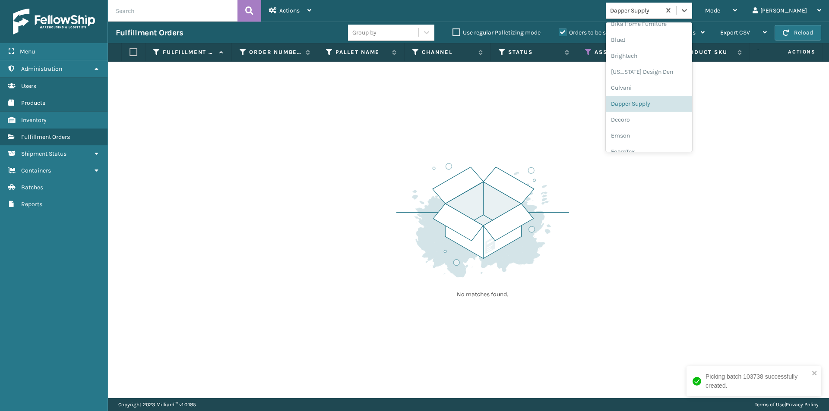
scroll to position [105, 0]
click at [656, 107] on div "Decoro" at bounding box center [649, 103] width 86 height 16
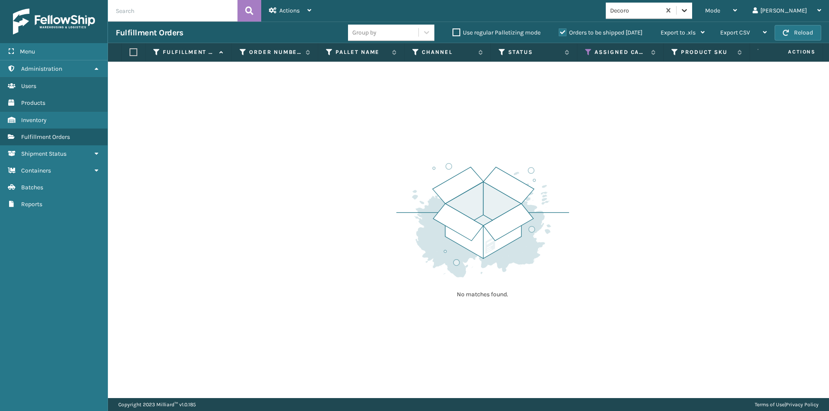
click at [689, 11] on icon at bounding box center [684, 10] width 9 height 9
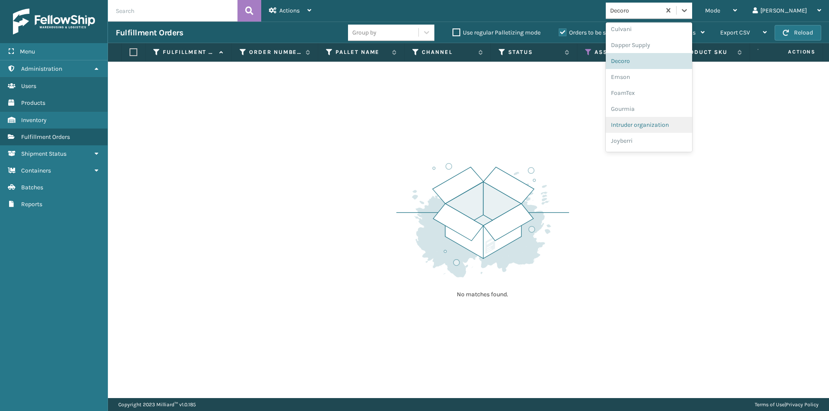
scroll to position [199, 0]
click at [661, 27] on div "Emson" at bounding box center [649, 25] width 86 height 16
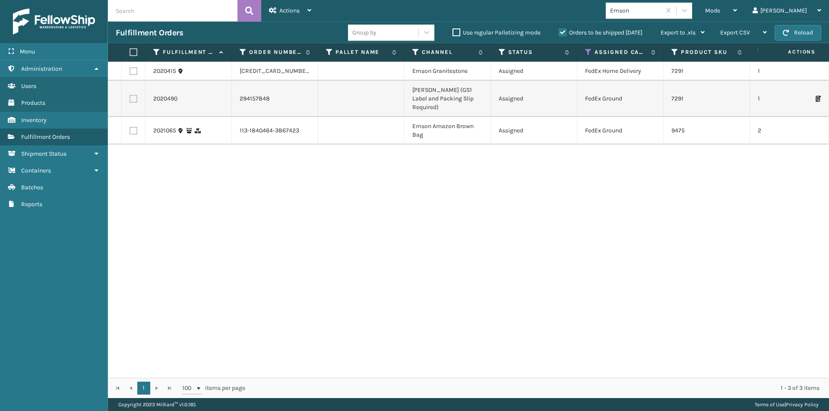
click at [135, 55] on label at bounding box center [132, 52] width 5 height 8
click at [130, 55] on input "checkbox" at bounding box center [130, 53] width 0 height 6
click at [307, 12] on div "Actions" at bounding box center [290, 11] width 42 height 22
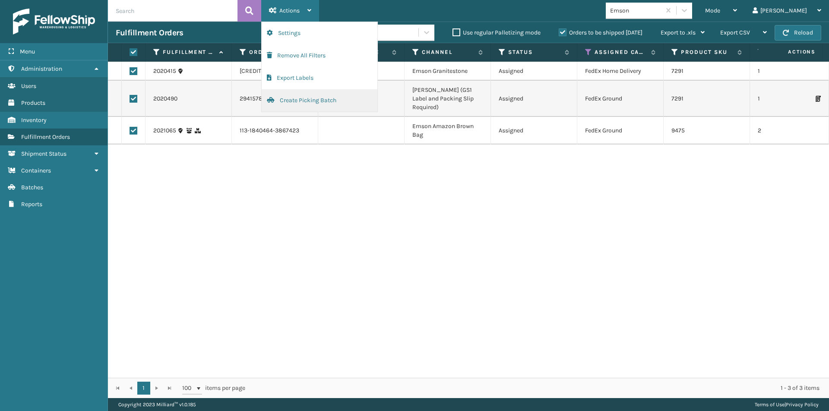
click at [301, 98] on button "Create Picking Batch" at bounding box center [320, 100] width 116 height 22
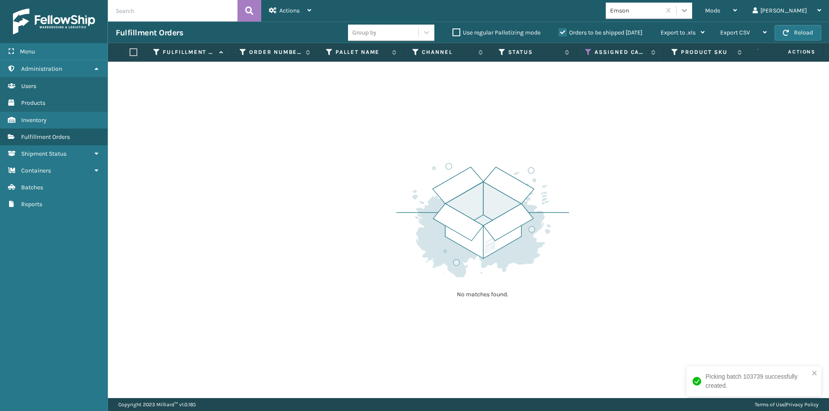
click at [692, 15] on div at bounding box center [685, 11] width 16 height 16
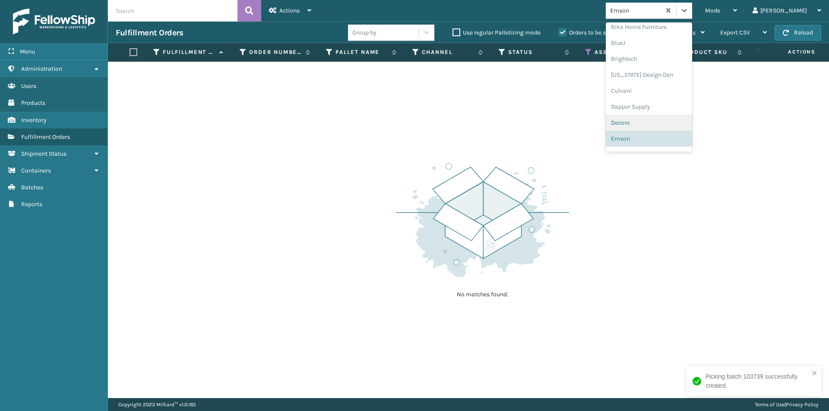
scroll to position [128, 0]
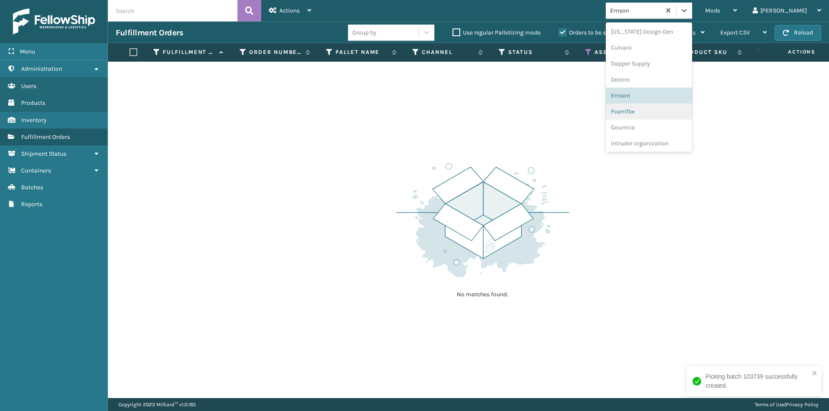
click at [670, 113] on div "FoamTex" at bounding box center [649, 112] width 86 height 16
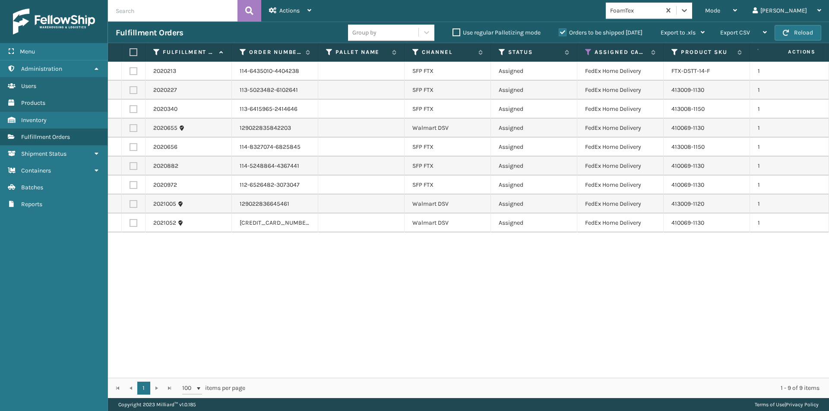
click at [135, 51] on label at bounding box center [132, 52] width 5 height 8
click at [130, 51] on input "checkbox" at bounding box center [130, 53] width 0 height 6
click at [311, 11] on icon at bounding box center [309, 10] width 4 height 6
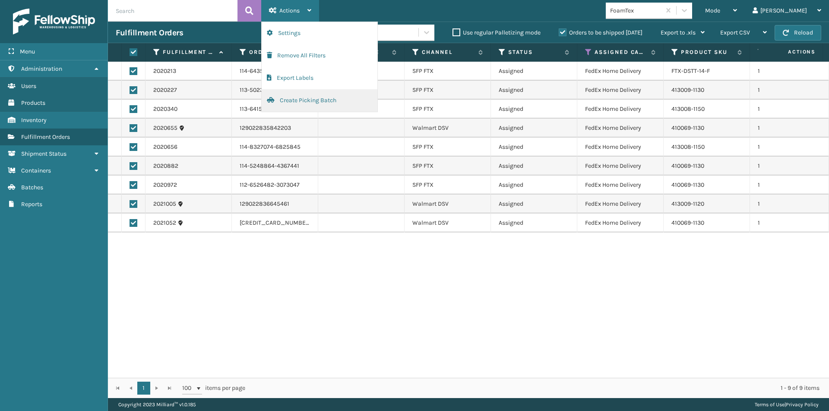
click at [318, 104] on button "Create Picking Batch" at bounding box center [320, 100] width 116 height 22
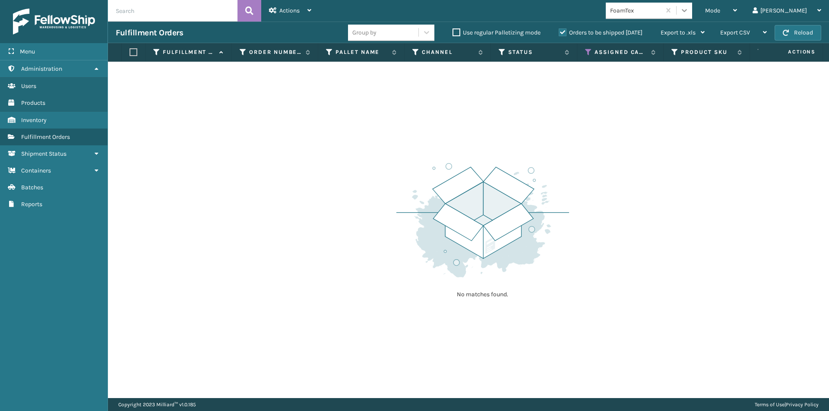
click at [689, 13] on icon at bounding box center [684, 10] width 9 height 9
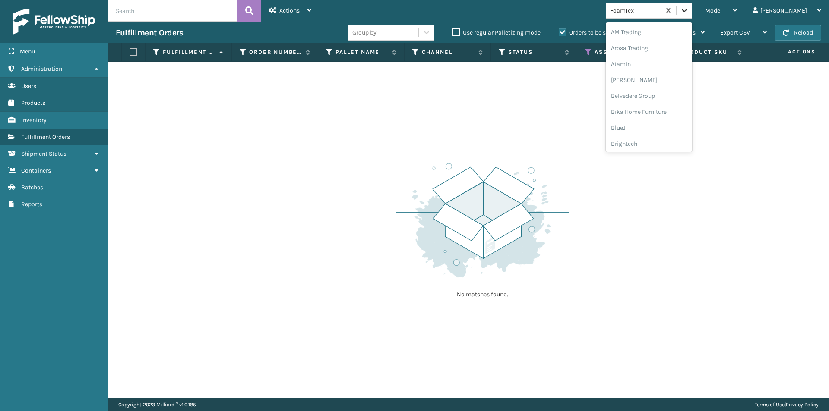
scroll to position [101, 0]
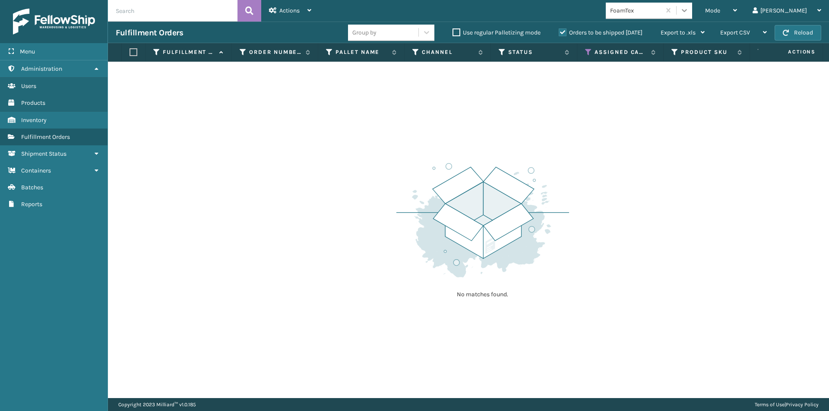
click at [689, 13] on icon at bounding box center [684, 10] width 9 height 9
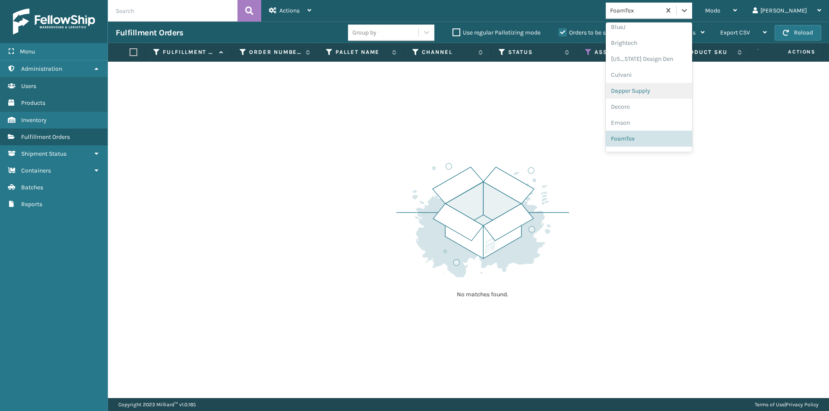
scroll to position [144, 0]
click at [659, 143] on div "Joyberri" at bounding box center [649, 144] width 86 height 16
click at [689, 9] on icon at bounding box center [684, 10] width 9 height 9
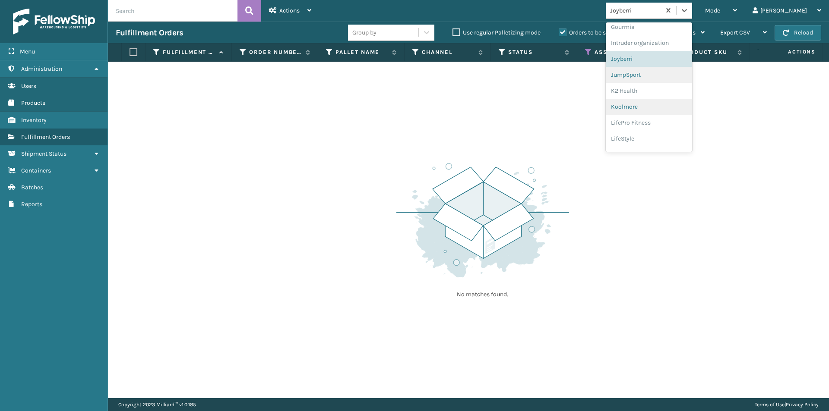
scroll to position [235, 0]
click at [666, 70] on div "JumpSport" at bounding box center [649, 68] width 86 height 16
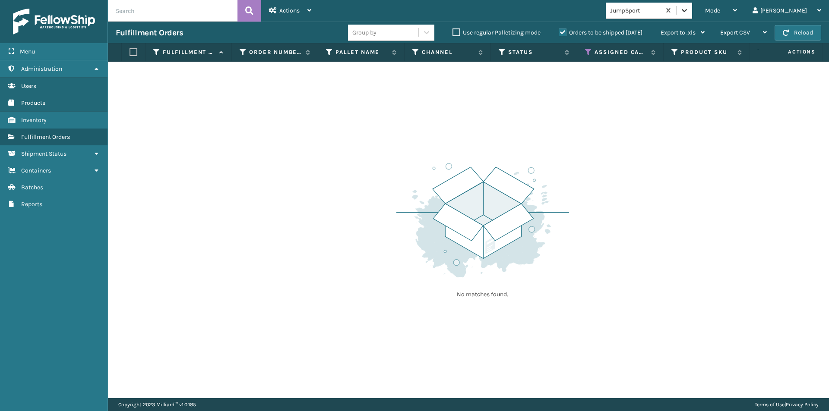
click at [689, 13] on icon at bounding box center [684, 10] width 9 height 9
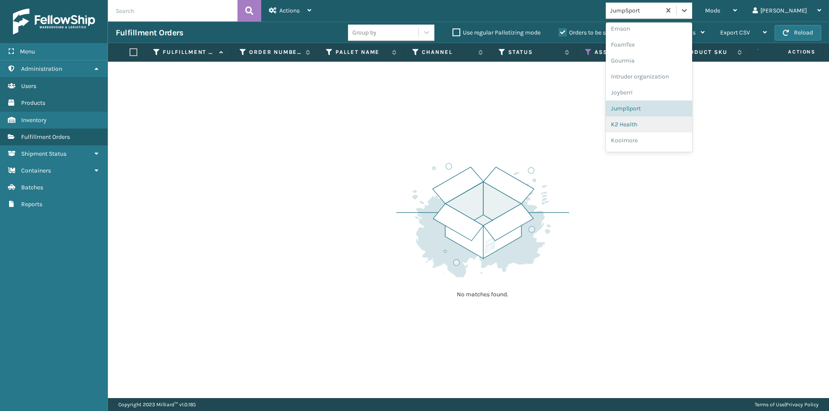
scroll to position [208, 0]
click at [677, 109] on div "K2 Health" at bounding box center [649, 112] width 86 height 16
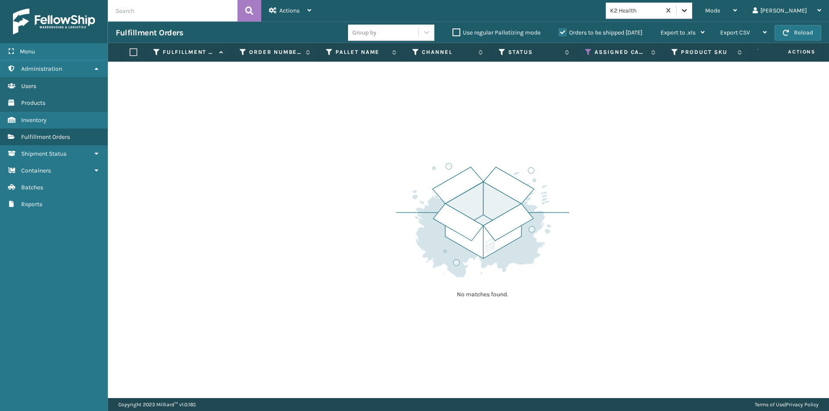
click at [692, 15] on div at bounding box center [685, 11] width 16 height 16
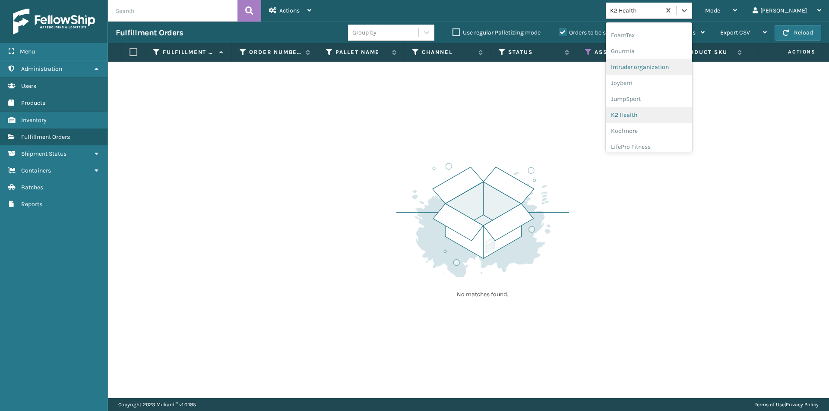
scroll to position [224, 0]
click at [672, 112] on div "Koolmore" at bounding box center [649, 112] width 86 height 16
click at [692, 15] on div at bounding box center [685, 11] width 16 height 16
click at [681, 113] on div "LifePro Fitness" at bounding box center [649, 112] width 86 height 16
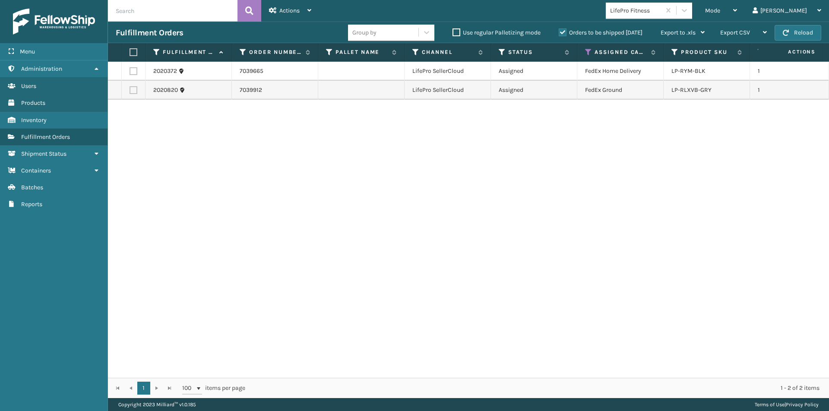
click at [135, 52] on label at bounding box center [132, 52] width 5 height 8
click at [130, 52] on input "checkbox" at bounding box center [130, 53] width 0 height 6
click at [307, 10] on icon at bounding box center [309, 10] width 4 height 6
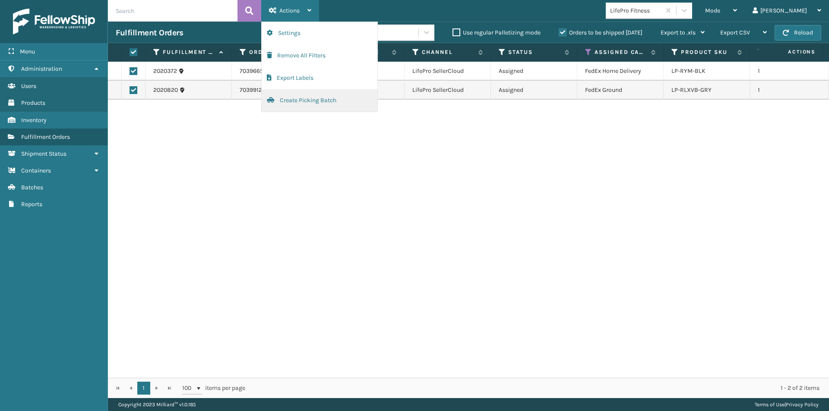
click at [292, 104] on button "Create Picking Batch" at bounding box center [320, 100] width 116 height 22
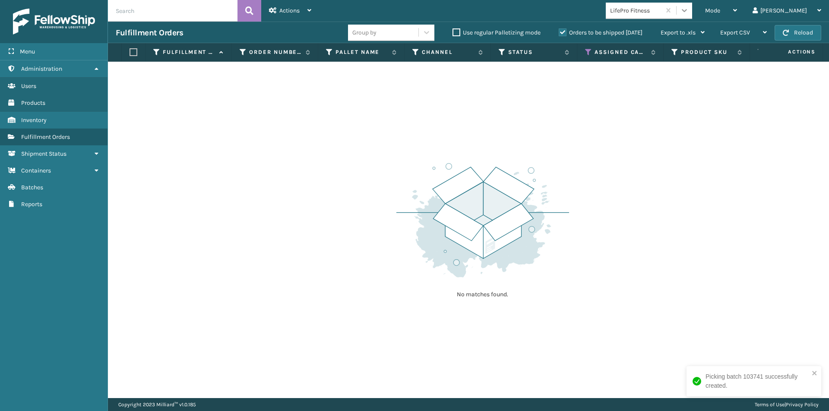
click at [692, 14] on div at bounding box center [685, 11] width 16 height 16
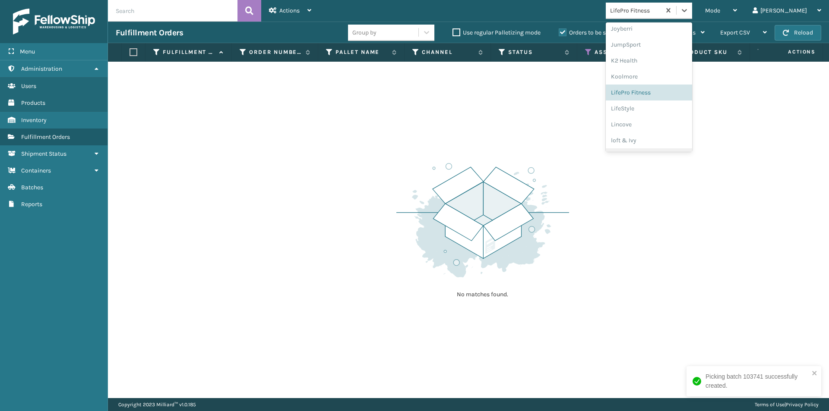
scroll to position [265, 0]
click at [658, 104] on div "LifeStyle" at bounding box center [649, 103] width 86 height 16
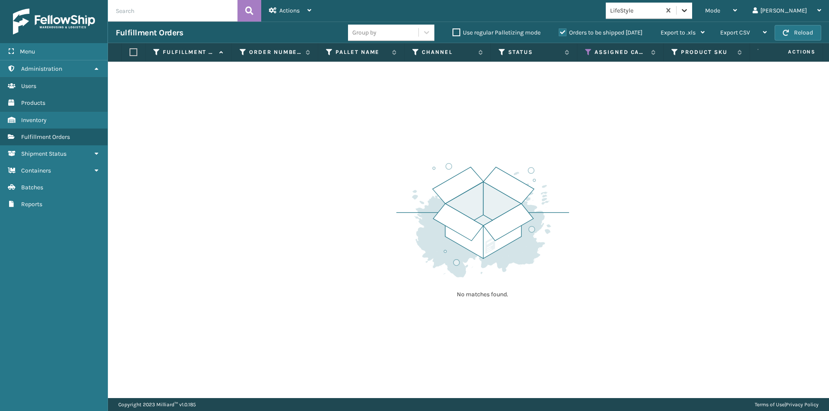
click at [687, 10] on icon at bounding box center [684, 10] width 5 height 3
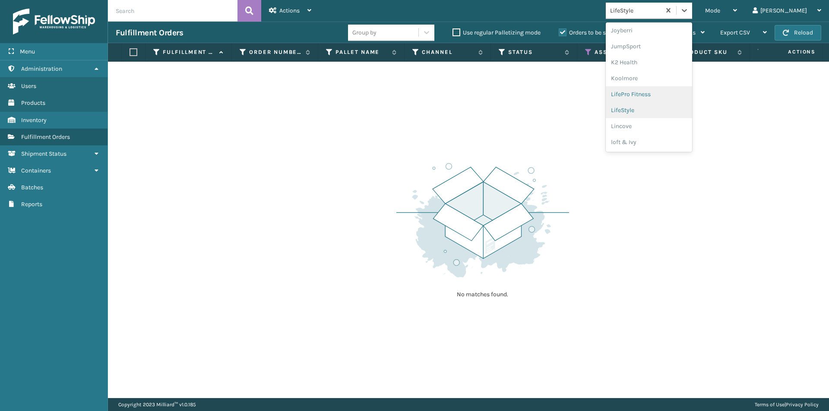
scroll to position [272, 0]
click at [673, 114] on div "Lincove" at bounding box center [649, 112] width 86 height 16
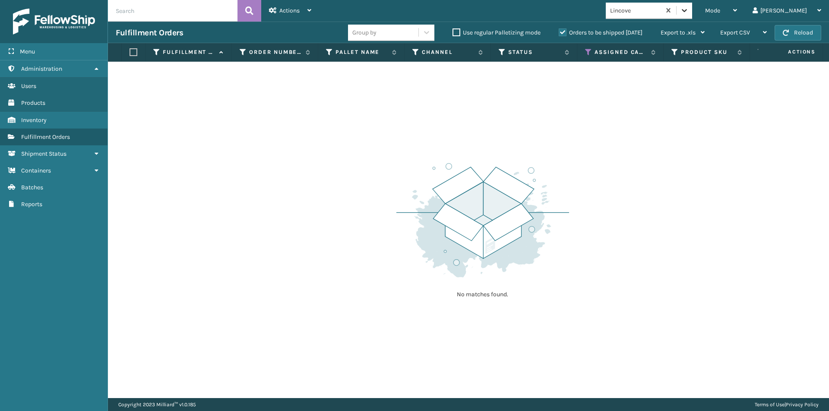
click at [692, 7] on div at bounding box center [685, 11] width 16 height 16
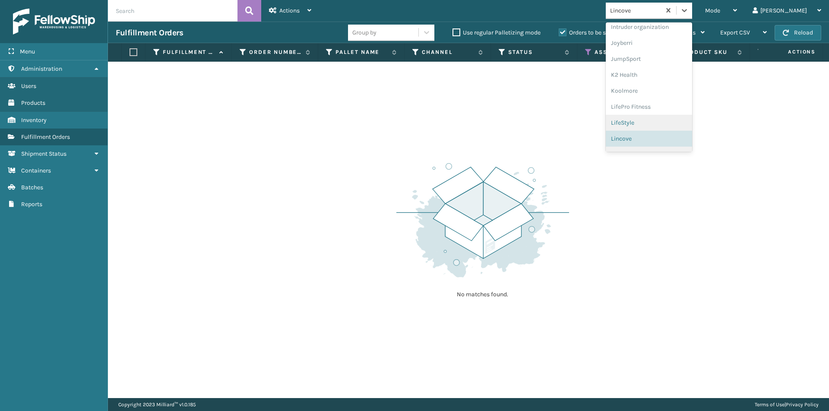
scroll to position [273, 0]
click at [683, 130] on div "loft & Ivy" at bounding box center [649, 126] width 86 height 16
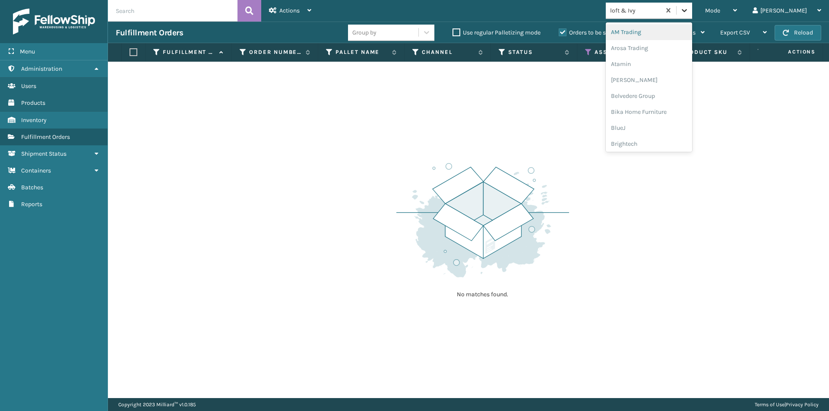
click at [687, 11] on icon at bounding box center [684, 10] width 5 height 3
click at [692, 142] on div "[PERSON_NAME] Brands" at bounding box center [649, 142] width 86 height 16
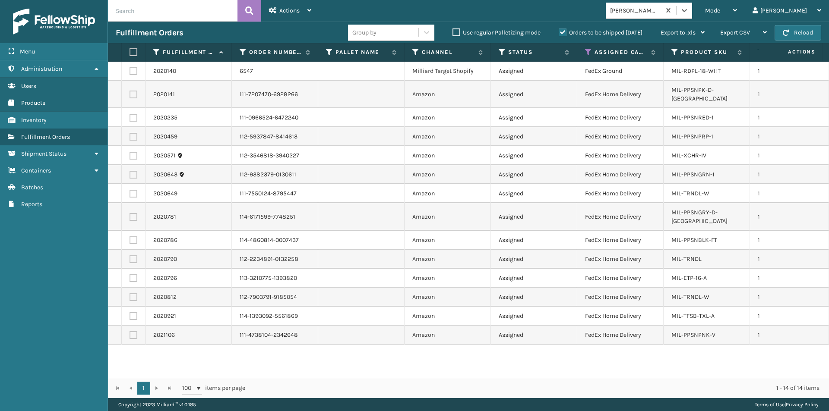
click at [135, 50] on label at bounding box center [132, 52] width 5 height 8
click at [130, 50] on input "checkbox" at bounding box center [130, 53] width 0 height 6
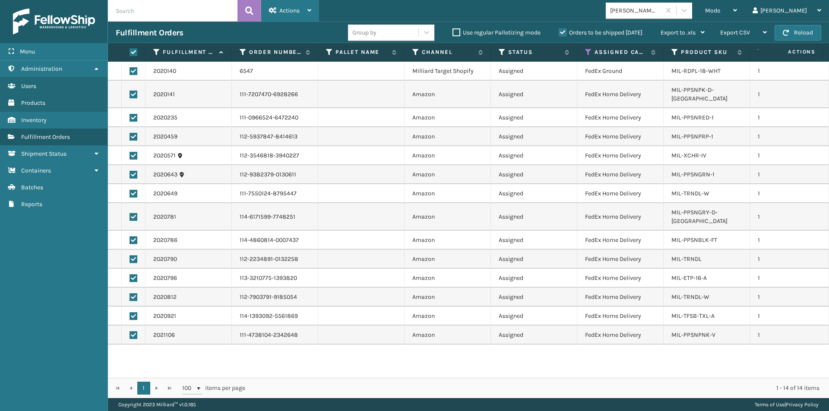
click at [313, 9] on div "Actions Settings Remove All Filters Export Labels Create Picking Batch" at bounding box center [290, 11] width 58 height 22
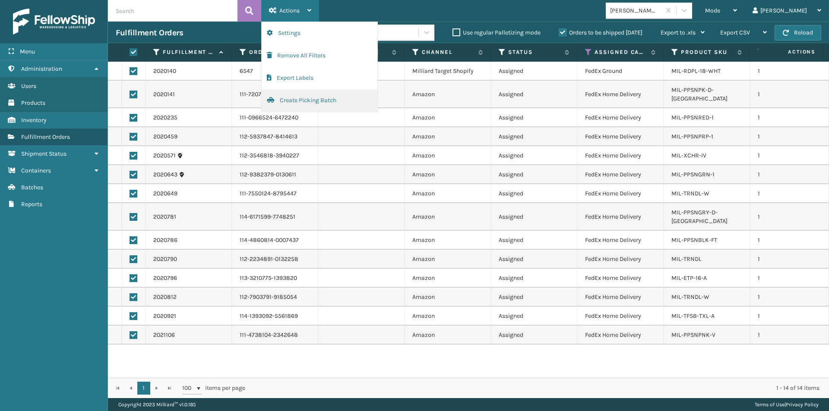
click at [305, 96] on button "Create Picking Batch" at bounding box center [320, 100] width 116 height 22
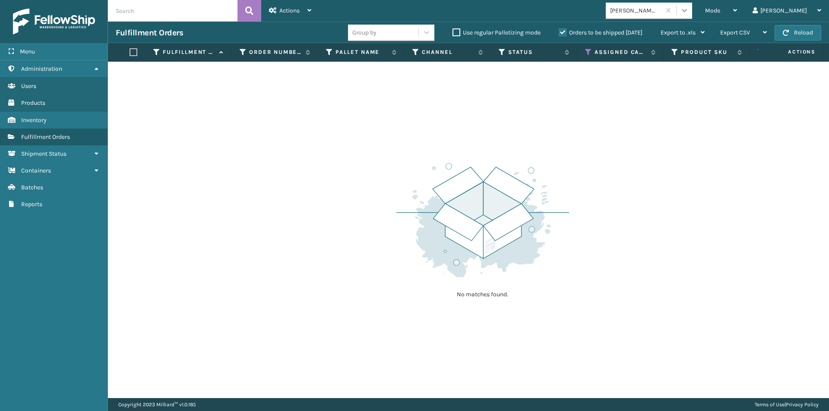
click at [692, 11] on div at bounding box center [685, 11] width 16 height 16
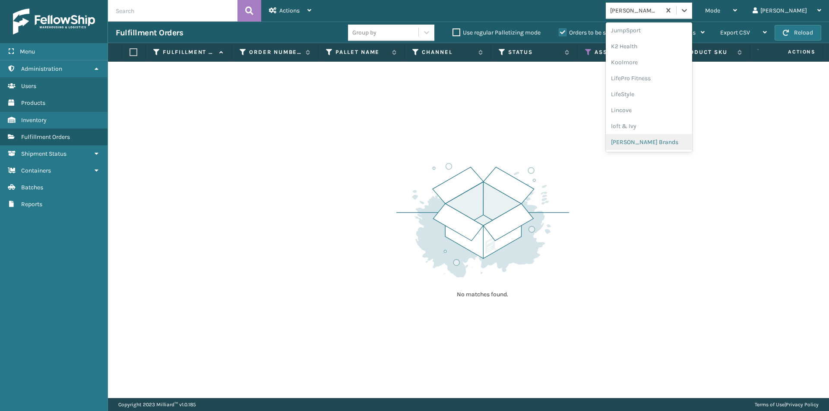
scroll to position [316, 0]
click at [660, 117] on div "MYT Imports" at bounding box center [649, 115] width 86 height 16
click at [687, 11] on icon at bounding box center [684, 10] width 5 height 3
click at [674, 68] on div "Oaktiv" at bounding box center [649, 74] width 86 height 16
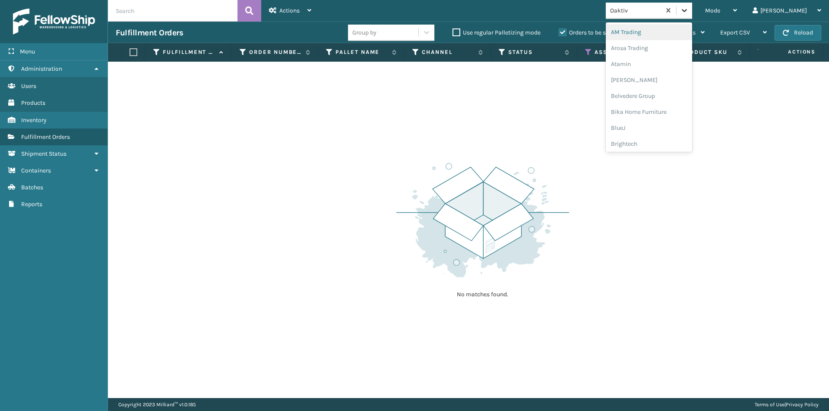
click at [689, 14] on icon at bounding box center [684, 10] width 9 height 9
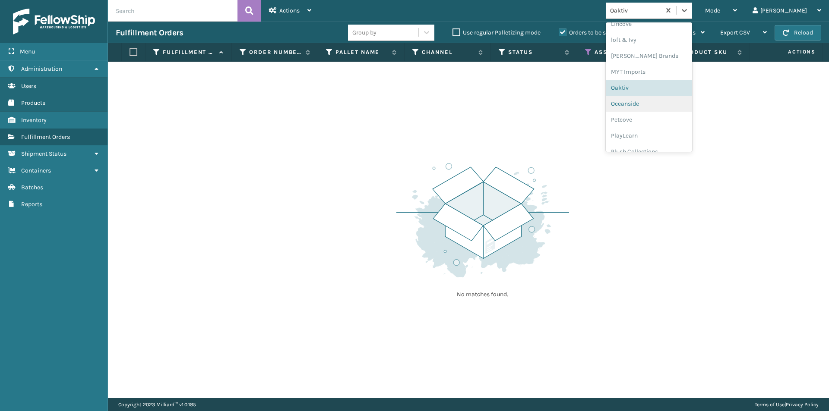
click at [669, 104] on div "Oceanside" at bounding box center [649, 104] width 86 height 16
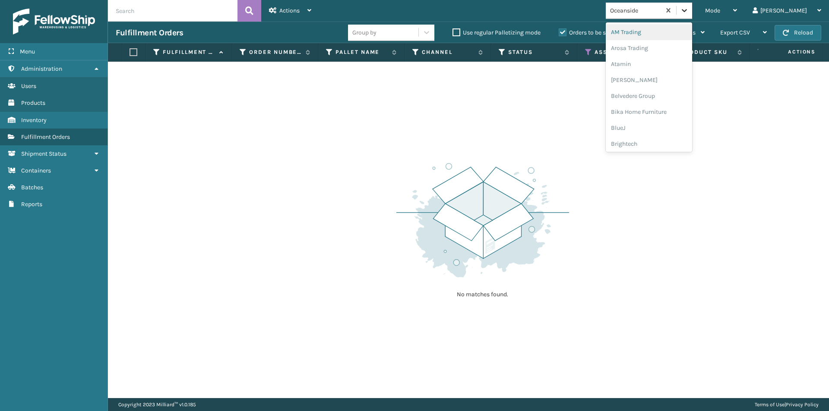
click at [689, 13] on icon at bounding box center [684, 10] width 9 height 9
click at [666, 79] on div "Petcove" at bounding box center [649, 77] width 86 height 16
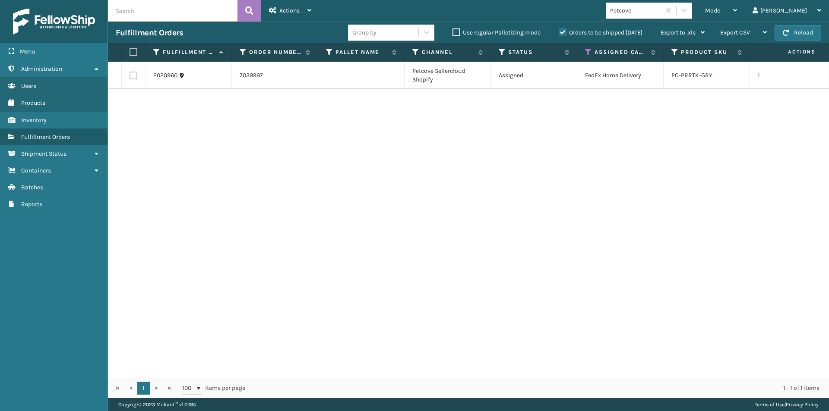
click at [135, 53] on label at bounding box center [132, 52] width 5 height 8
click at [130, 53] on input "checkbox" at bounding box center [130, 53] width 0 height 6
click at [312, 9] on div "Actions Settings Remove All Filters Export Labels Create Picking Batch" at bounding box center [290, 11] width 58 height 22
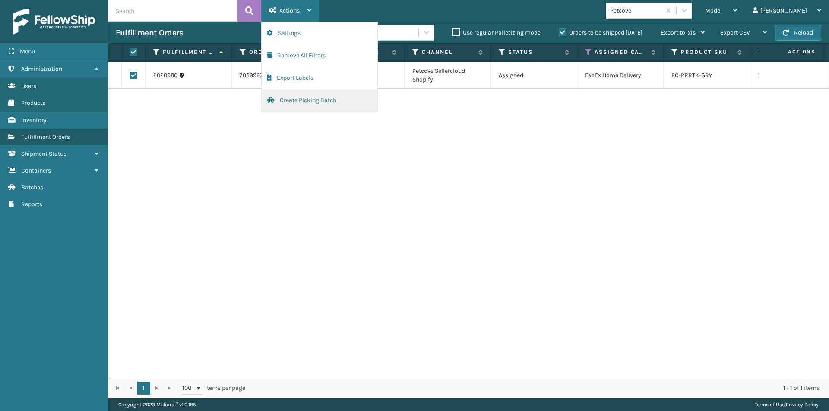
click at [290, 102] on button "Create Picking Batch" at bounding box center [320, 100] width 116 height 22
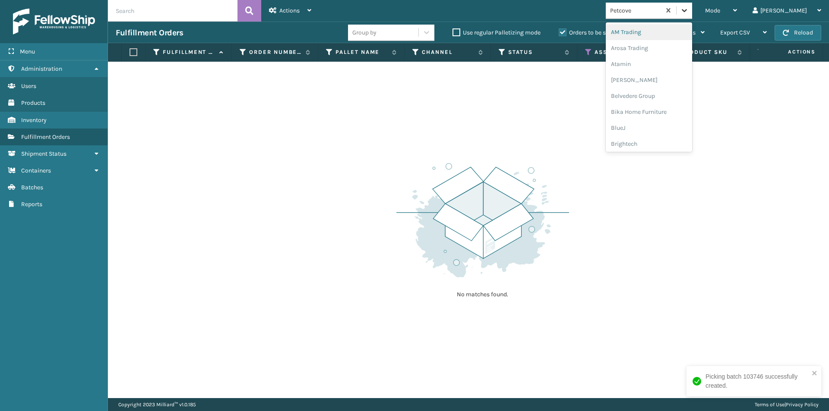
click at [689, 9] on icon at bounding box center [684, 10] width 9 height 9
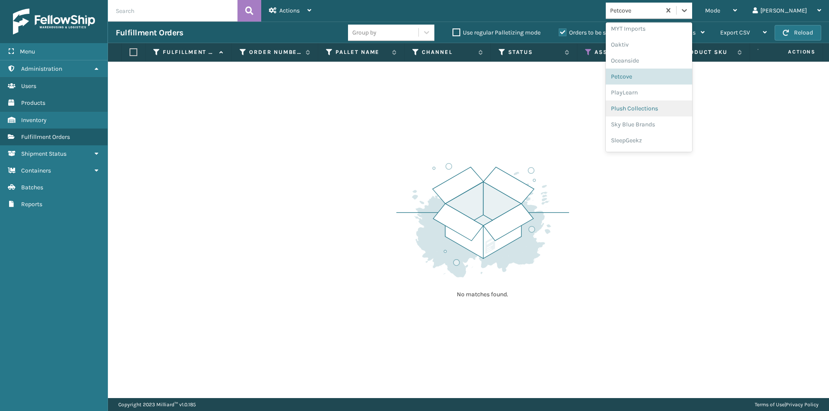
scroll to position [417, 0]
click at [673, 75] on div "PlayLearn" at bounding box center [649, 78] width 86 height 16
click at [689, 9] on icon at bounding box center [684, 10] width 9 height 9
click at [667, 97] on div "Plush Collections" at bounding box center [649, 94] width 86 height 16
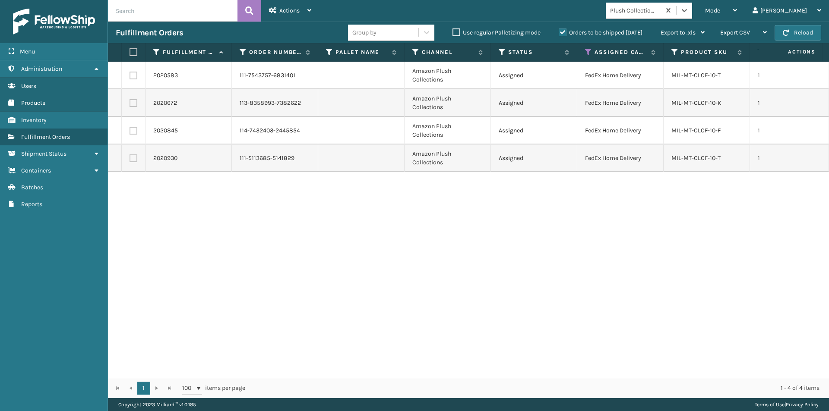
click at [133, 51] on label at bounding box center [132, 52] width 5 height 8
click at [130, 51] on input "checkbox" at bounding box center [130, 53] width 0 height 6
click at [312, 7] on div "Actions Settings Remove All Filters Export Labels Create Picking Batch" at bounding box center [290, 11] width 58 height 22
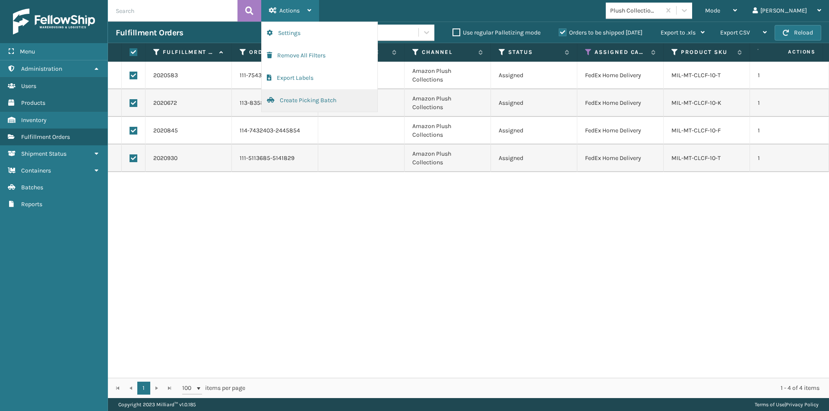
click at [305, 101] on button "Create Picking Batch" at bounding box center [320, 100] width 116 height 22
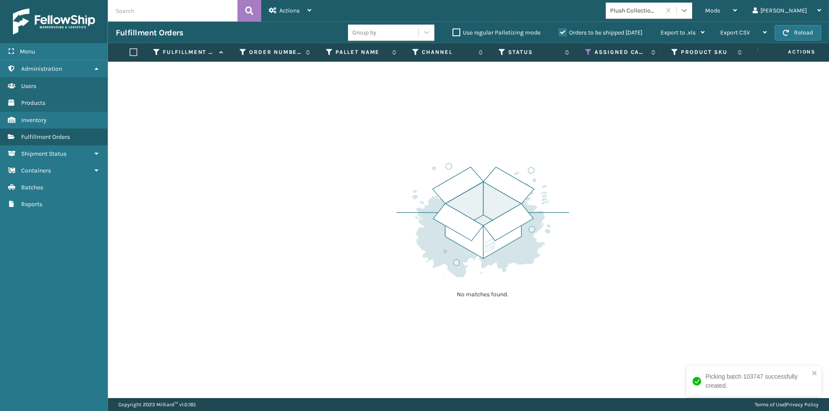
click at [689, 8] on icon at bounding box center [684, 10] width 9 height 9
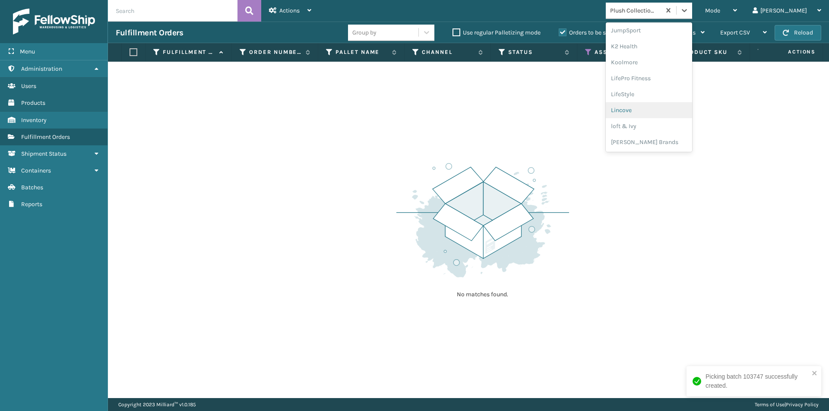
scroll to position [403, 0]
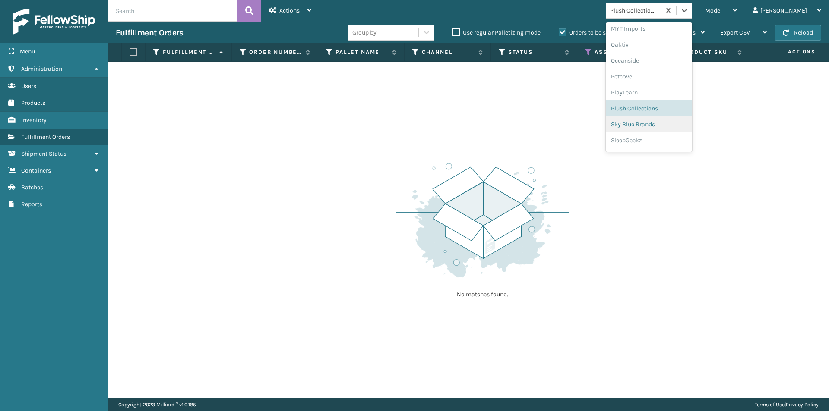
click at [685, 127] on div "Sky Blue Brands" at bounding box center [649, 125] width 86 height 16
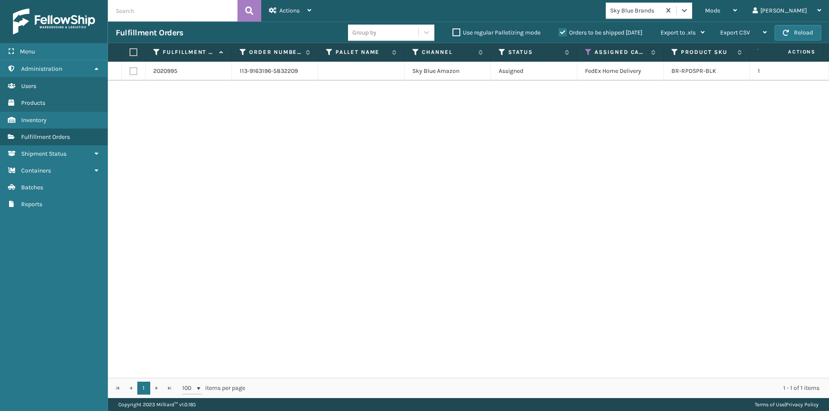
click at [135, 54] on label at bounding box center [132, 52] width 5 height 8
click at [130, 54] on input "checkbox" at bounding box center [130, 53] width 0 height 6
click at [308, 13] on div "Actions" at bounding box center [290, 11] width 42 height 22
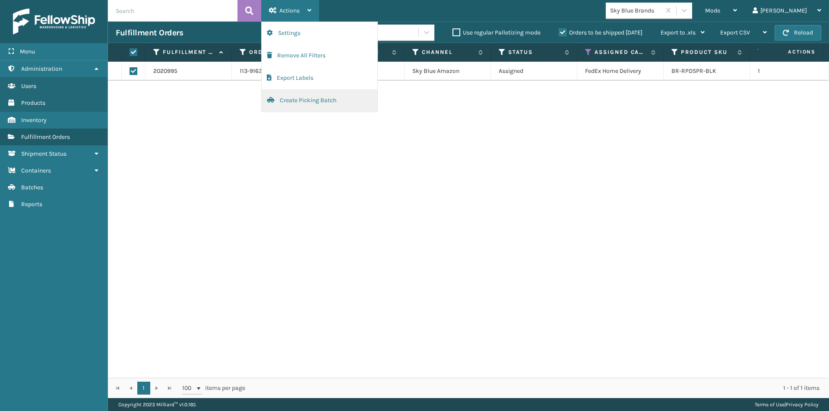
click at [298, 104] on button "Create Picking Batch" at bounding box center [320, 100] width 116 height 22
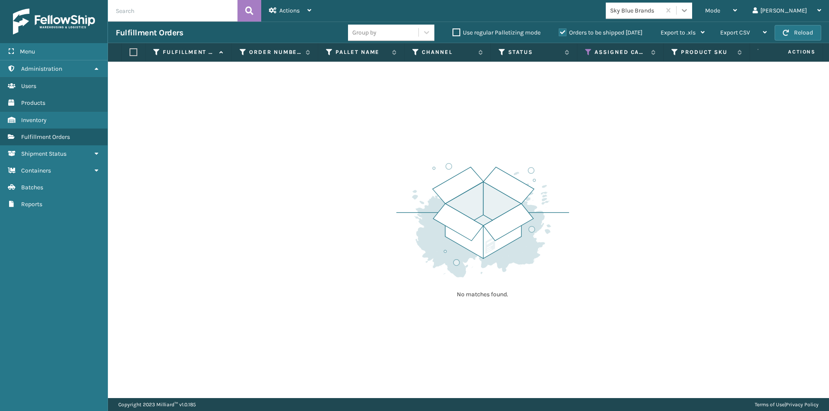
click at [689, 12] on icon at bounding box center [684, 10] width 9 height 9
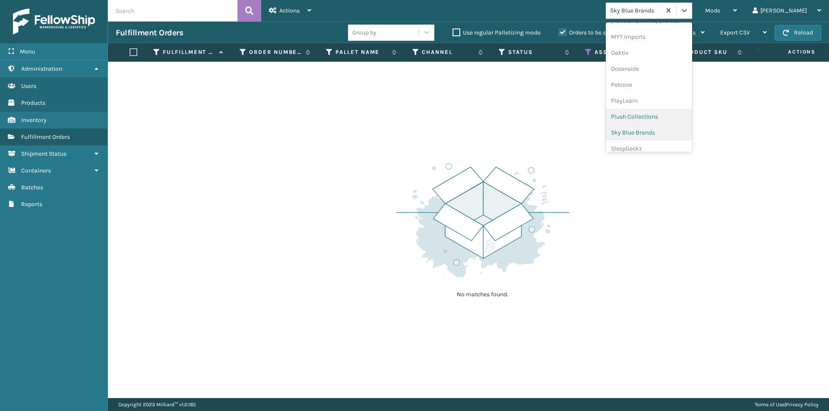
scroll to position [417, 0]
click at [687, 126] on div "SleepGeekz" at bounding box center [649, 126] width 86 height 16
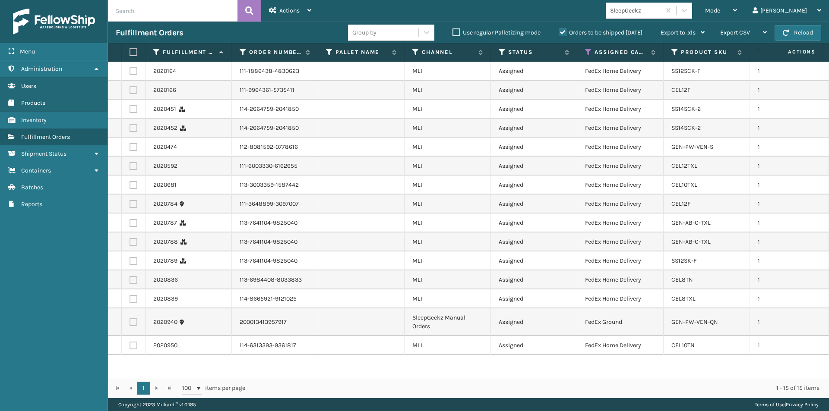
click at [133, 49] on label at bounding box center [132, 52] width 5 height 8
click at [130, 50] on input "checkbox" at bounding box center [130, 53] width 0 height 6
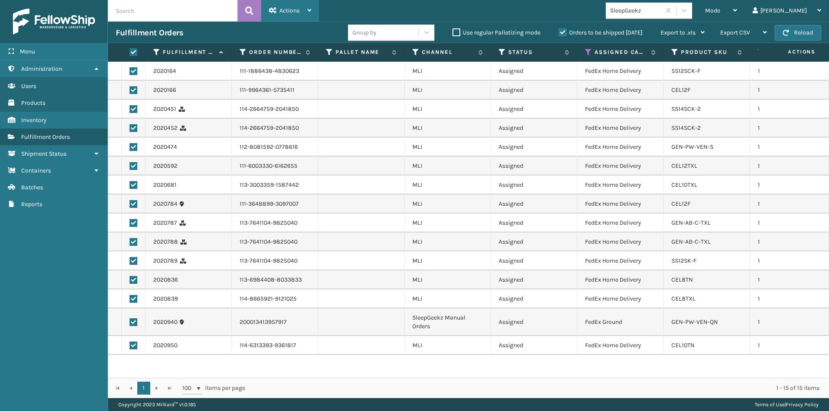
click at [307, 10] on div "Actions" at bounding box center [290, 11] width 42 height 22
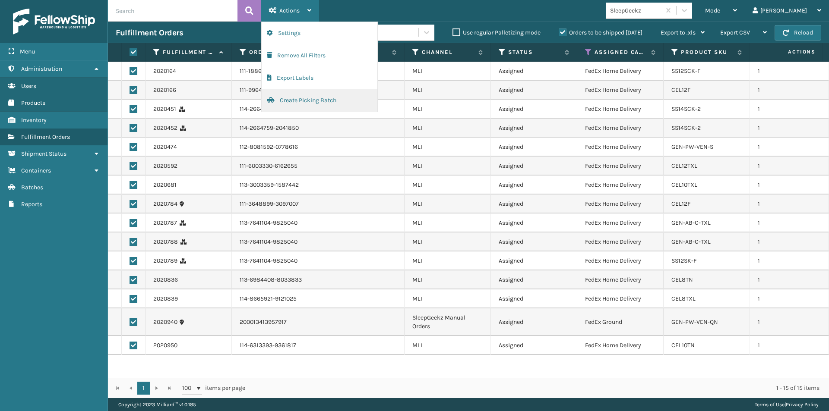
click at [288, 99] on button "Create Picking Batch" at bounding box center [320, 100] width 116 height 22
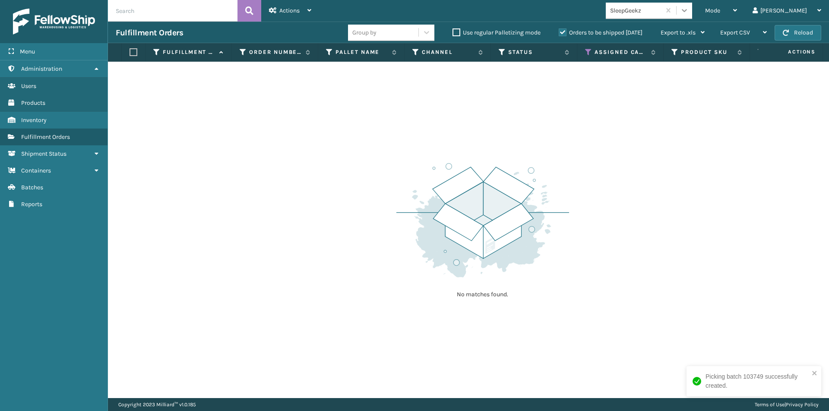
click at [687, 12] on icon at bounding box center [684, 10] width 5 height 3
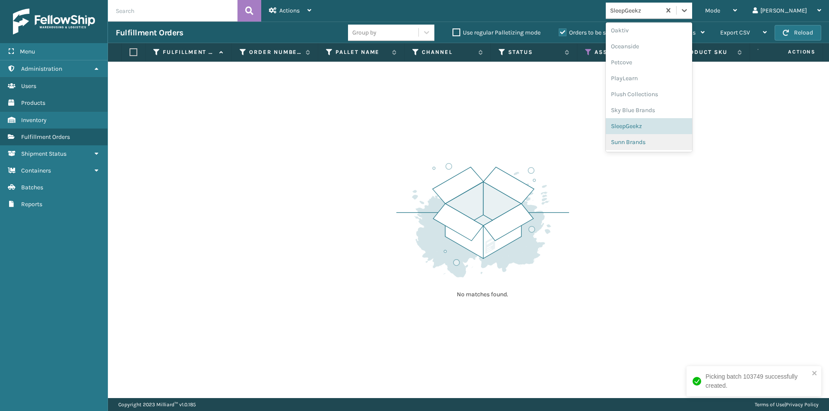
click at [692, 143] on div "Sunn Brands" at bounding box center [649, 142] width 86 height 16
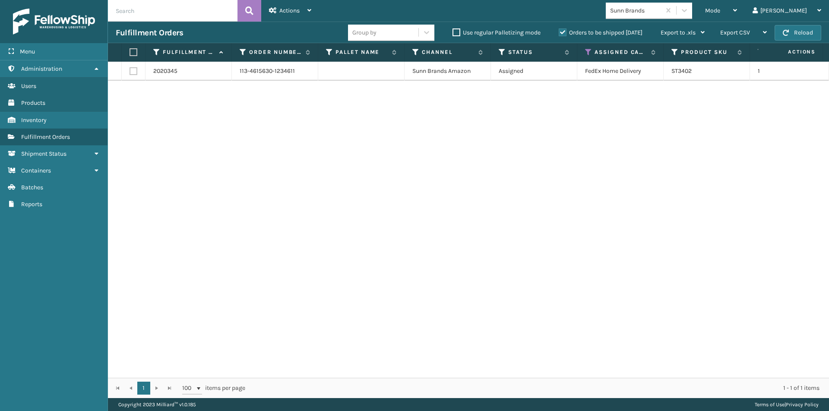
click at [134, 54] on label at bounding box center [132, 52] width 5 height 8
click at [130, 54] on input "checkbox" at bounding box center [130, 53] width 0 height 6
click at [306, 9] on div "Actions" at bounding box center [290, 11] width 42 height 22
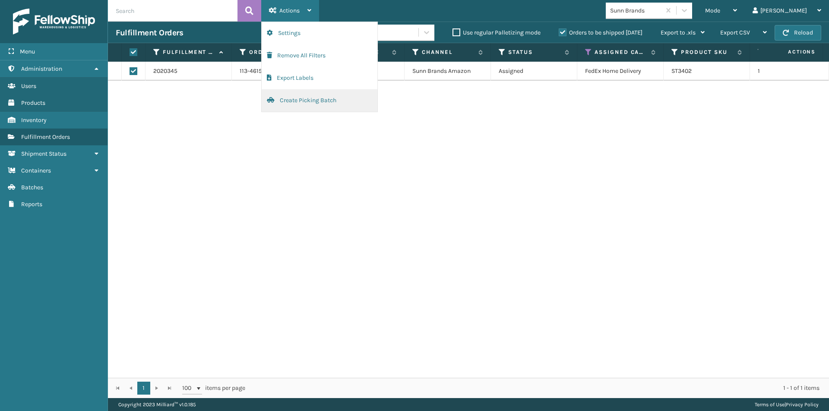
click at [301, 104] on button "Create Picking Batch" at bounding box center [320, 100] width 116 height 22
